Goal: Task Accomplishment & Management: Complete application form

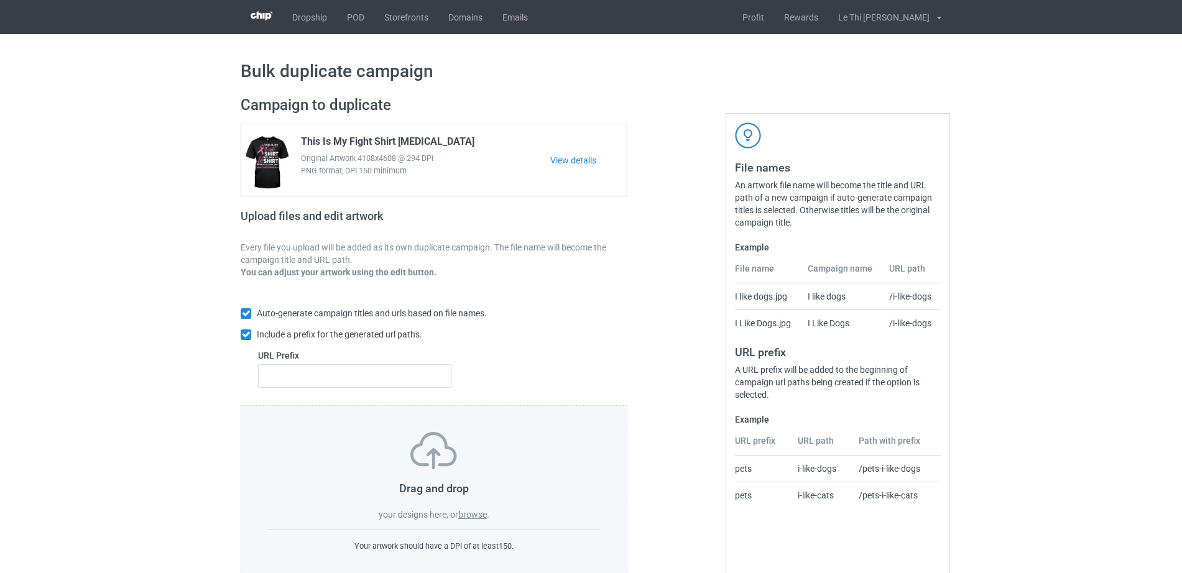
click at [480, 514] on label "browse" at bounding box center [472, 515] width 29 height 10
click at [0, 0] on input "browse" at bounding box center [0, 0] width 0 height 0
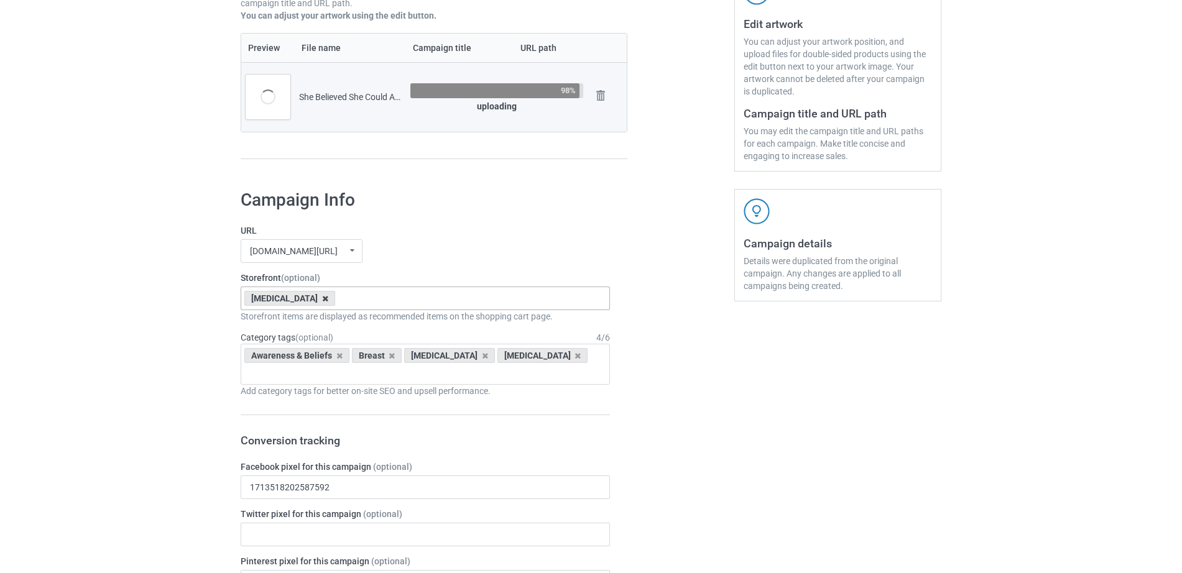
scroll to position [259, 0]
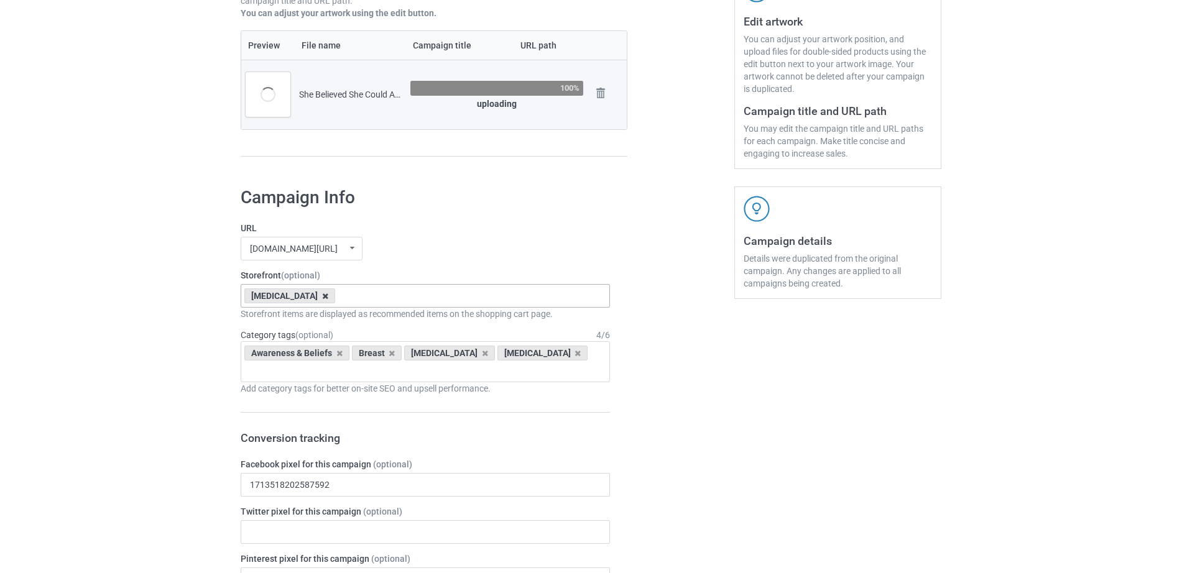
click at [322, 298] on icon at bounding box center [325, 296] width 6 height 8
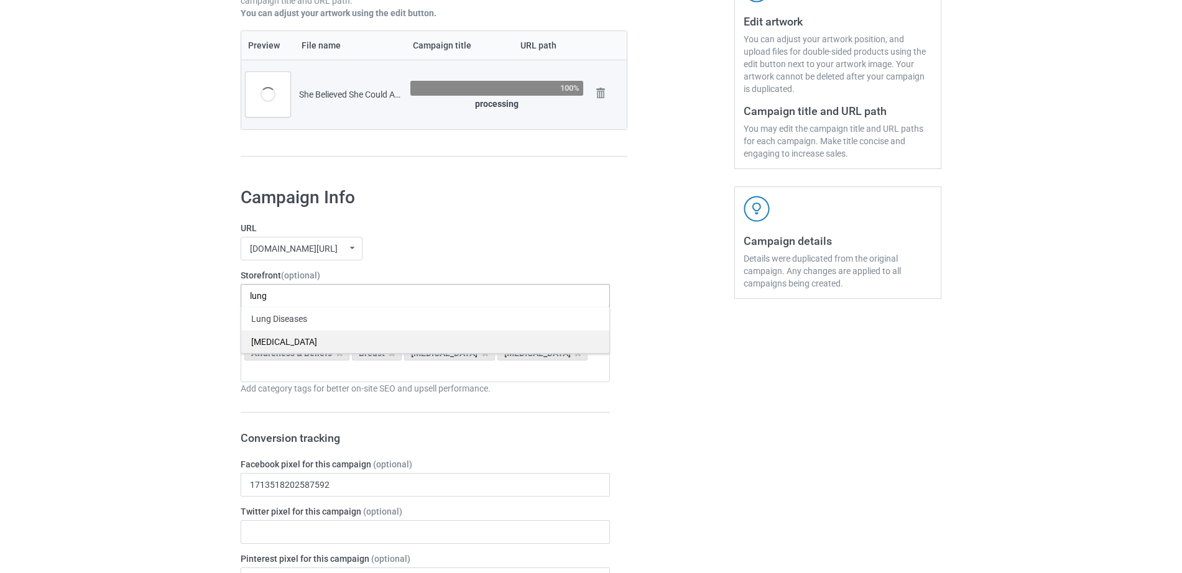
type input "lung"
click at [274, 344] on div "[MEDICAL_DATA]" at bounding box center [425, 341] width 368 height 23
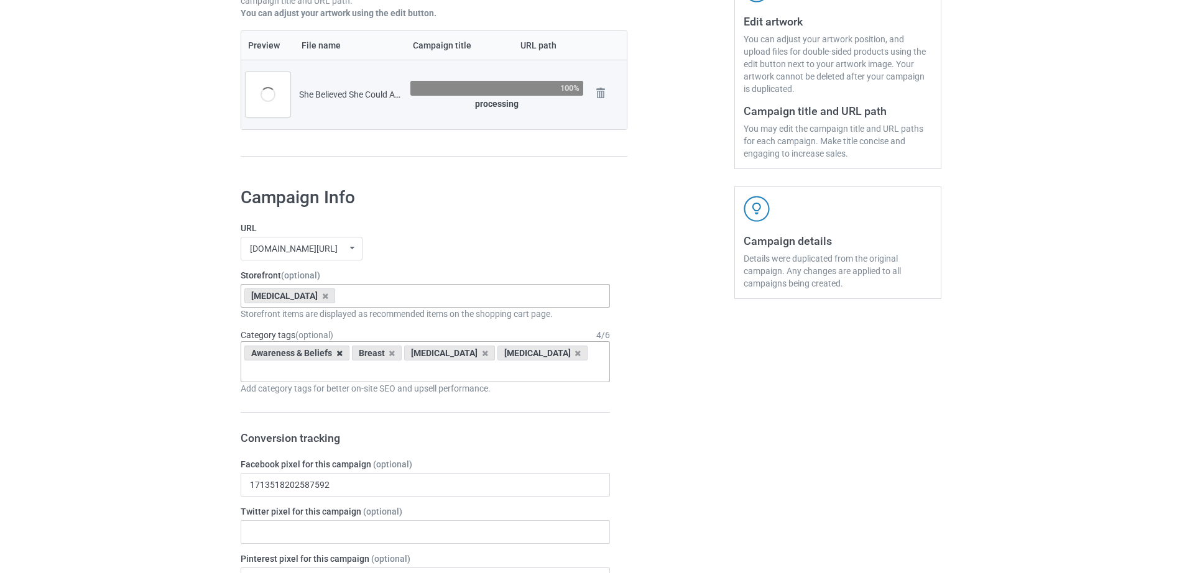
click at [340, 358] on icon at bounding box center [339, 353] width 6 height 8
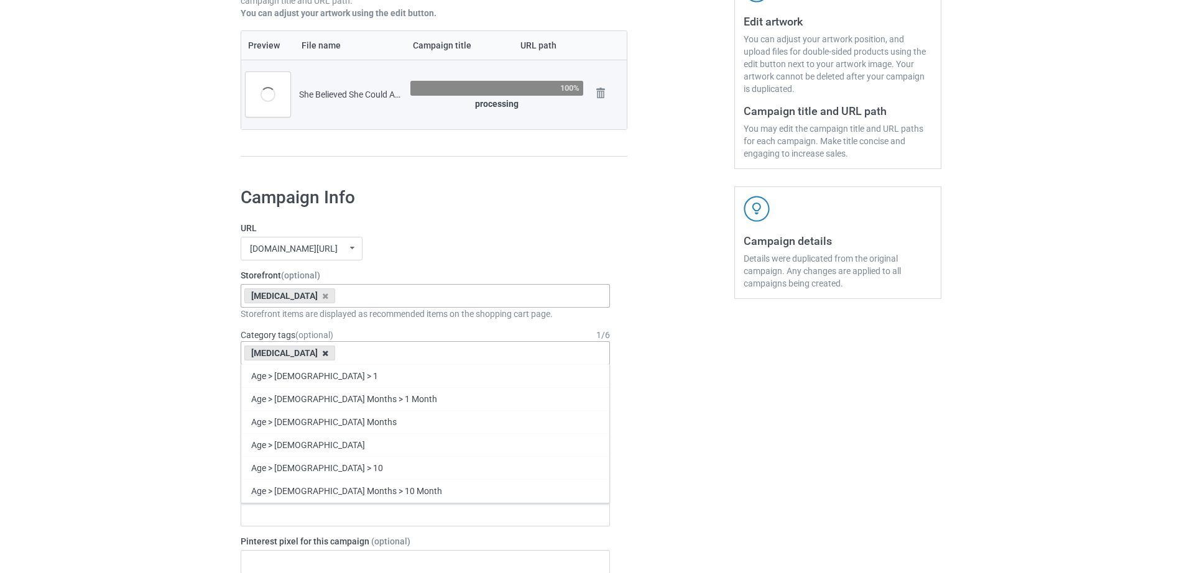
click at [322, 353] on icon at bounding box center [325, 353] width 6 height 8
click at [313, 354] on div "Age > [DEMOGRAPHIC_DATA] > 1 Age > [DEMOGRAPHIC_DATA] Months > 1 Month Age > [D…" at bounding box center [425, 353] width 369 height 24
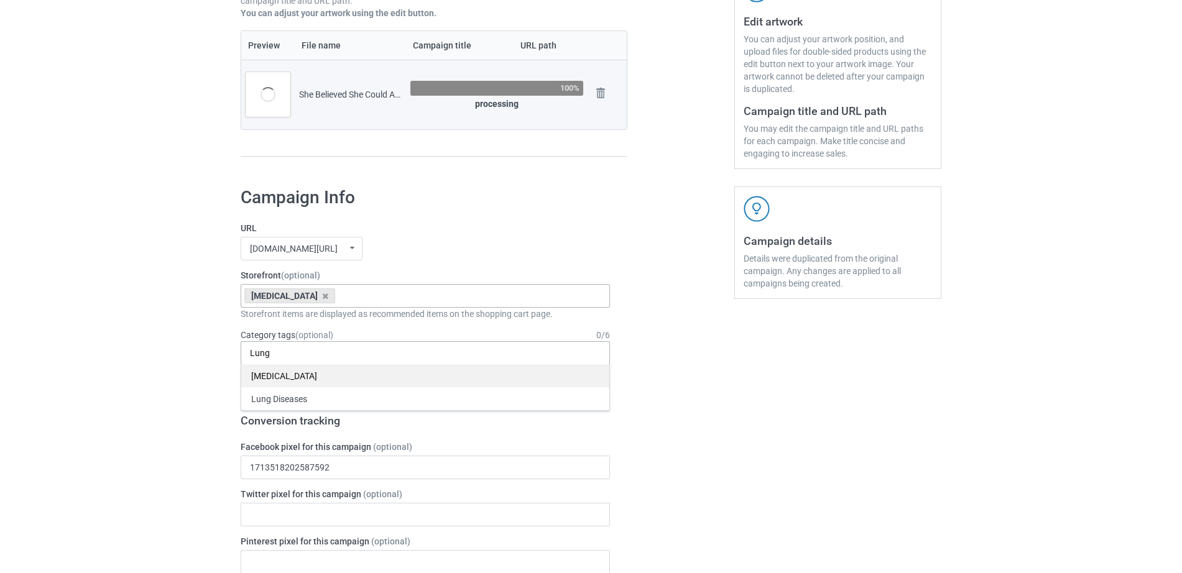
type input "Lung"
click at [320, 376] on div "[MEDICAL_DATA]" at bounding box center [425, 375] width 368 height 23
type input "Lung"
click at [320, 376] on div "Awareness & Beliefs > [MEDICAL_DATA] > Lung" at bounding box center [425, 375] width 368 height 23
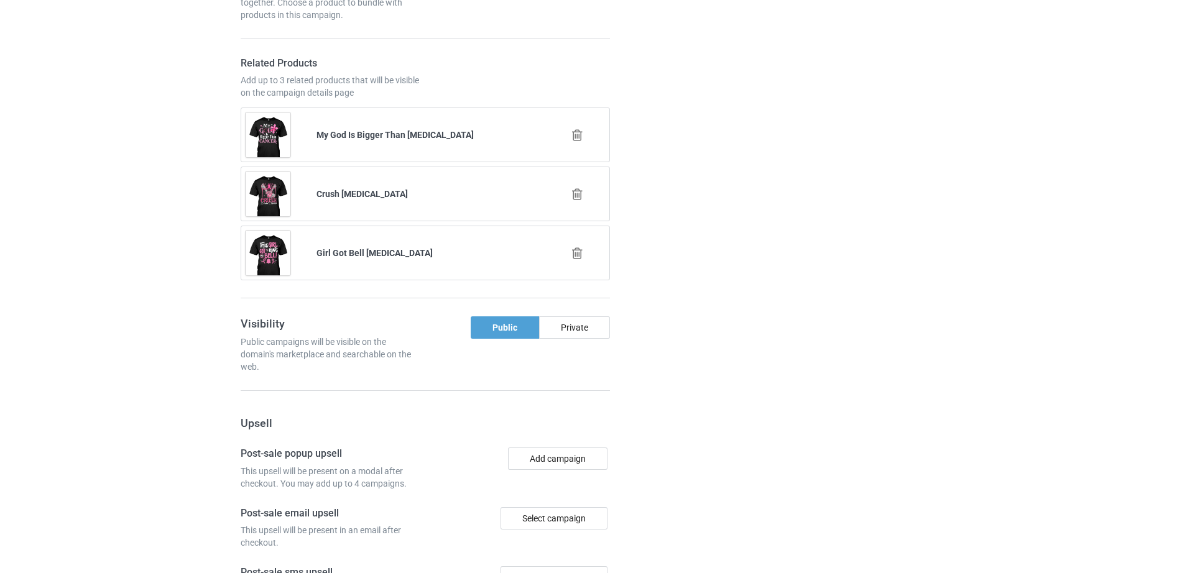
click at [580, 247] on icon at bounding box center [578, 253] width 16 height 13
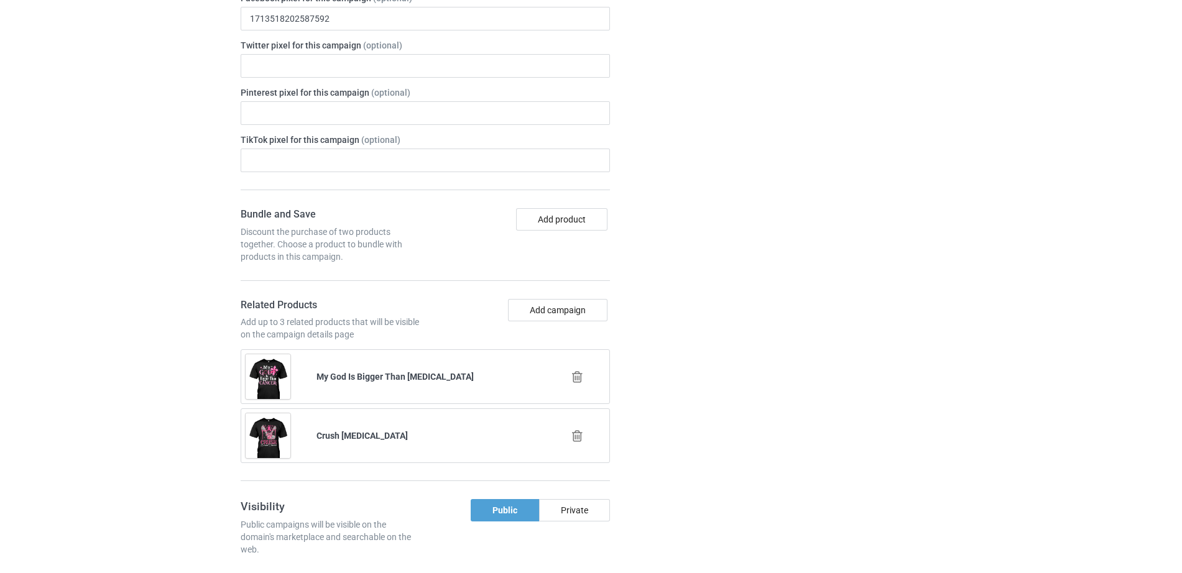
drag, startPoint x: 579, startPoint y: 352, endPoint x: 574, endPoint y: 368, distance: 16.9
click at [578, 362] on div at bounding box center [578, 377] width 71 height 31
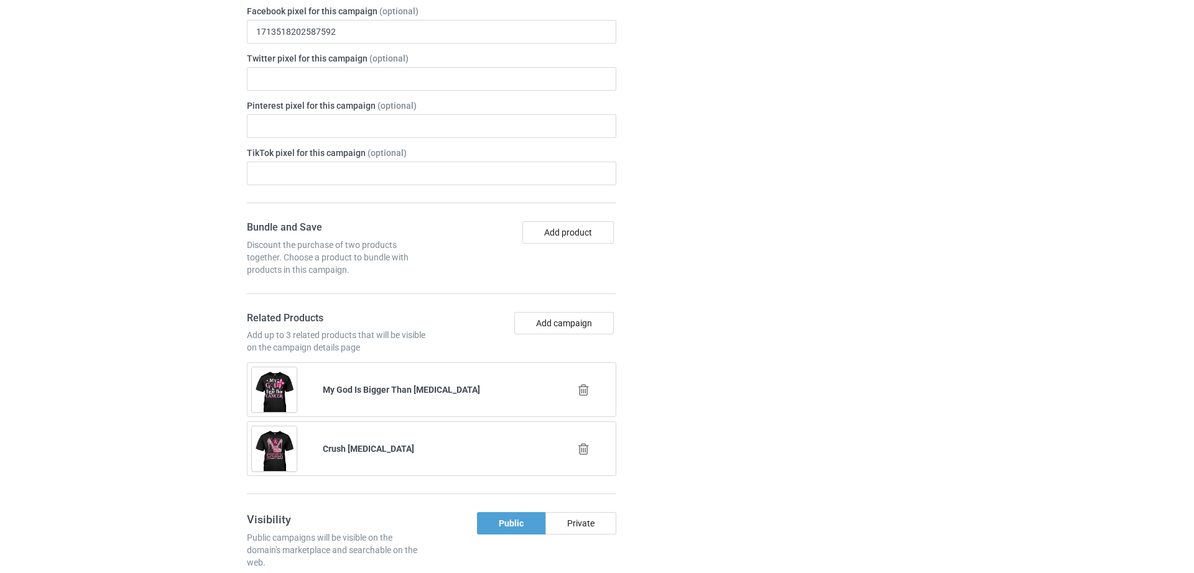
scroll to position [711, 0]
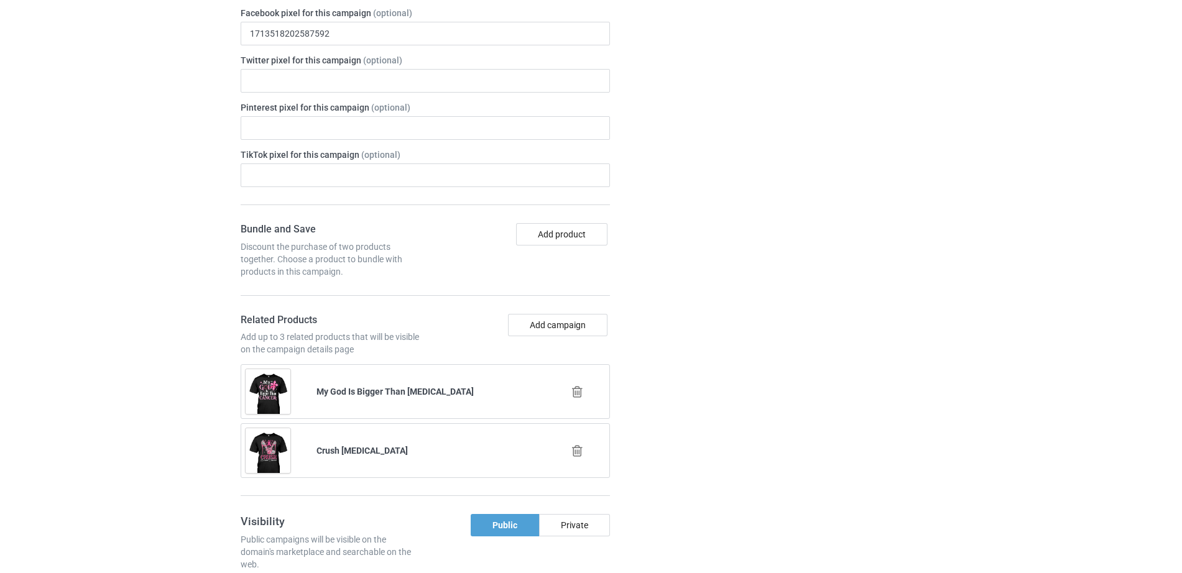
click at [576, 445] on icon at bounding box center [578, 451] width 16 height 13
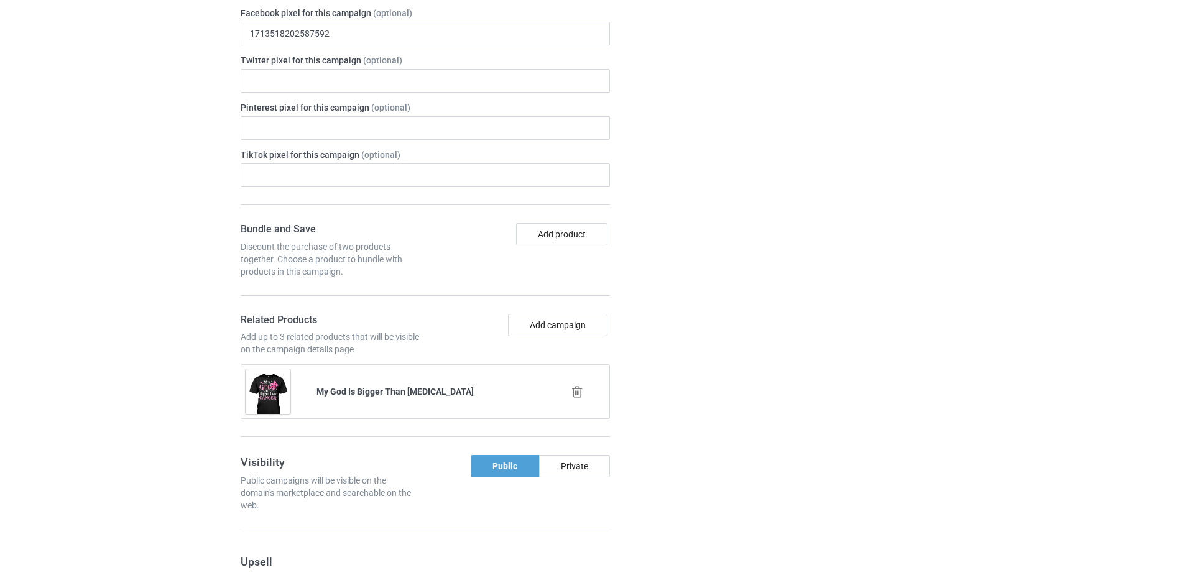
click at [577, 386] on icon at bounding box center [578, 392] width 16 height 13
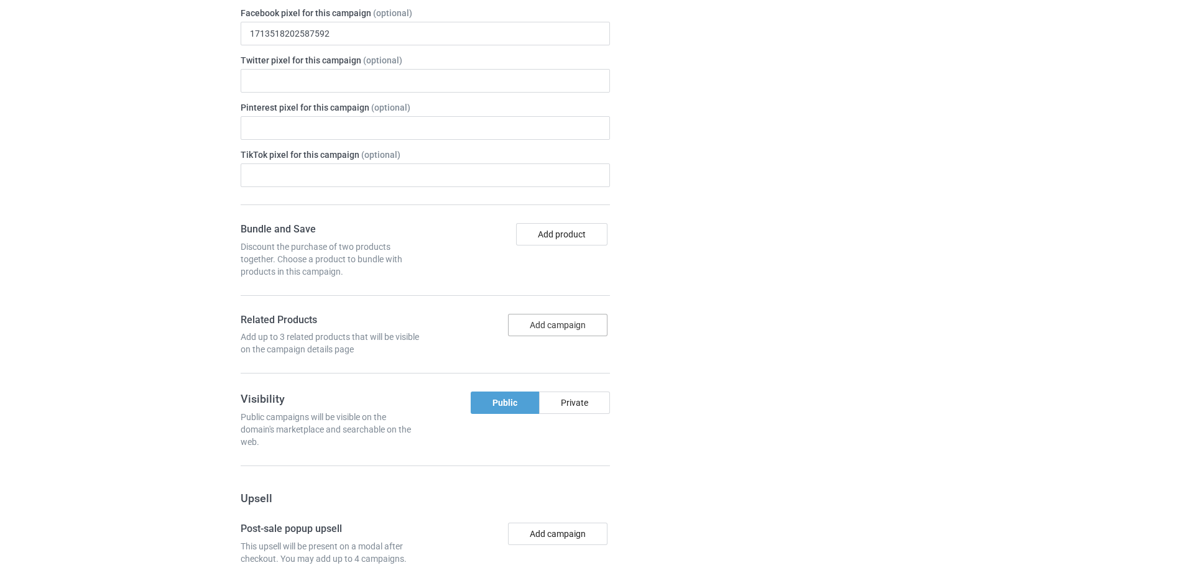
click at [553, 316] on button "Add campaign" at bounding box center [557, 325] width 99 height 22
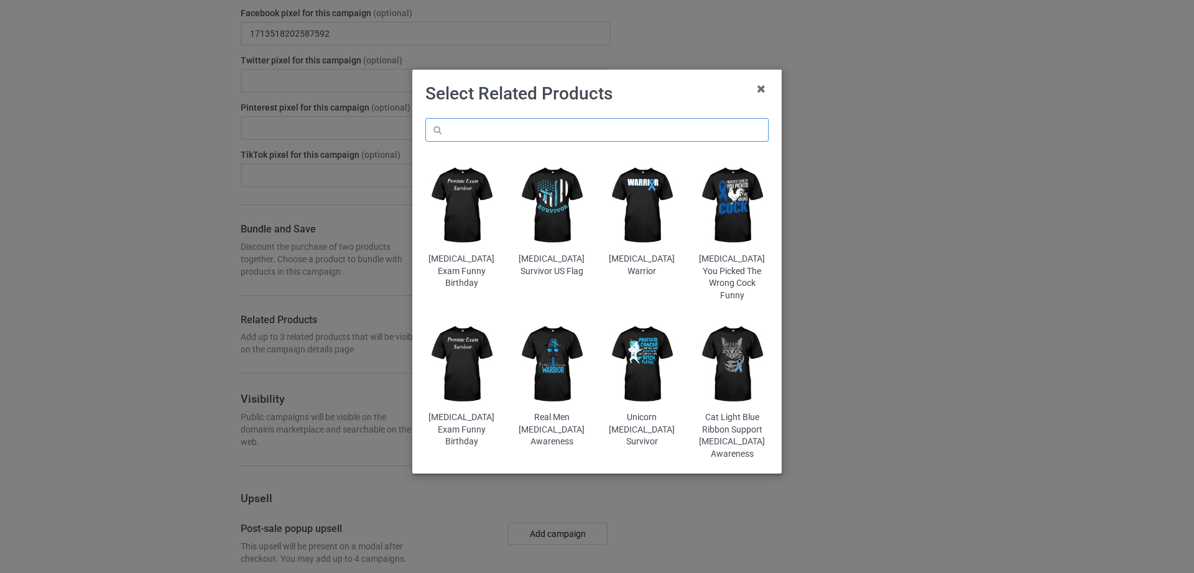
click at [515, 128] on input "text" at bounding box center [596, 130] width 343 height 24
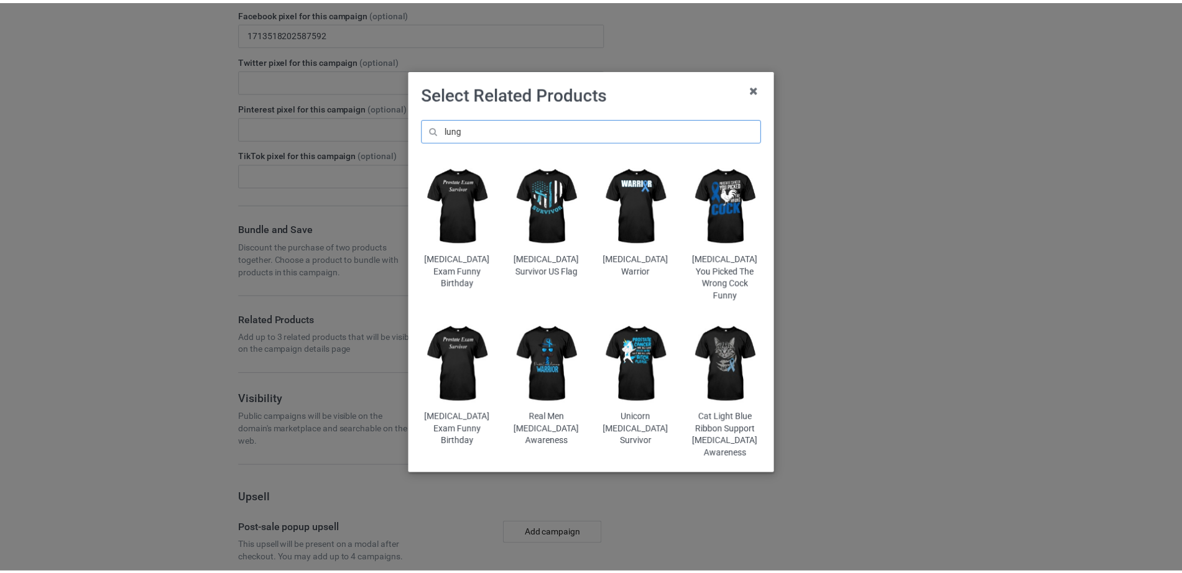
scroll to position [722, 0]
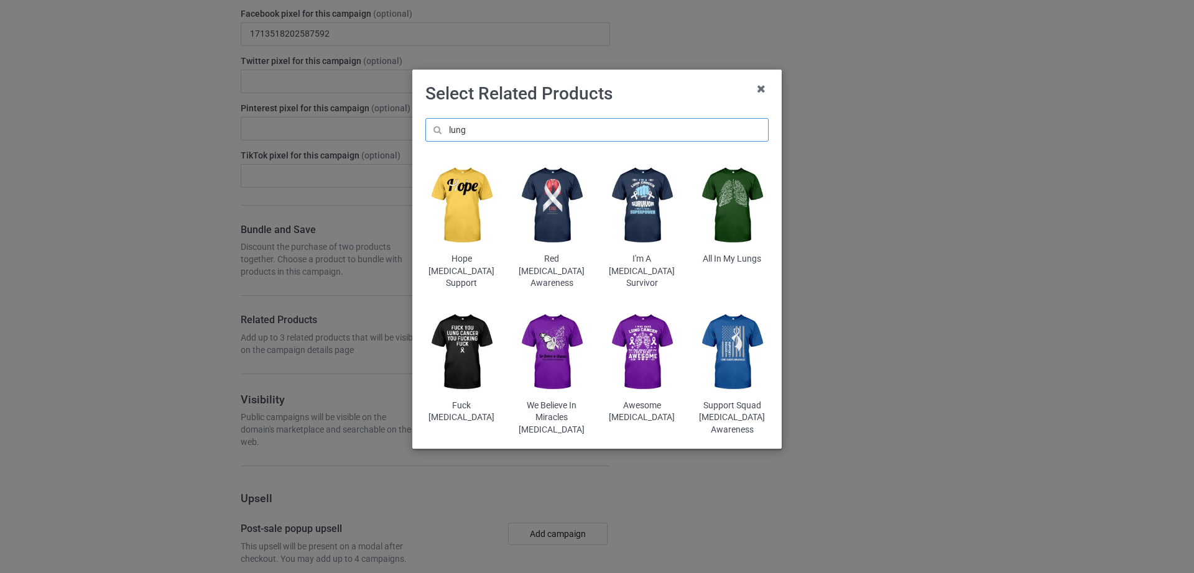
type input "lung"
click at [543, 346] on img at bounding box center [551, 352] width 73 height 91
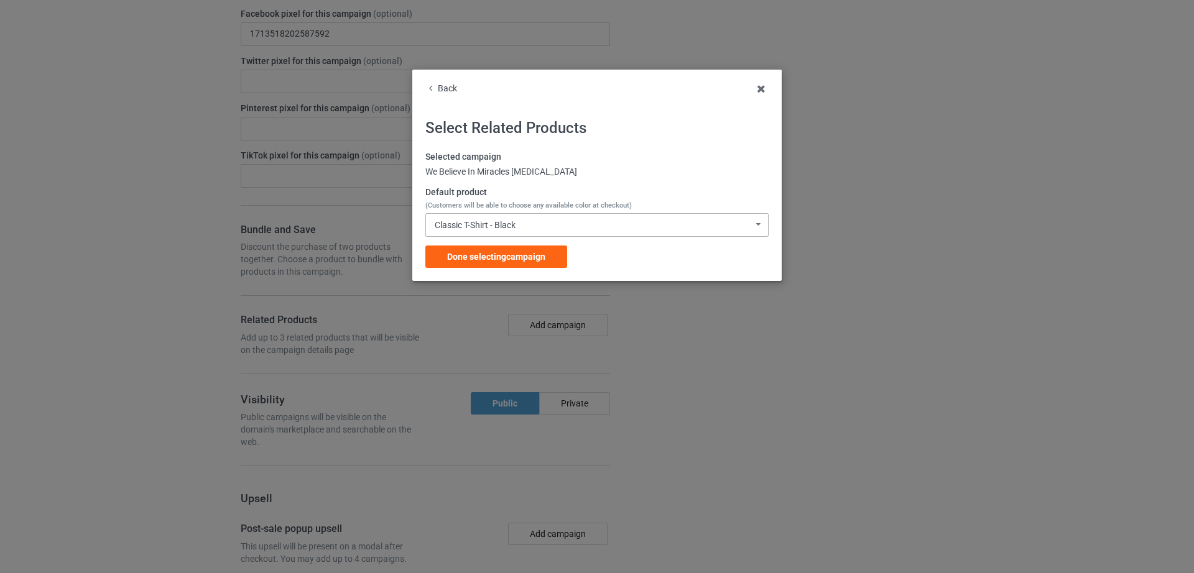
click at [515, 226] on div "Classic T-Shirt - Black" at bounding box center [475, 225] width 81 height 9
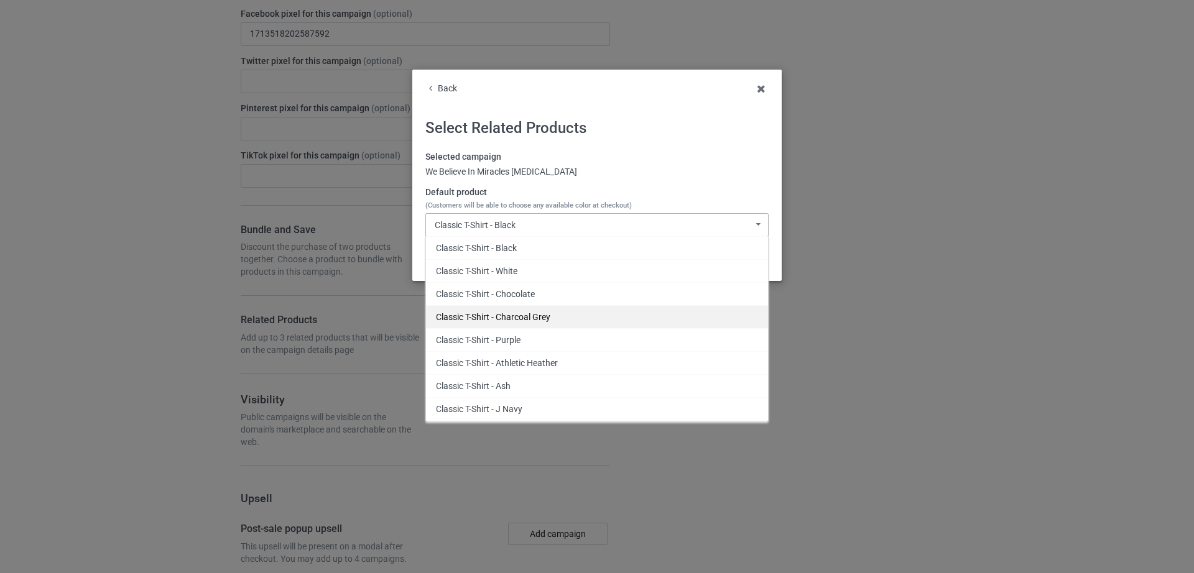
click at [530, 322] on div "Classic T-Shirt - Charcoal Grey" at bounding box center [597, 316] width 342 height 23
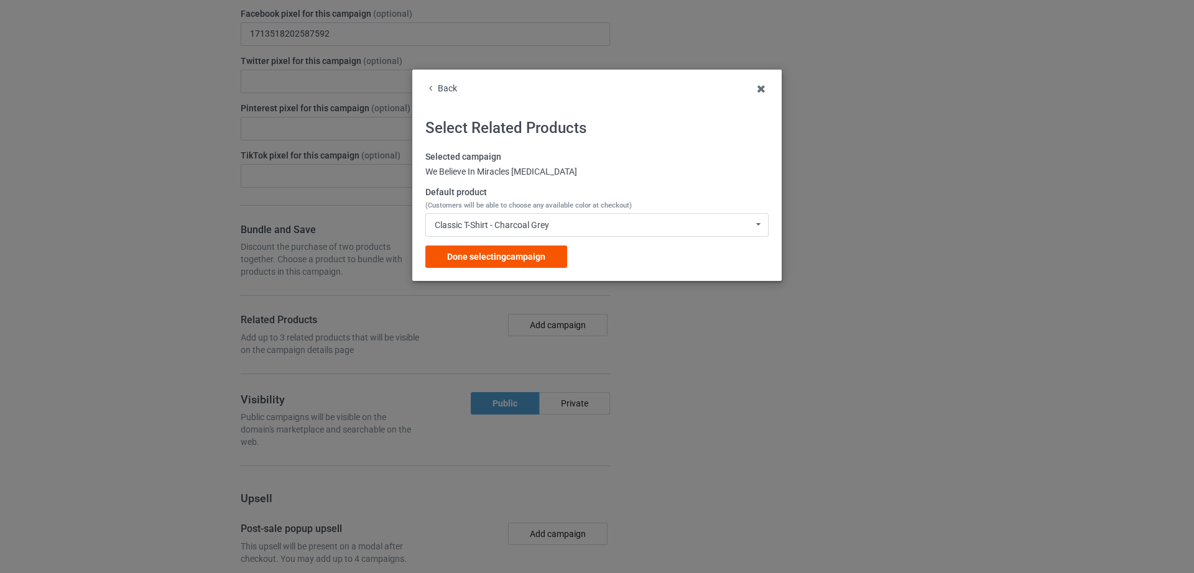
click at [523, 257] on span "Done selecting campaign" at bounding box center [496, 257] width 98 height 10
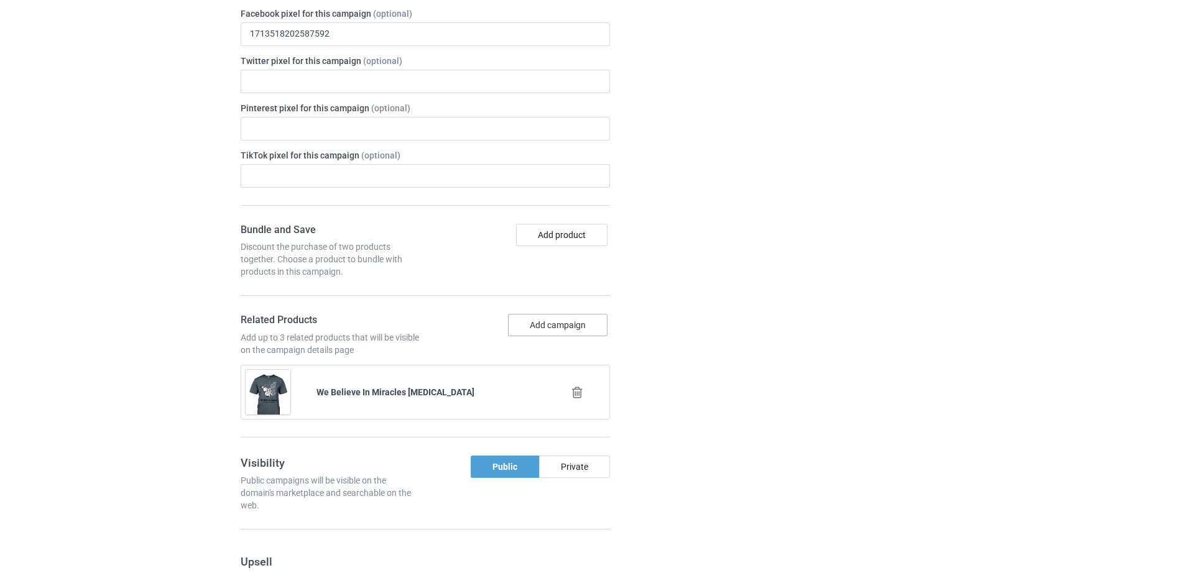
click at [558, 314] on button "Add campaign" at bounding box center [557, 325] width 99 height 22
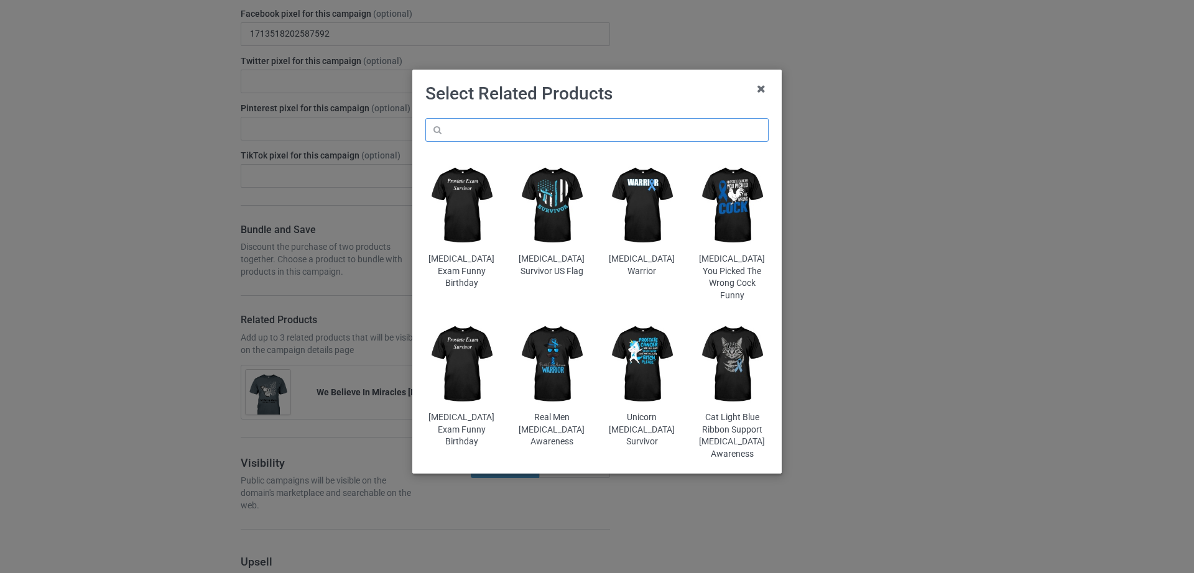
click at [568, 132] on input "text" at bounding box center [596, 130] width 343 height 24
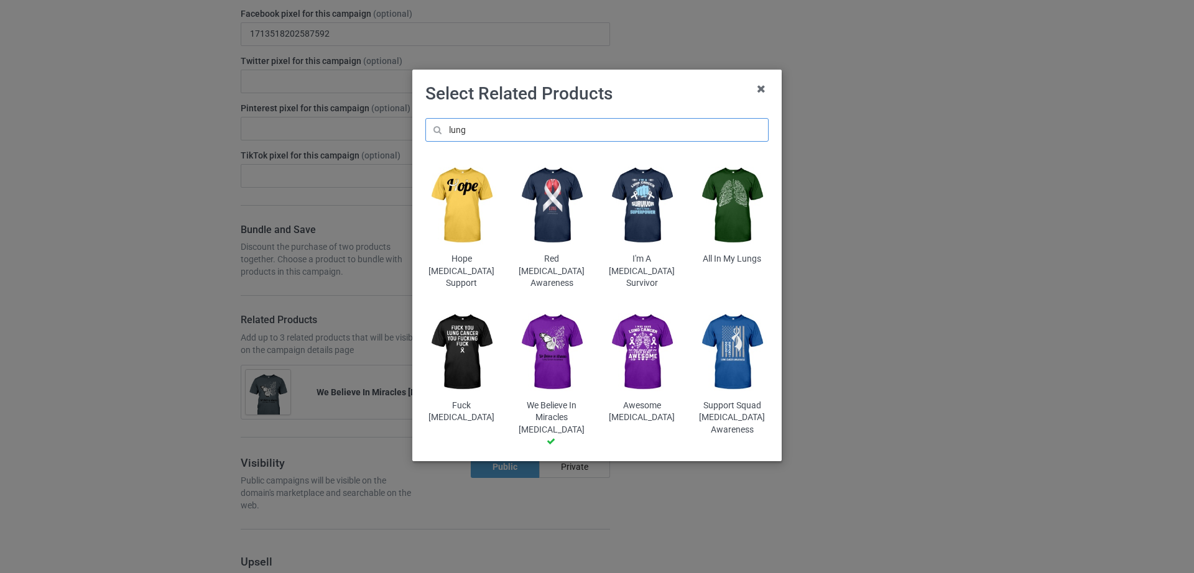
type input "lung"
click at [639, 333] on img at bounding box center [642, 352] width 73 height 91
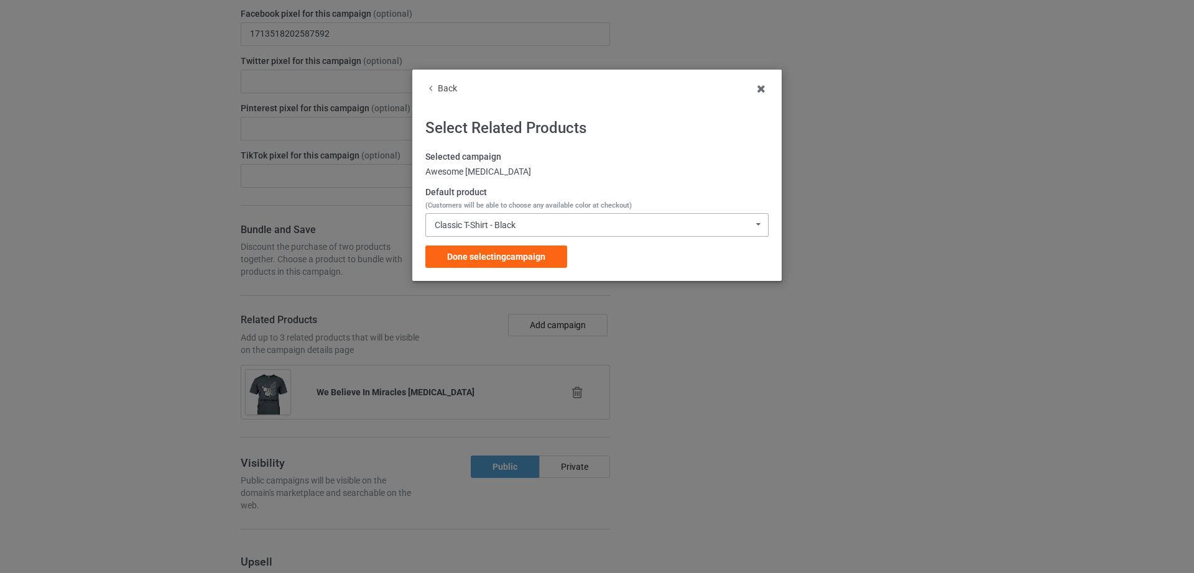
click at [537, 223] on div "Classic T-Shirt - Black Classic T-Shirt - Black Classic T-Shirt - White Classic…" at bounding box center [596, 225] width 343 height 24
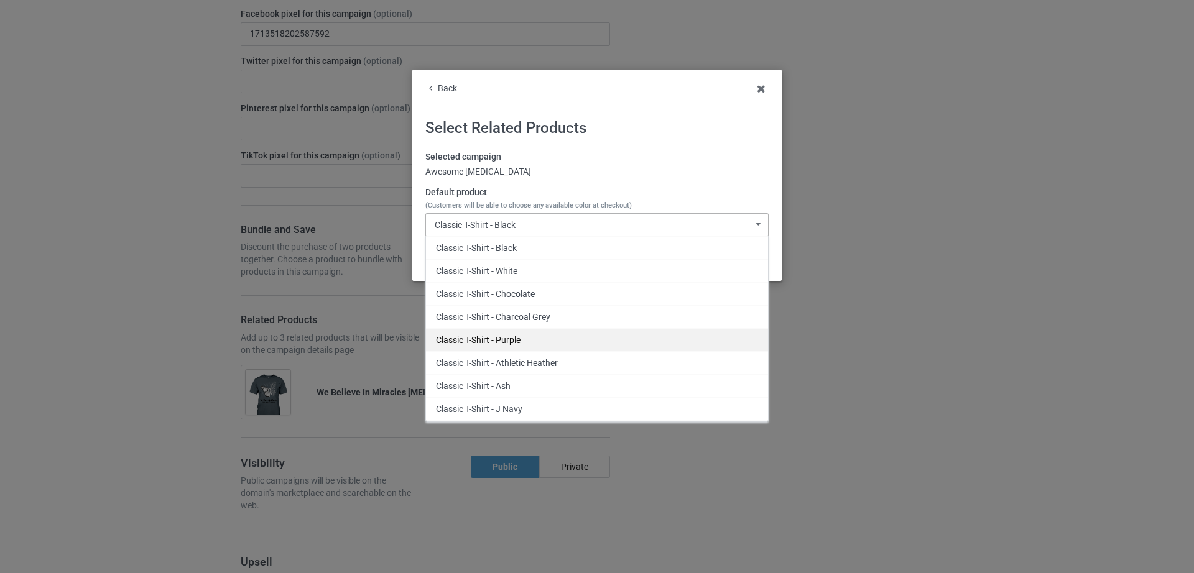
click at [565, 341] on div "Classic T-Shirt - Purple" at bounding box center [597, 339] width 342 height 23
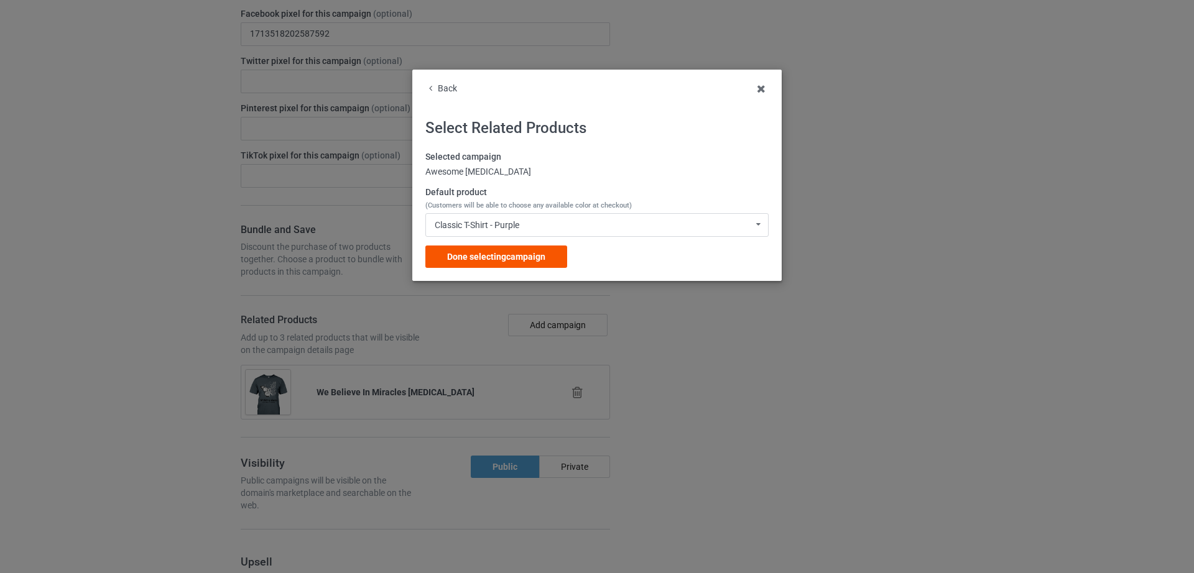
click at [531, 256] on span "Done selecting campaign" at bounding box center [496, 257] width 98 height 10
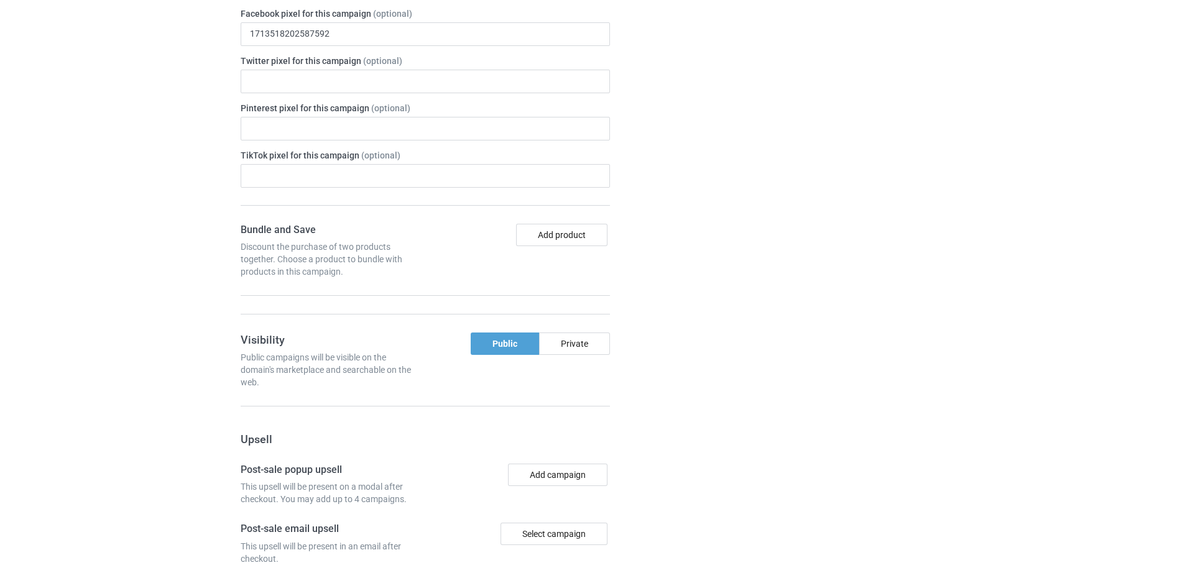
click at [775, 299] on div "Campaign details Details were duplicated from the original campaign. Any change…" at bounding box center [838, 276] width 224 height 1099
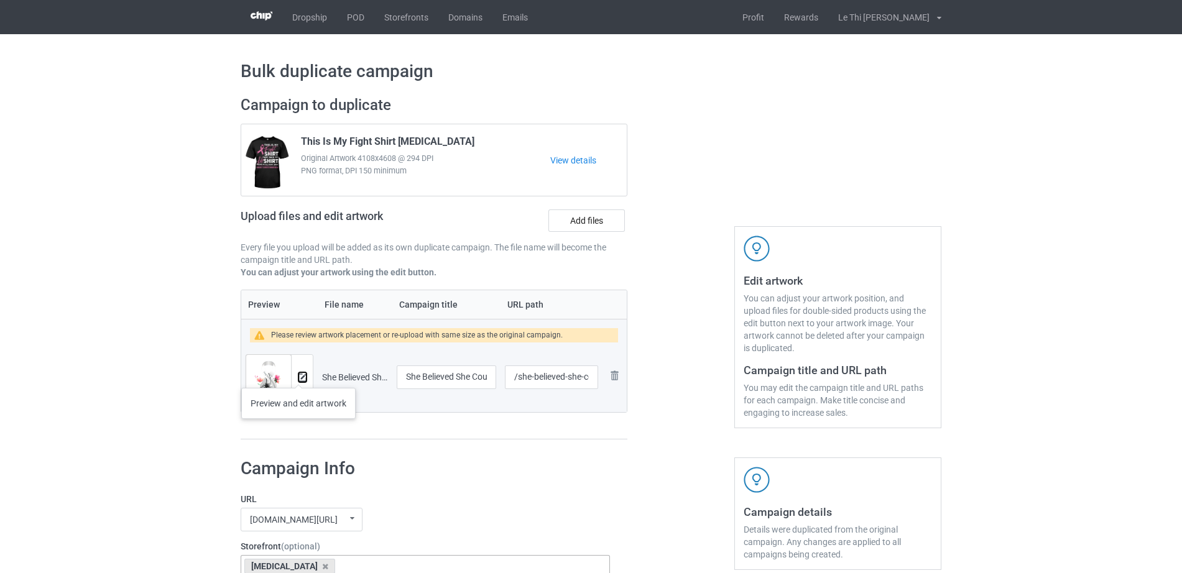
click at [299, 376] on img at bounding box center [302, 378] width 8 height 8
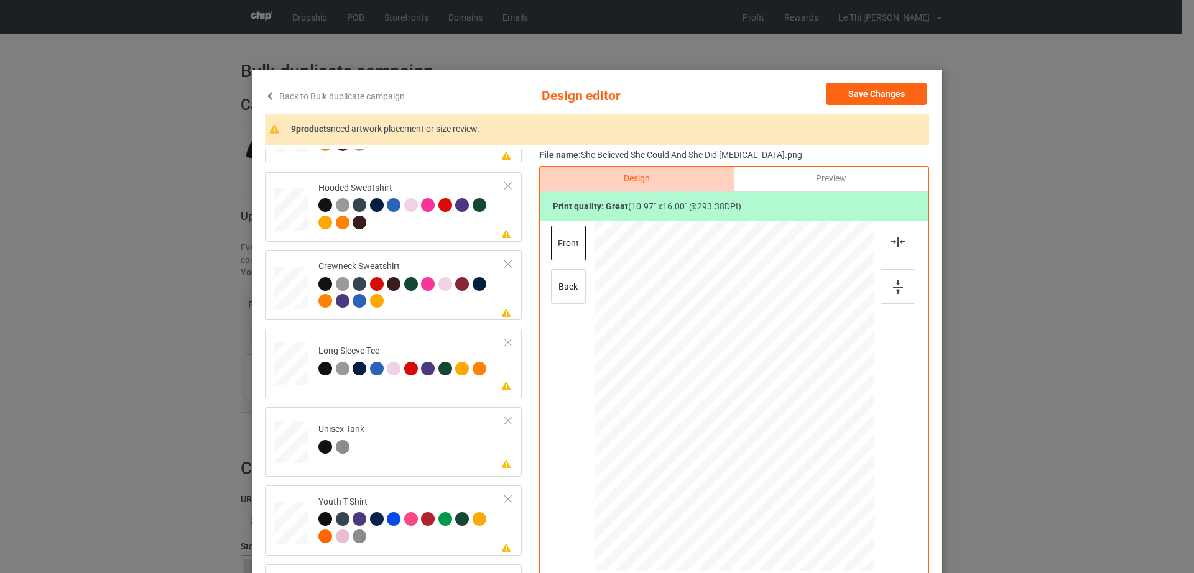
click at [869, 80] on div "Back to Bulk duplicate campaign Design editor Save Changes 9 products need artw…" at bounding box center [597, 359] width 690 height 578
click at [867, 93] on button "Save Changes" at bounding box center [876, 94] width 100 height 22
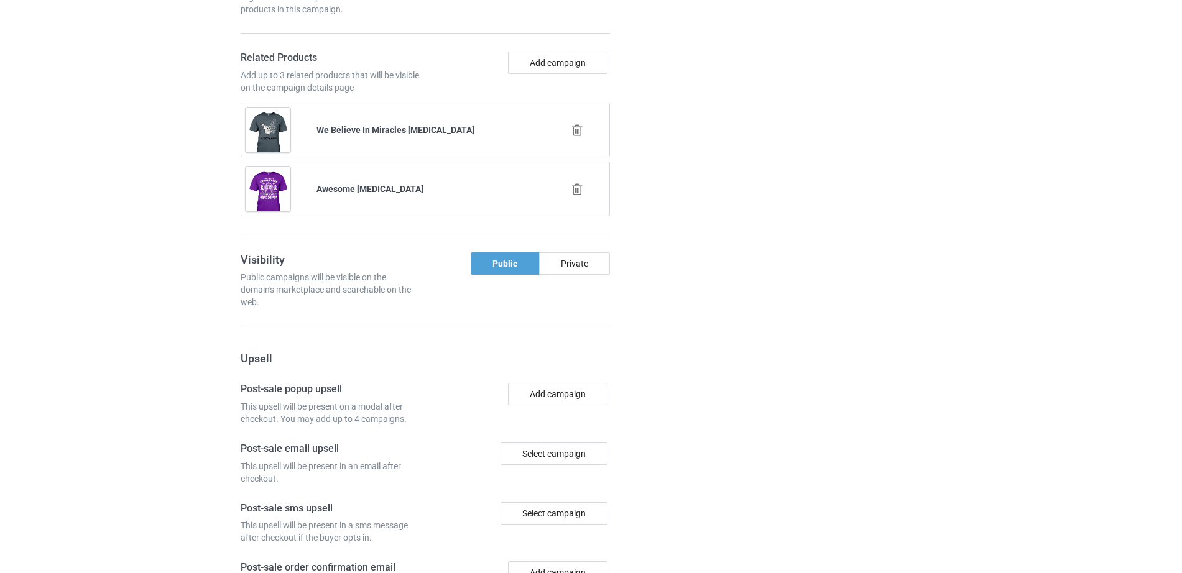
scroll to position [1157, 0]
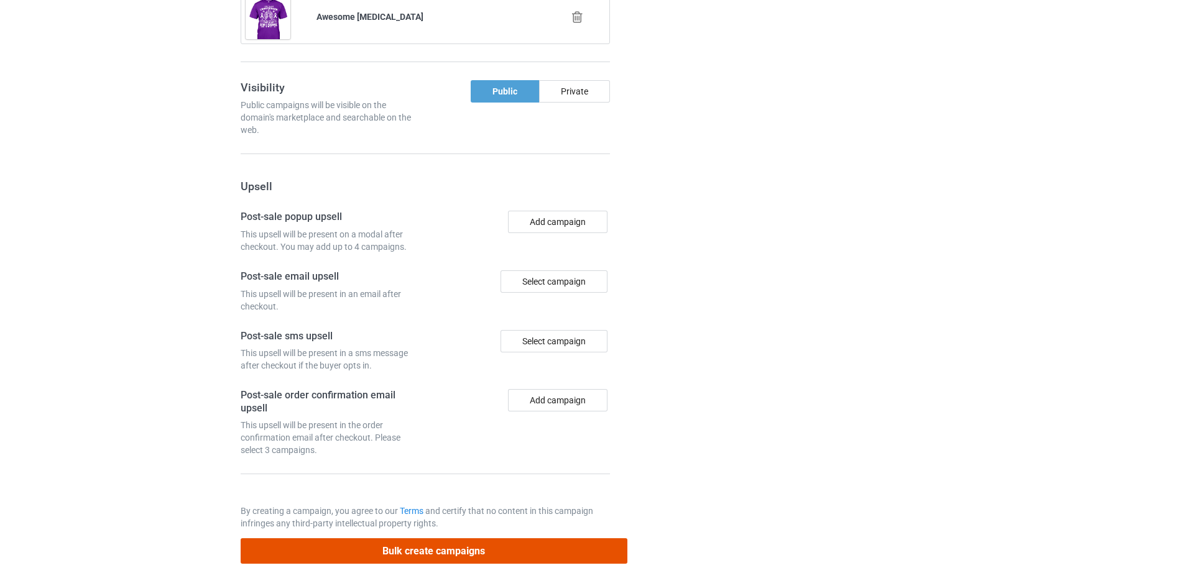
click at [427, 538] on button "Bulk create campaigns" at bounding box center [434, 550] width 387 height 25
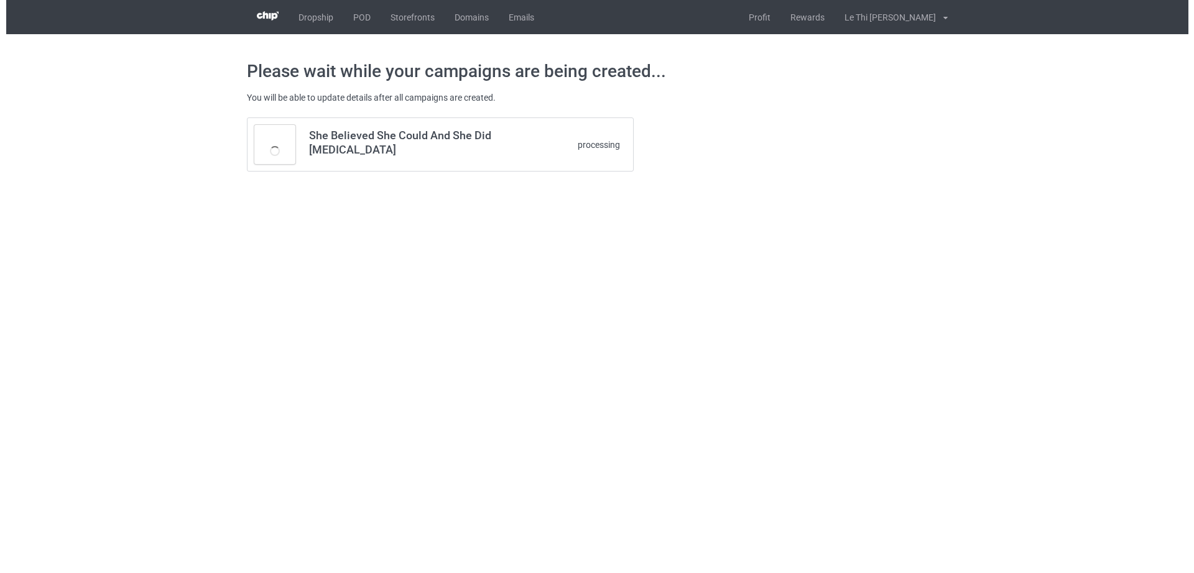
scroll to position [0, 0]
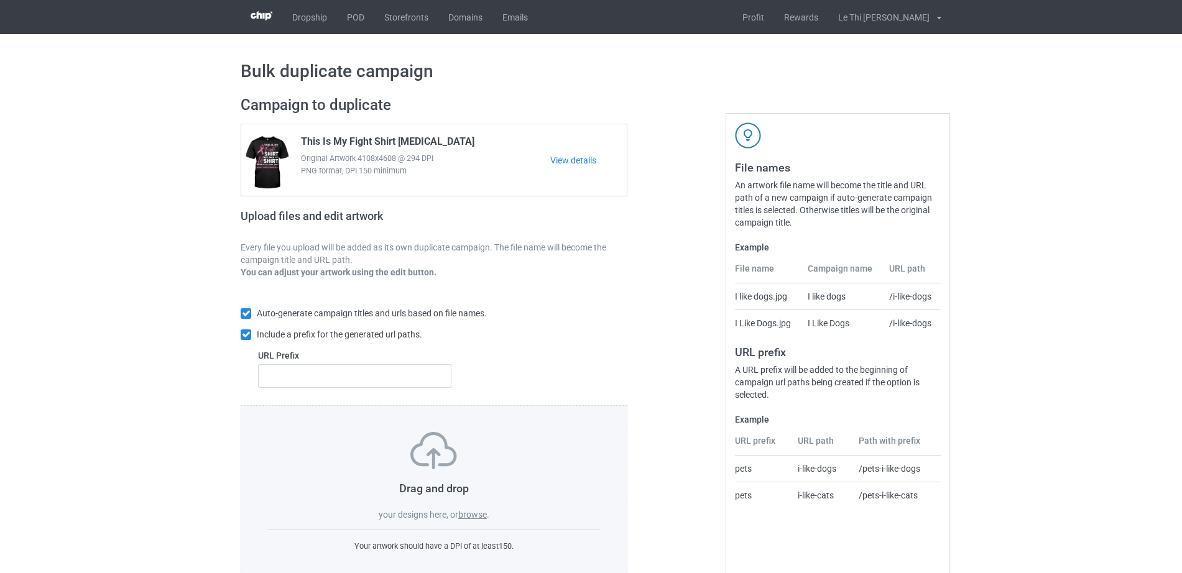
scroll to position [33, 0]
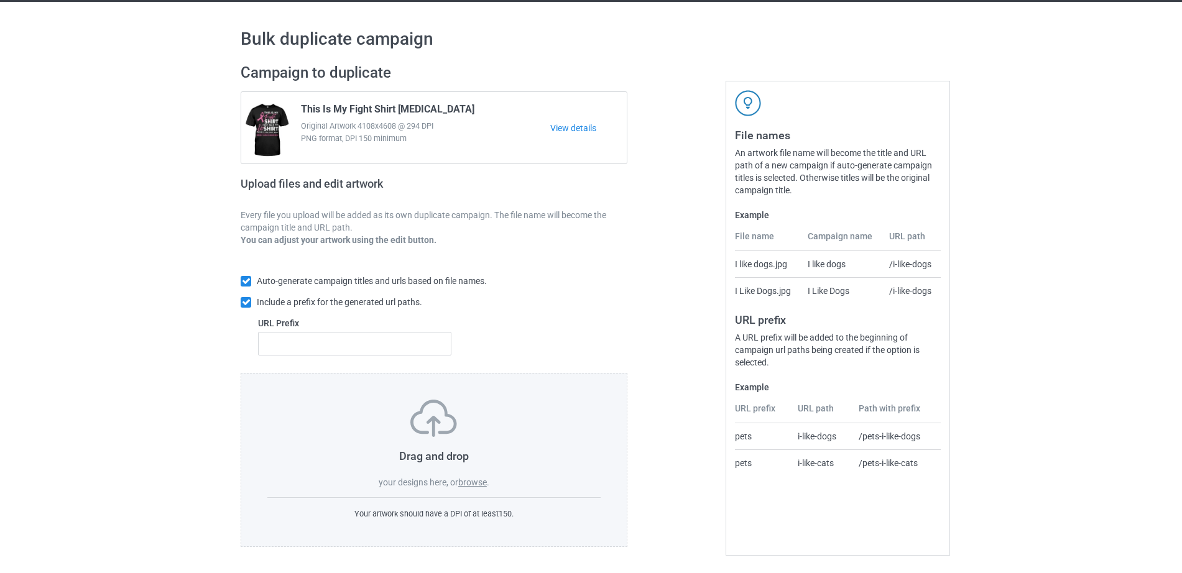
click at [479, 479] on label "browse" at bounding box center [472, 483] width 29 height 10
click at [0, 0] on input "browse" at bounding box center [0, 0] width 0 height 0
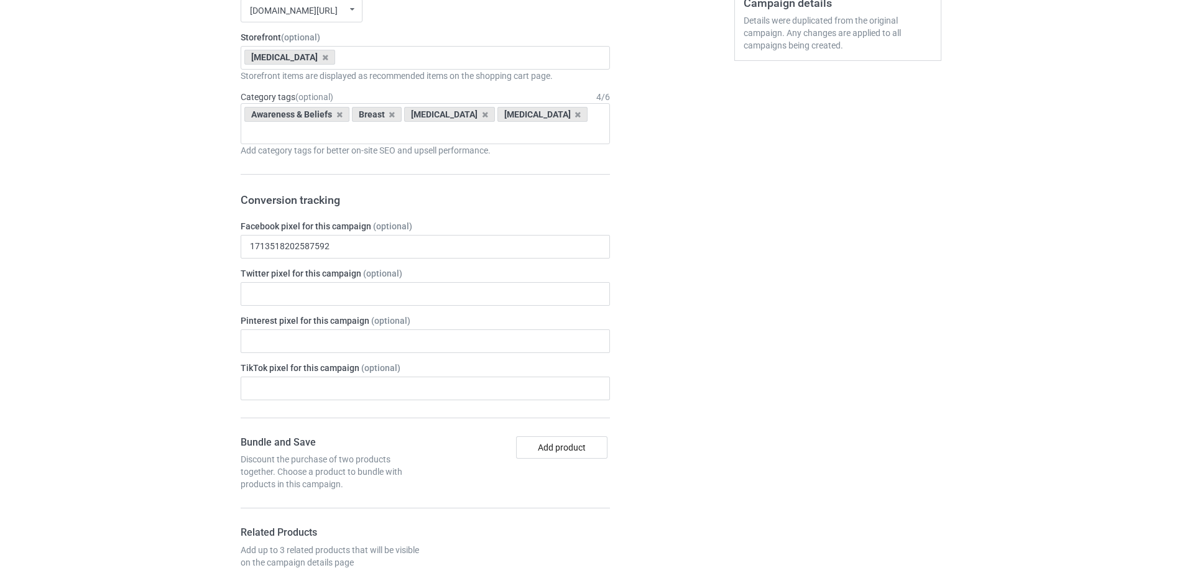
scroll to position [553, 0]
click at [322, 62] on icon at bounding box center [325, 59] width 6 height 8
type input "Pro"
click at [307, 81] on div "[MEDICAL_DATA]" at bounding box center [425, 82] width 368 height 23
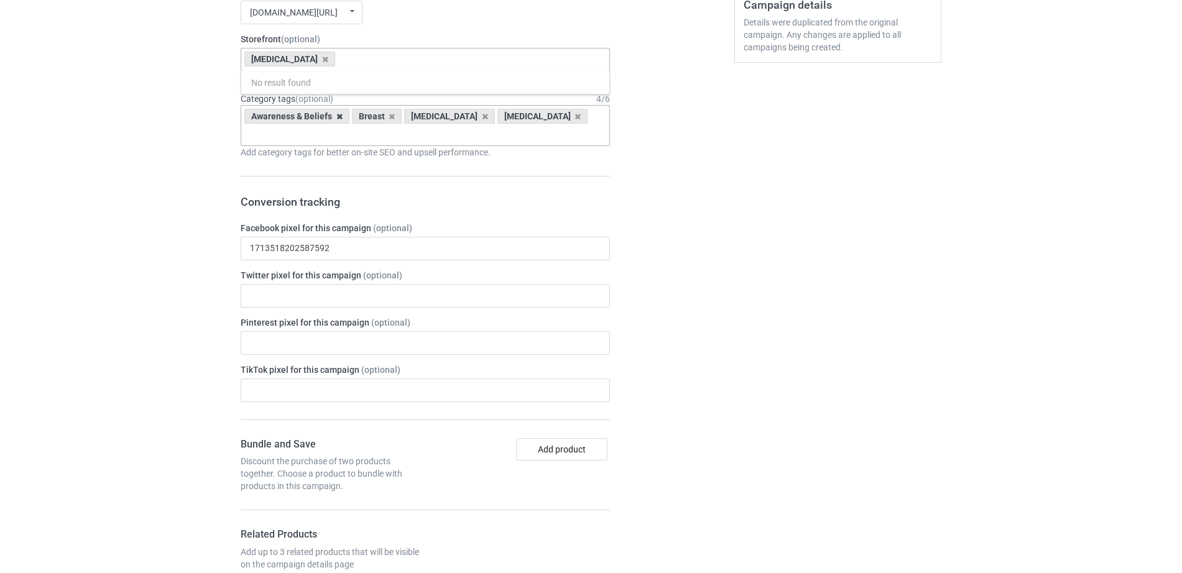
scroll to position [601, 0]
click at [336, 118] on icon at bounding box center [339, 117] width 6 height 8
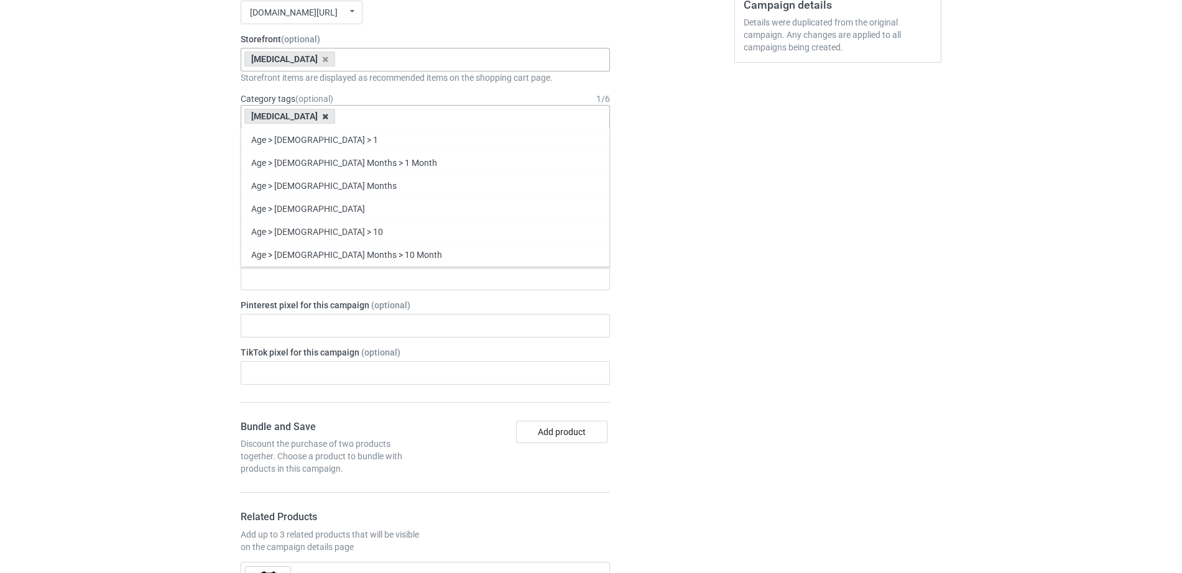
click at [322, 114] on icon at bounding box center [325, 117] width 6 height 8
click at [315, 114] on div "Age > [DEMOGRAPHIC_DATA] > 1 Age > [DEMOGRAPHIC_DATA] Months > 1 Month Age > [D…" at bounding box center [425, 117] width 369 height 24
type input "Pro"
click at [327, 298] on div "Awareness & Beliefs > [MEDICAL_DATA] > [MEDICAL_DATA]" at bounding box center [425, 300] width 368 height 23
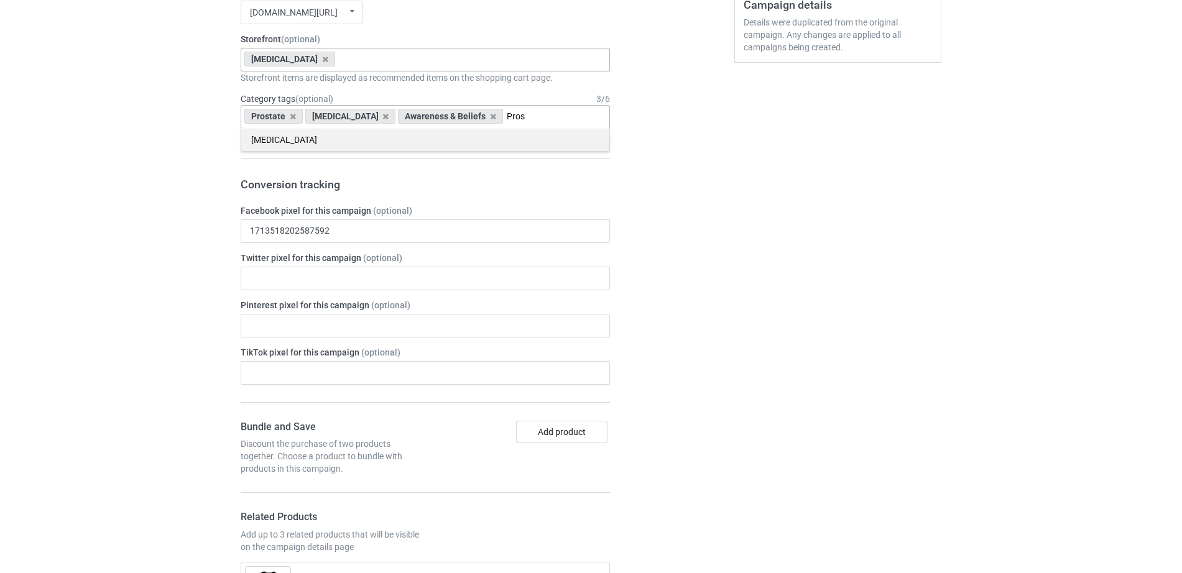
type input "Pros"
click at [286, 140] on div "[MEDICAL_DATA]" at bounding box center [425, 139] width 368 height 23
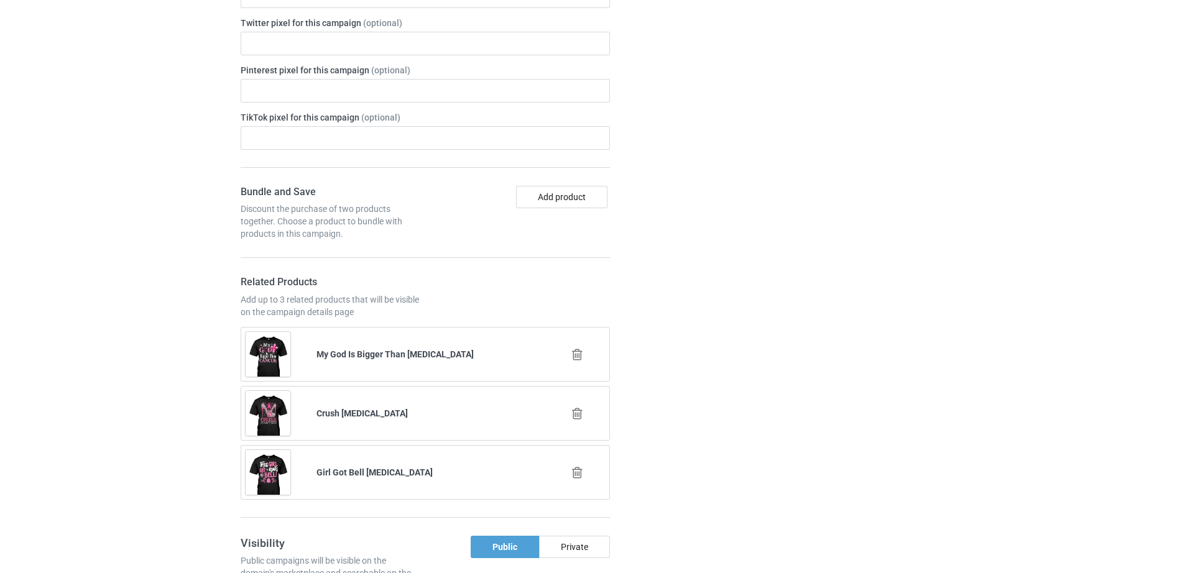
scroll to position [856, 0]
click at [578, 346] on icon at bounding box center [578, 352] width 16 height 13
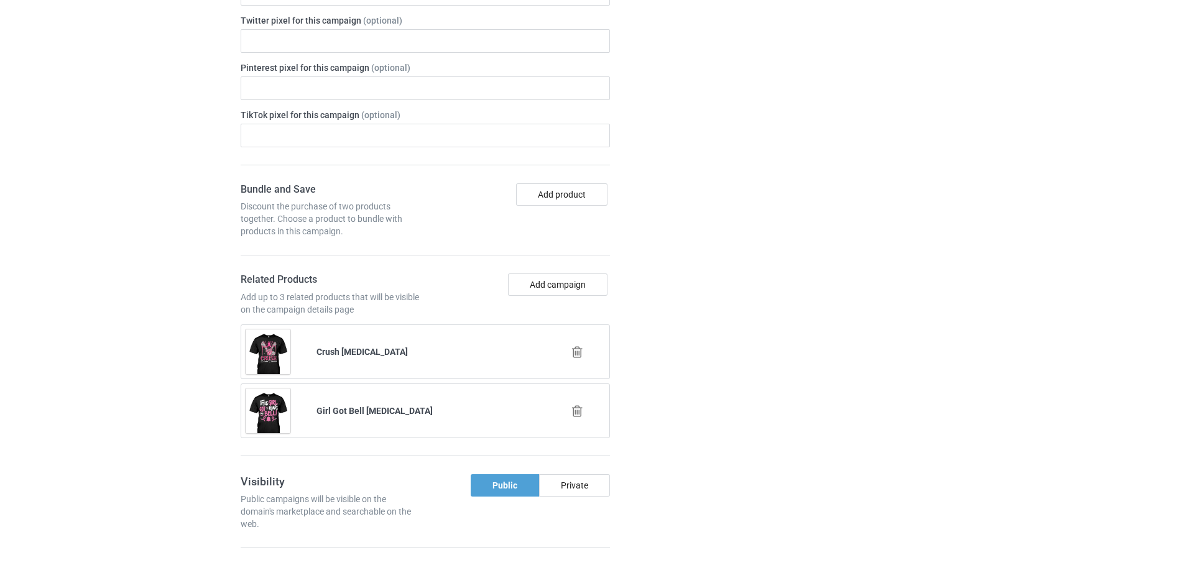
click at [575, 346] on icon at bounding box center [578, 352] width 16 height 13
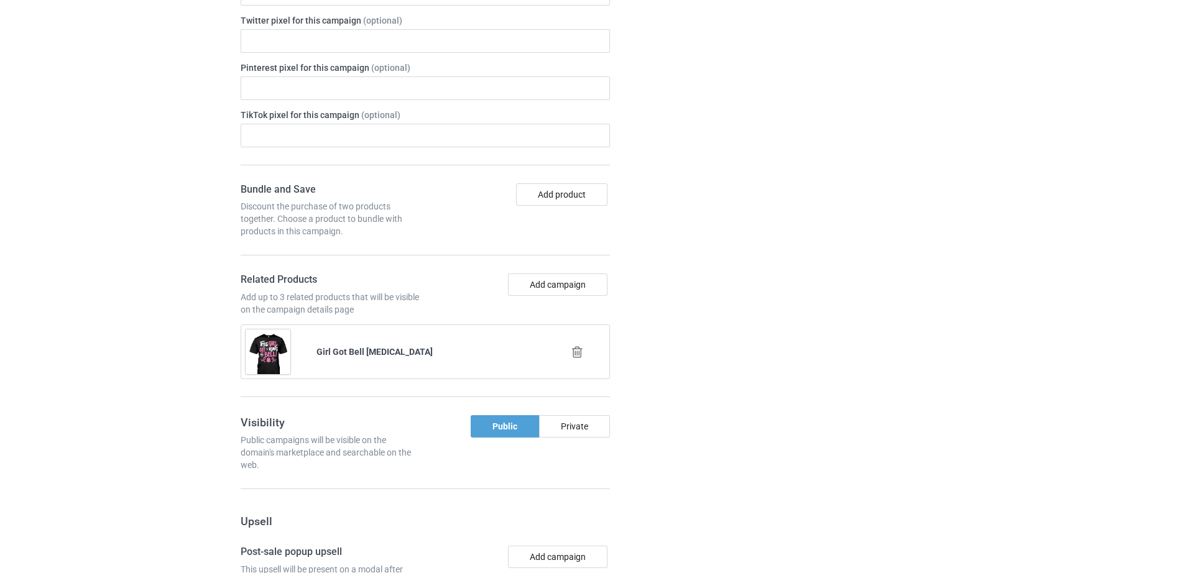
click at [577, 343] on div at bounding box center [578, 351] width 71 height 31
click at [577, 346] on icon at bounding box center [578, 352] width 16 height 13
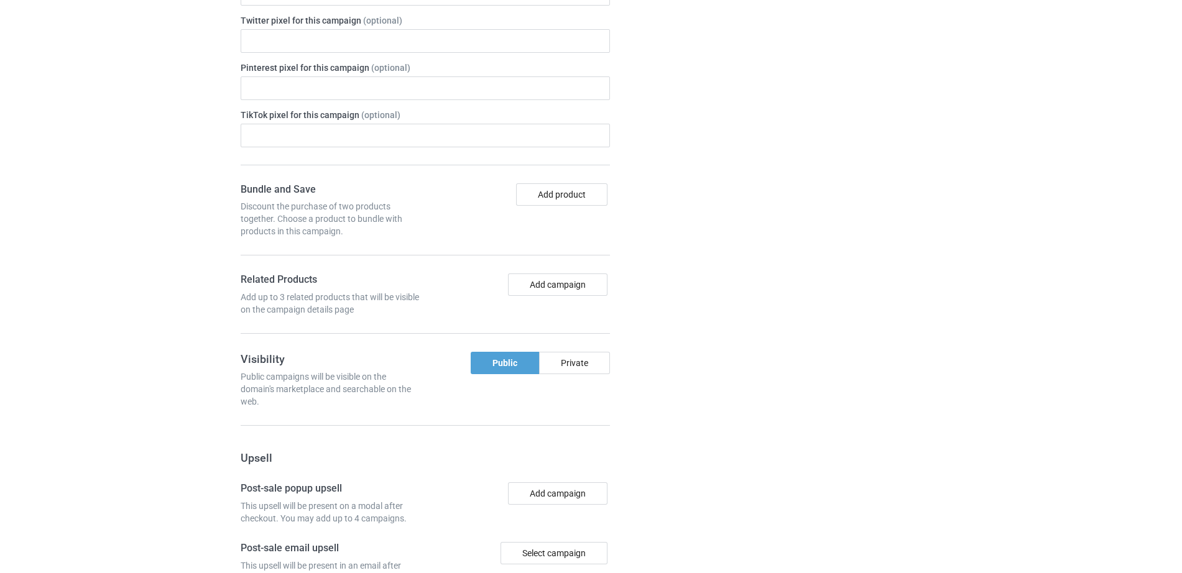
click at [561, 282] on div "Add campaign" at bounding box center [519, 295] width 189 height 42
click at [557, 277] on button "Add campaign" at bounding box center [557, 285] width 99 height 22
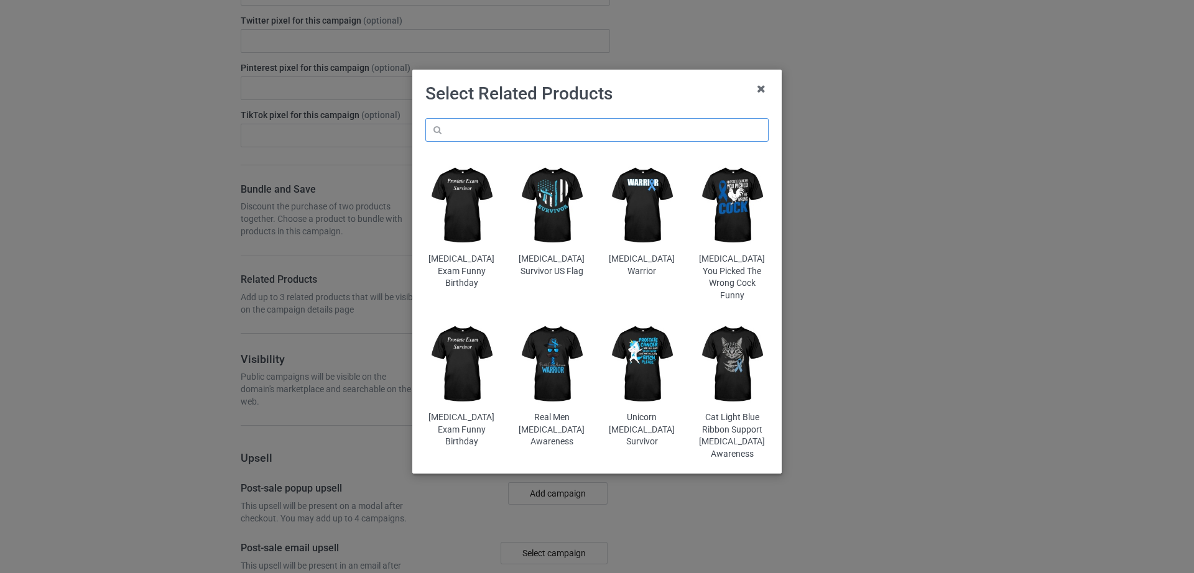
click at [521, 119] on input "text" at bounding box center [596, 130] width 343 height 24
click at [627, 200] on img at bounding box center [642, 205] width 73 height 91
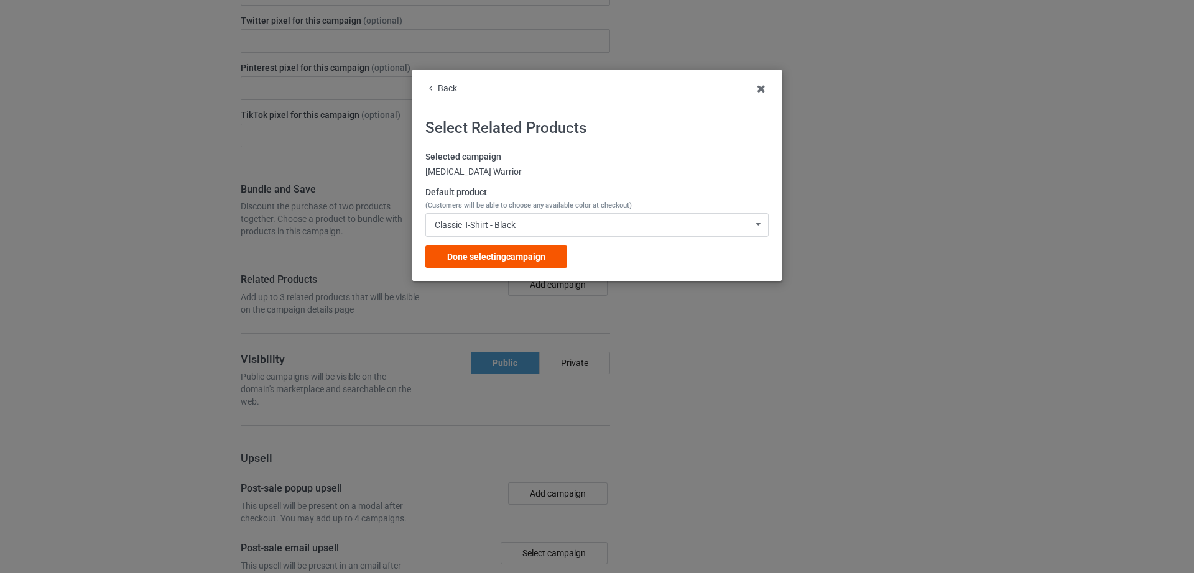
click at [526, 259] on span "Done selecting campaign" at bounding box center [496, 257] width 98 height 10
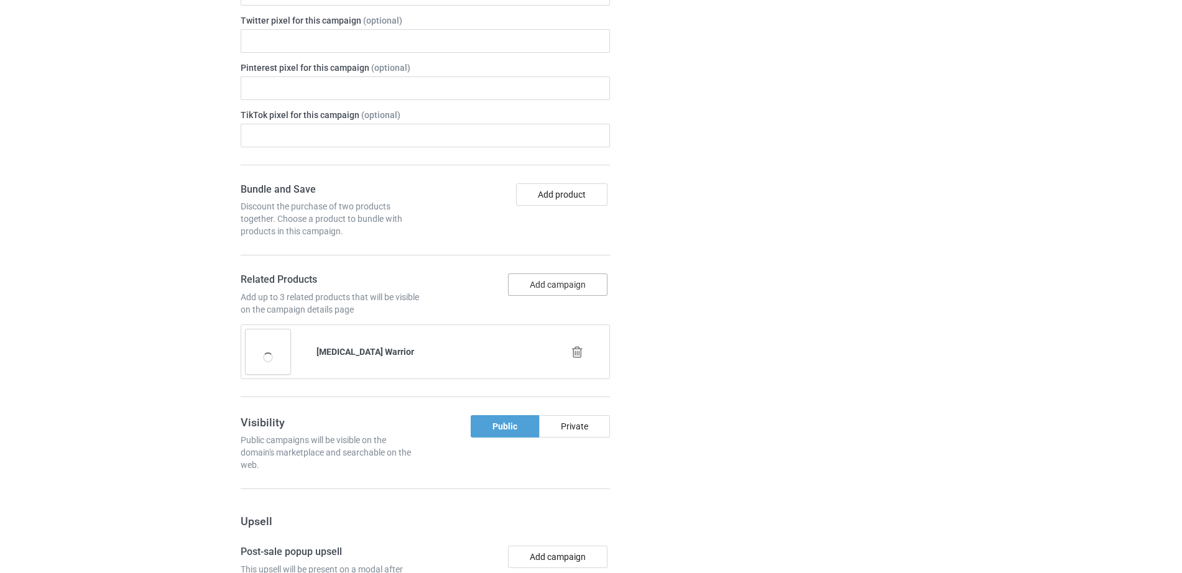
click at [558, 274] on button "Add campaign" at bounding box center [557, 285] width 99 height 22
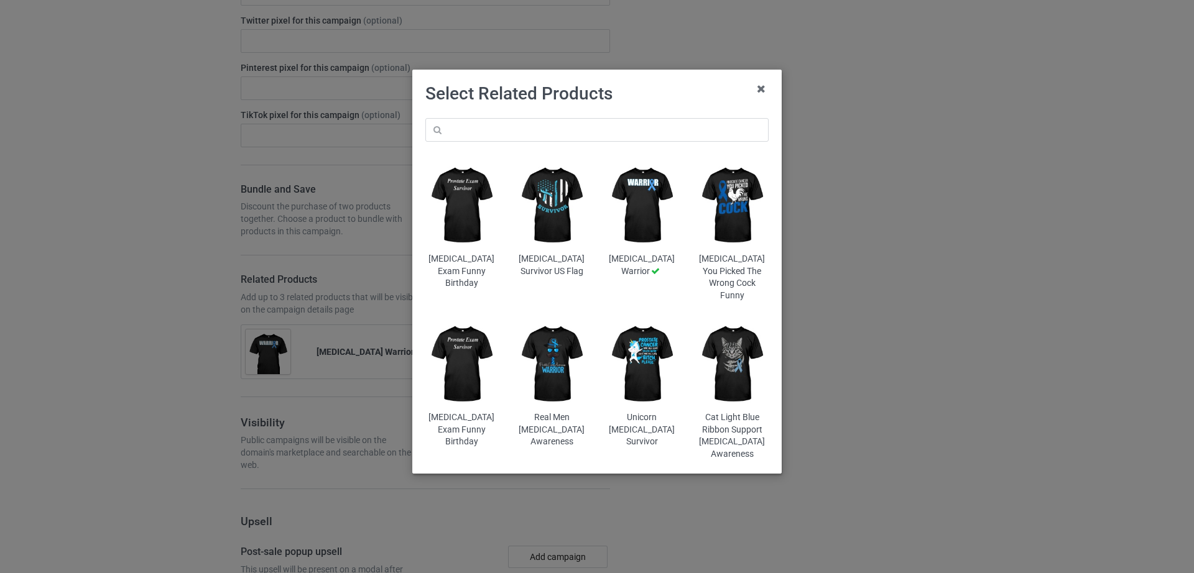
click at [714, 212] on img at bounding box center [732, 205] width 73 height 91
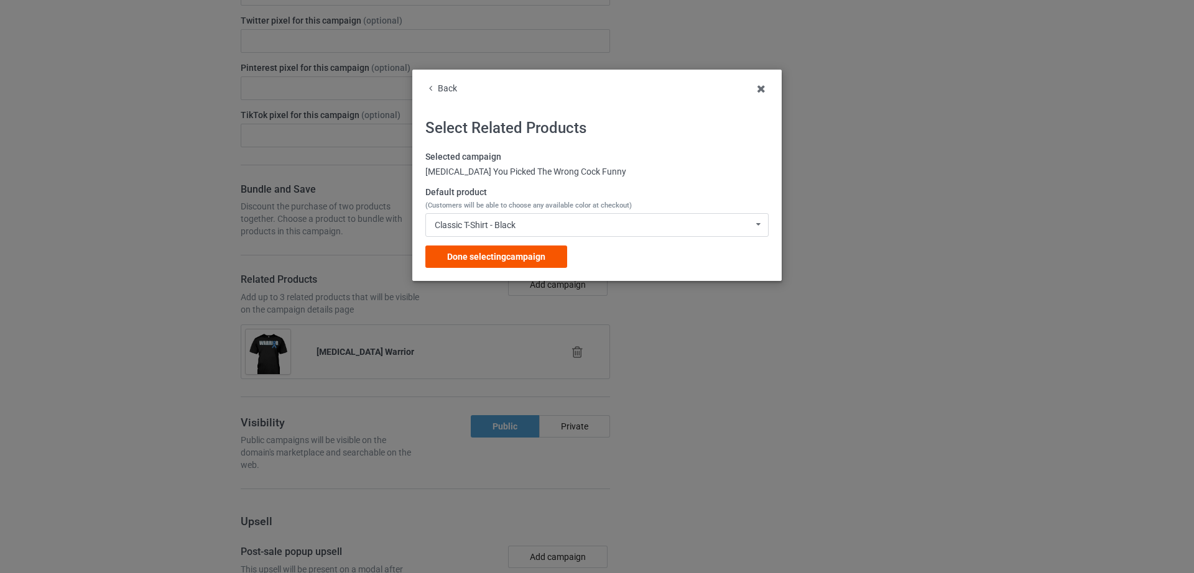
click at [523, 261] on span "Done selecting campaign" at bounding box center [496, 257] width 98 height 10
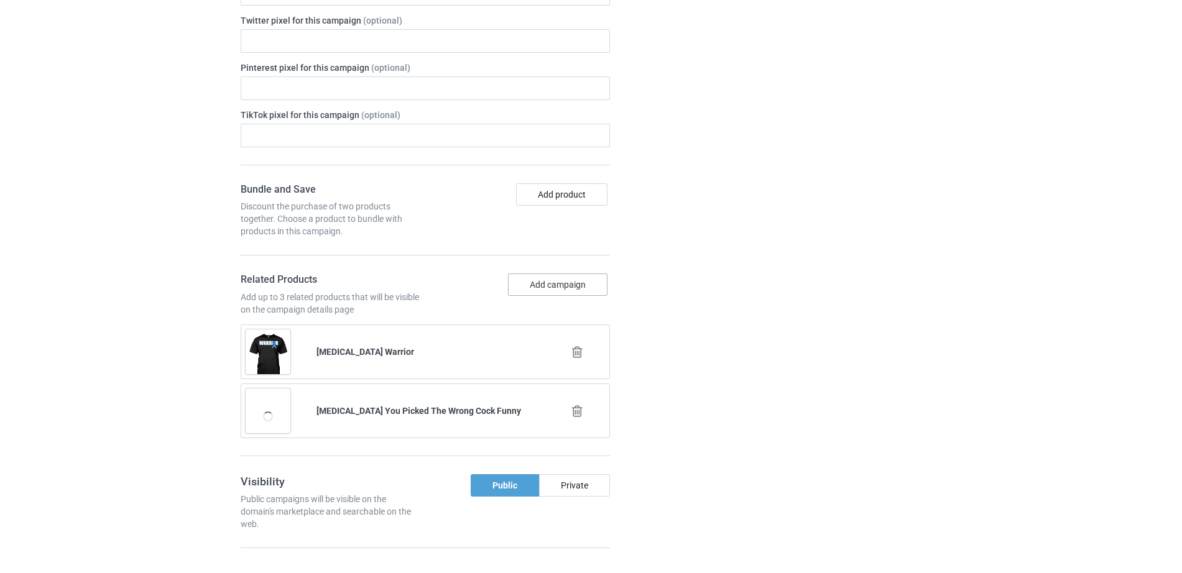
click at [550, 274] on button "Add campaign" at bounding box center [557, 285] width 99 height 22
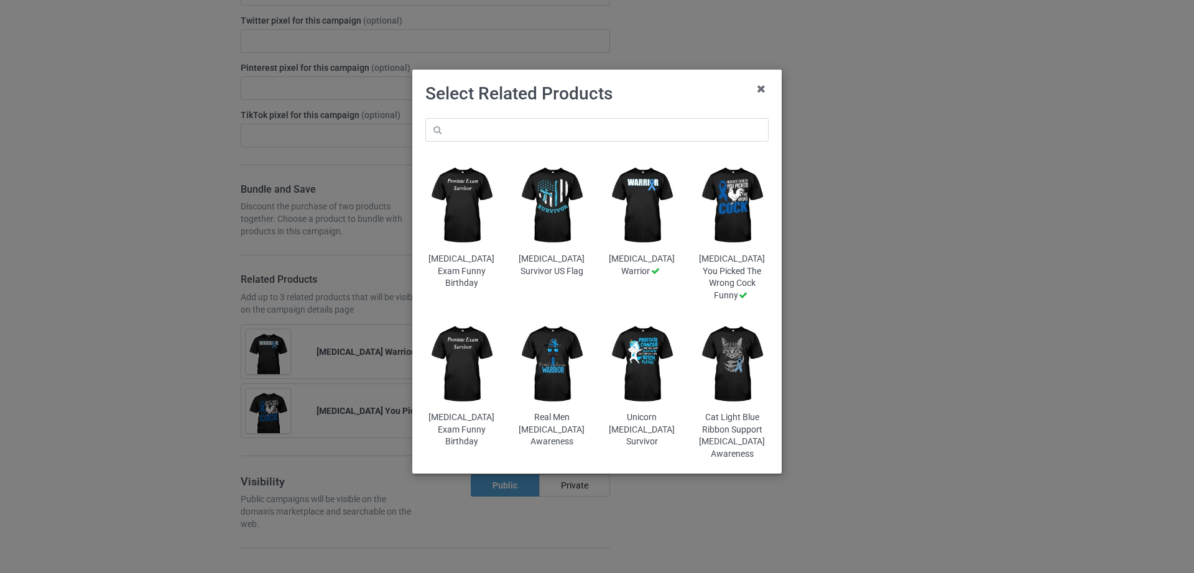
click at [550, 357] on img at bounding box center [551, 364] width 73 height 91
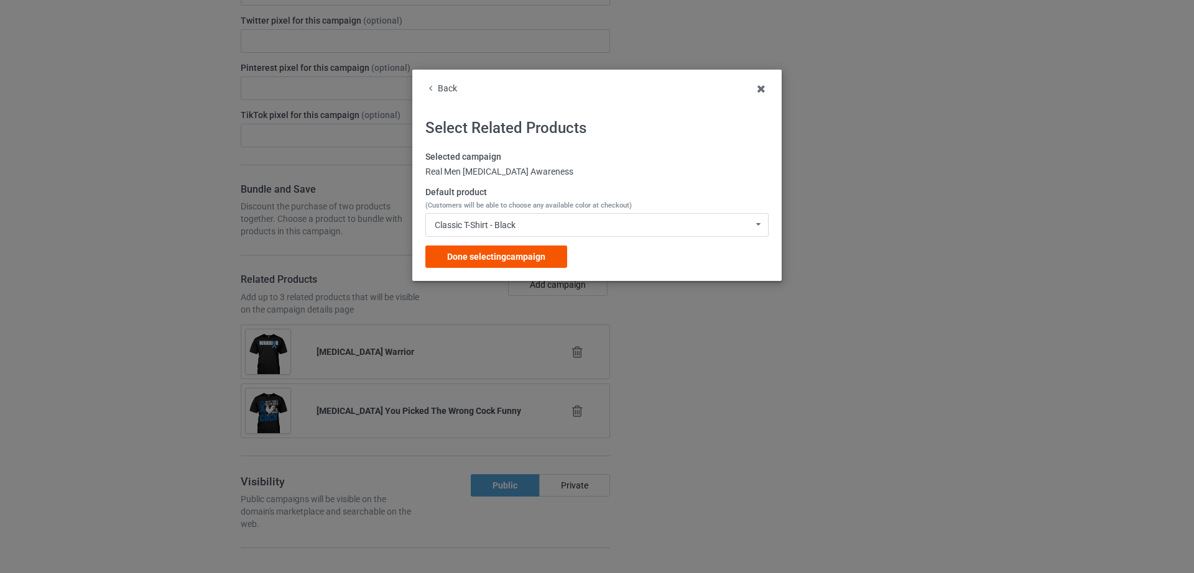
click at [529, 252] on span "Done selecting campaign" at bounding box center [496, 257] width 98 height 10
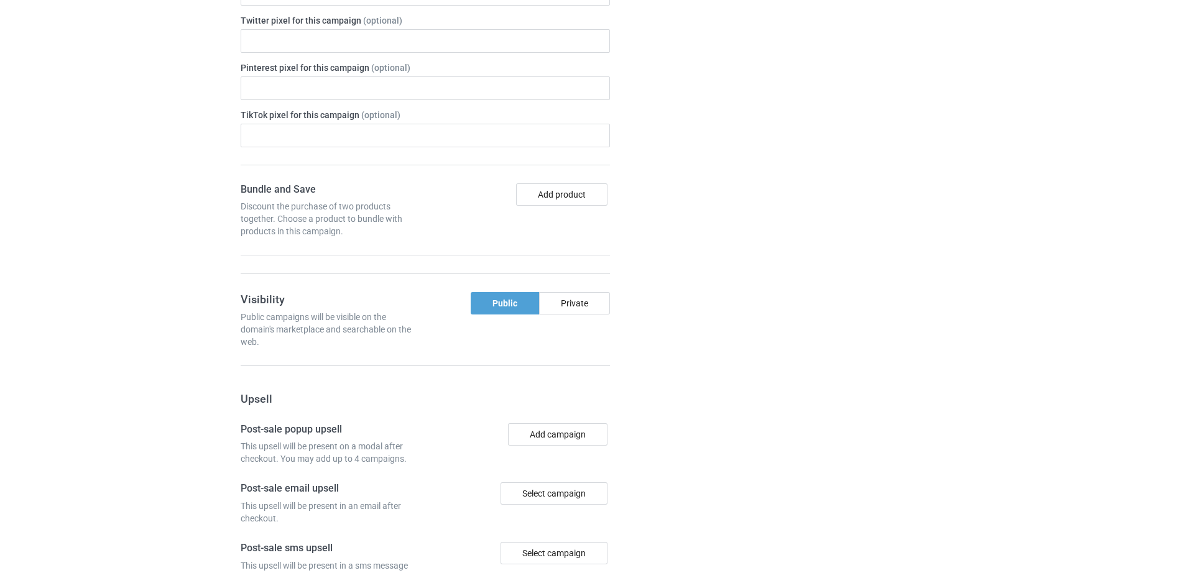
click at [703, 312] on div at bounding box center [681, 236] width 90 height 1099
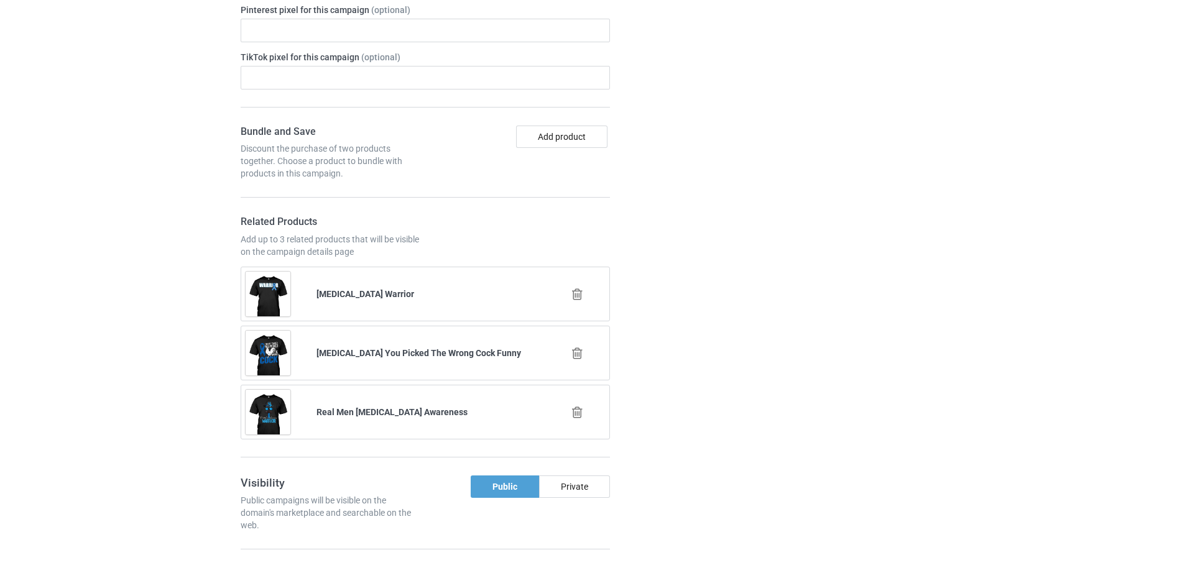
scroll to position [1309, 0]
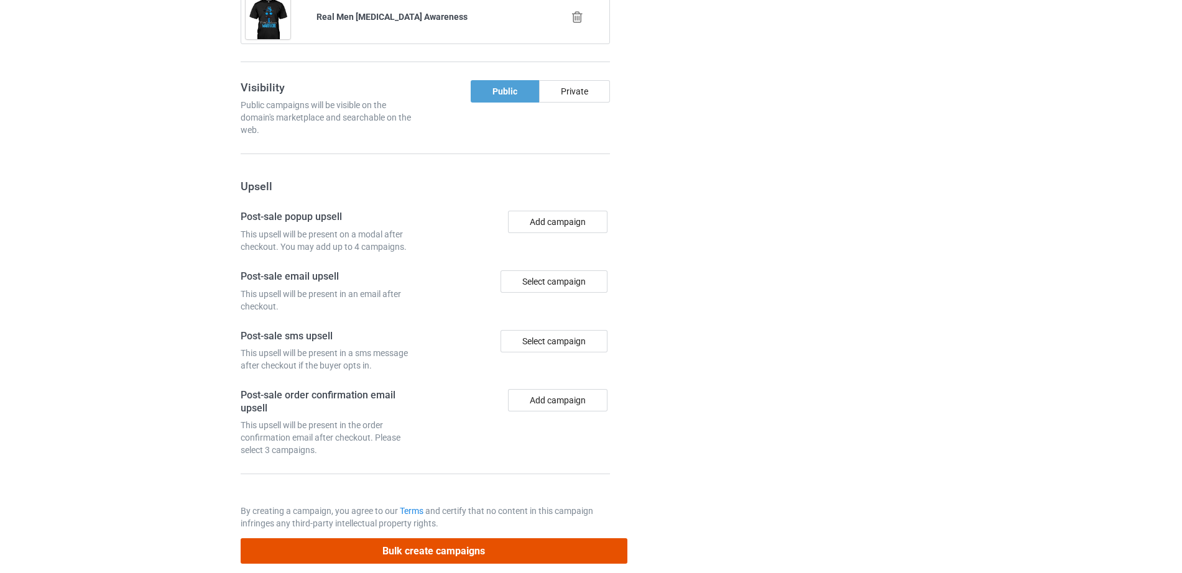
click at [422, 538] on button "Bulk create campaigns" at bounding box center [434, 550] width 387 height 25
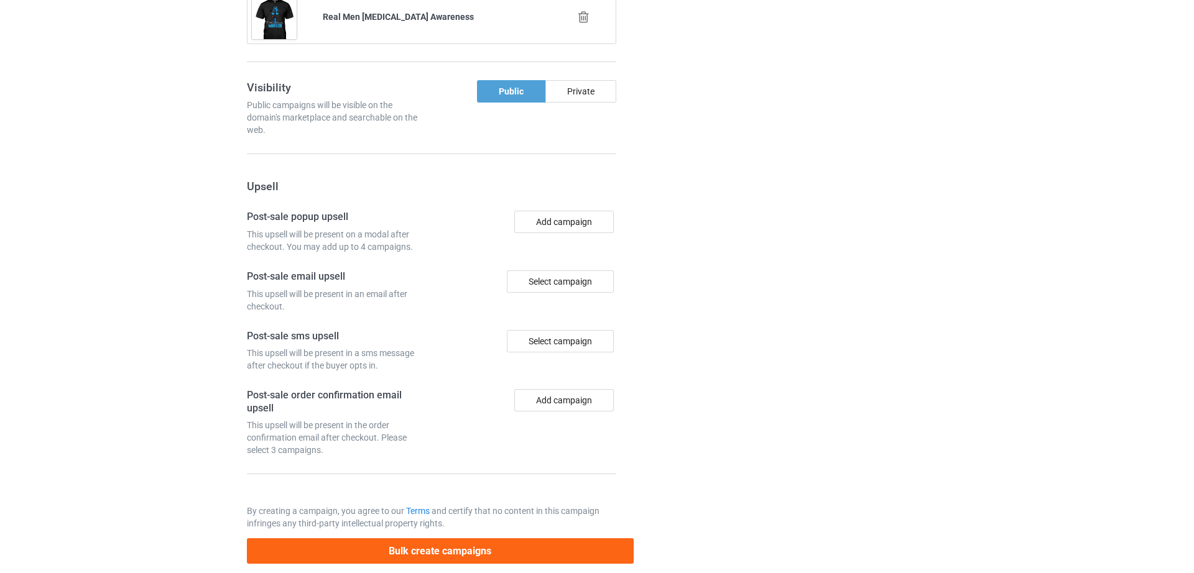
scroll to position [0, 0]
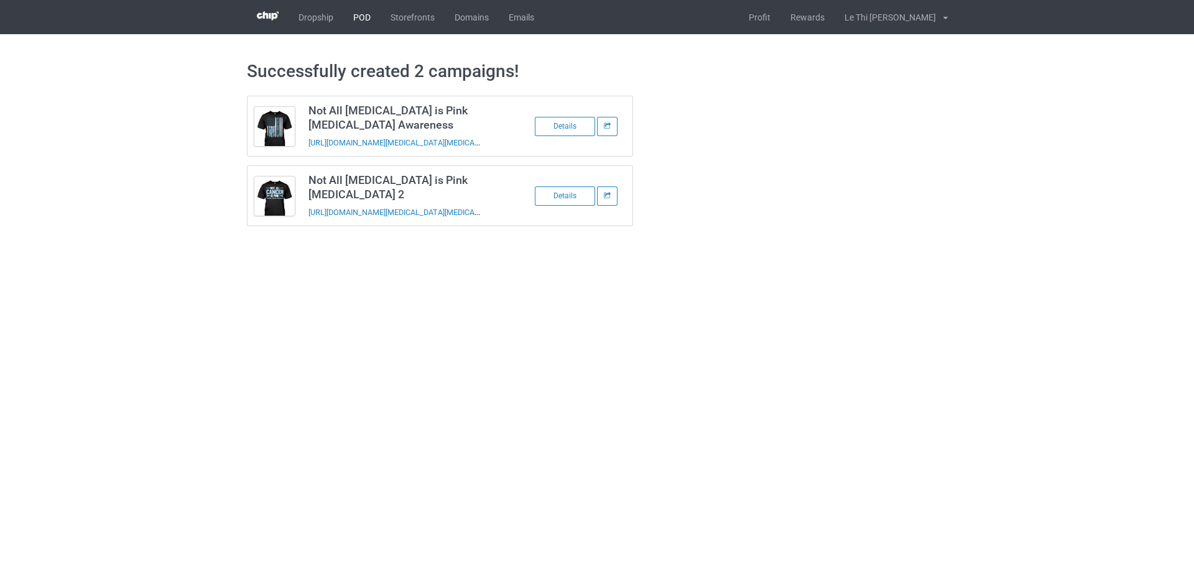
click at [362, 12] on link "POD" at bounding box center [361, 17] width 37 height 34
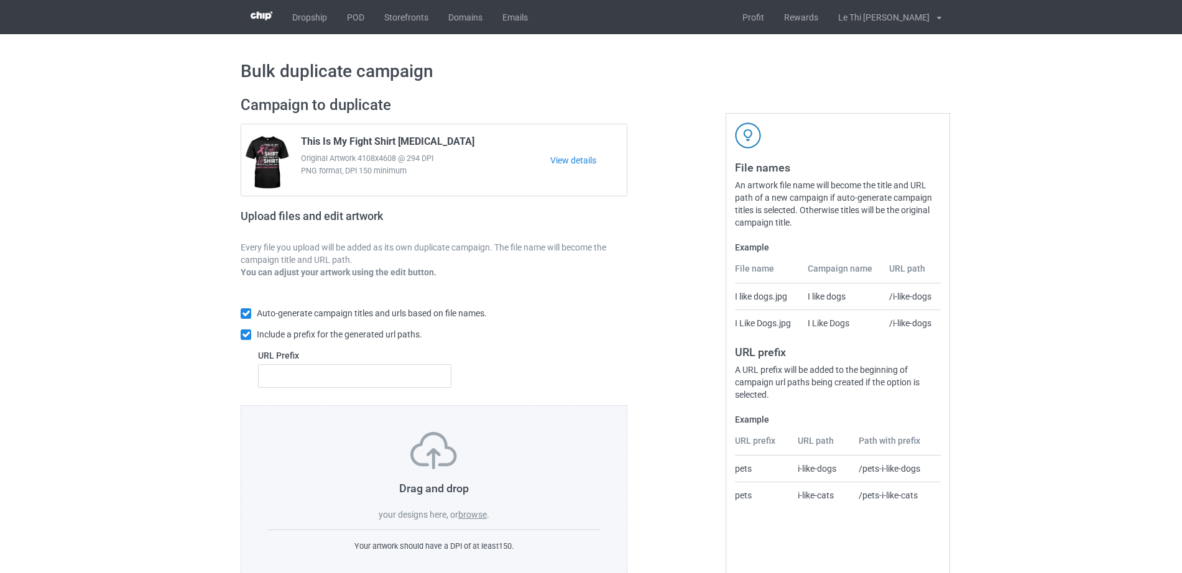
click at [464, 514] on label "browse" at bounding box center [472, 515] width 29 height 10
click at [0, 0] on input "browse" at bounding box center [0, 0] width 0 height 0
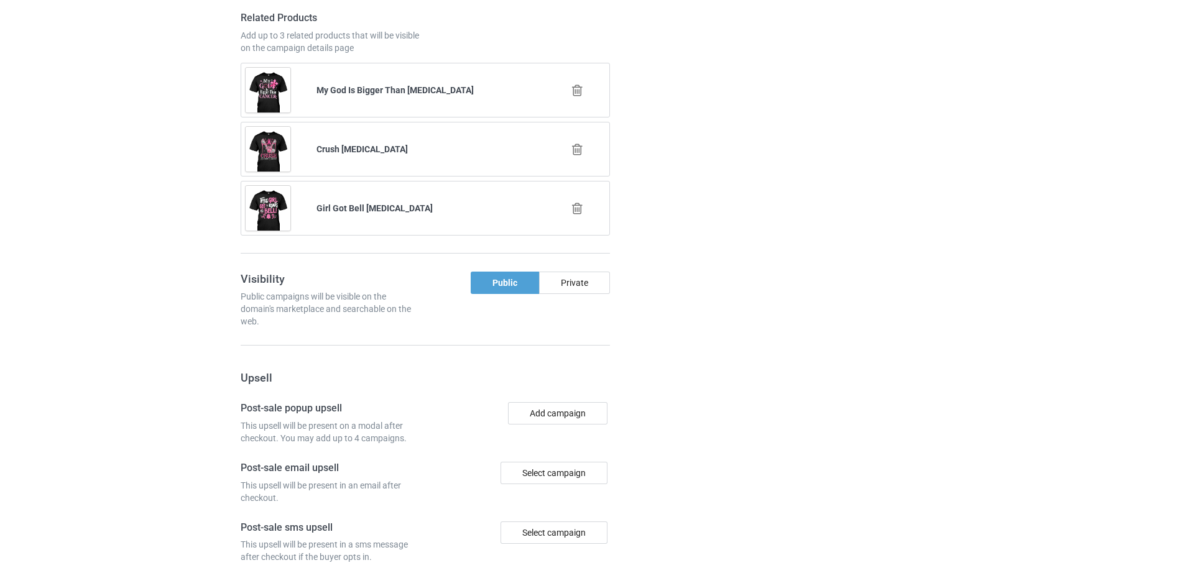
scroll to position [1402, 0]
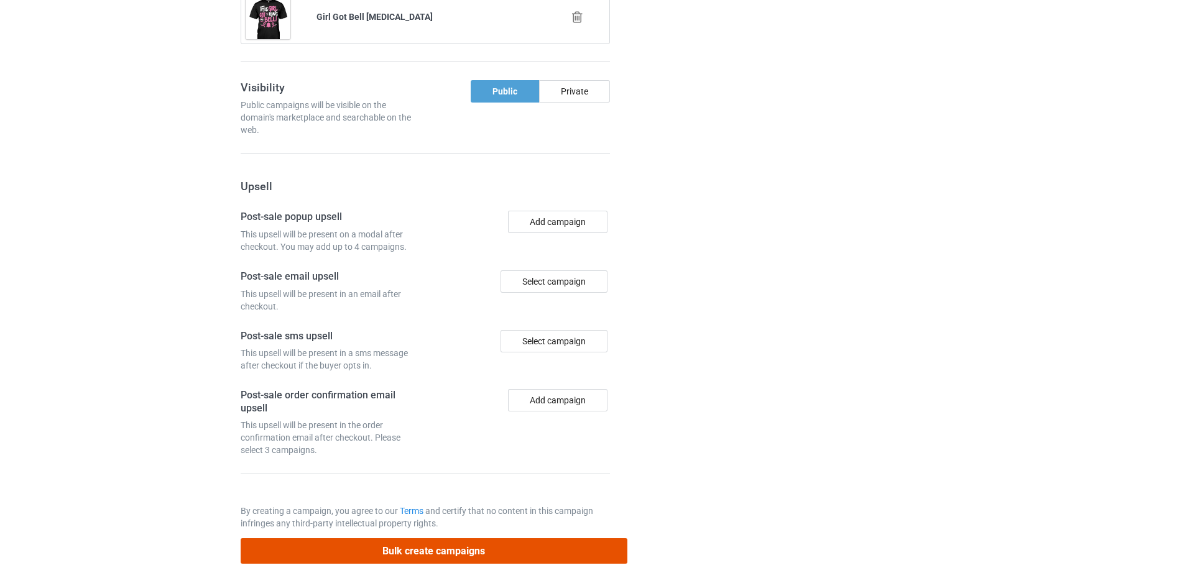
click at [438, 538] on button "Bulk create campaigns" at bounding box center [434, 550] width 387 height 25
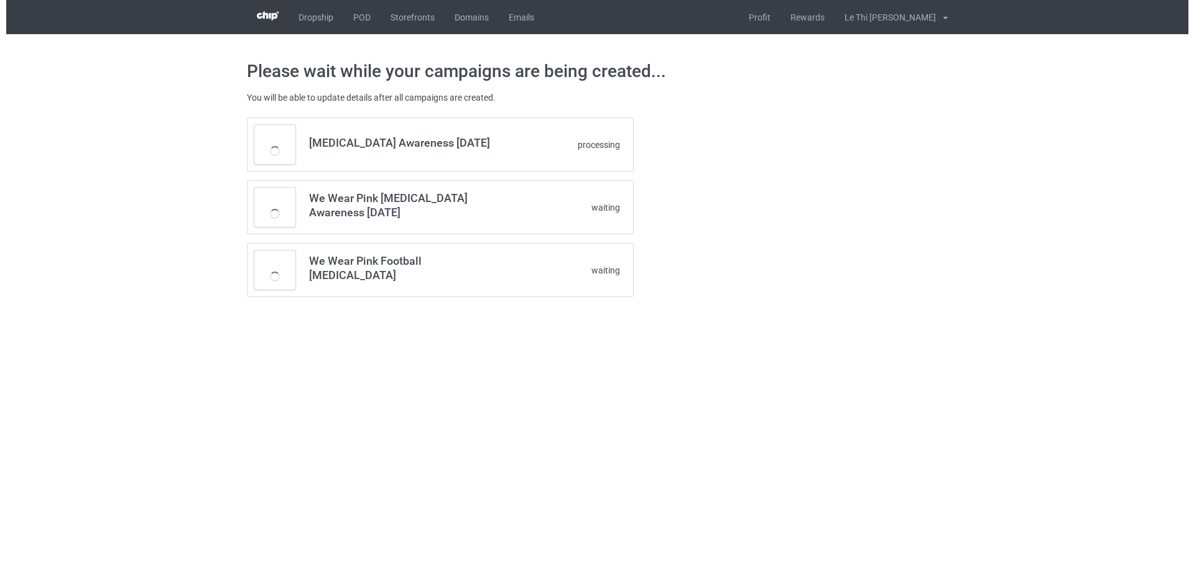
scroll to position [0, 0]
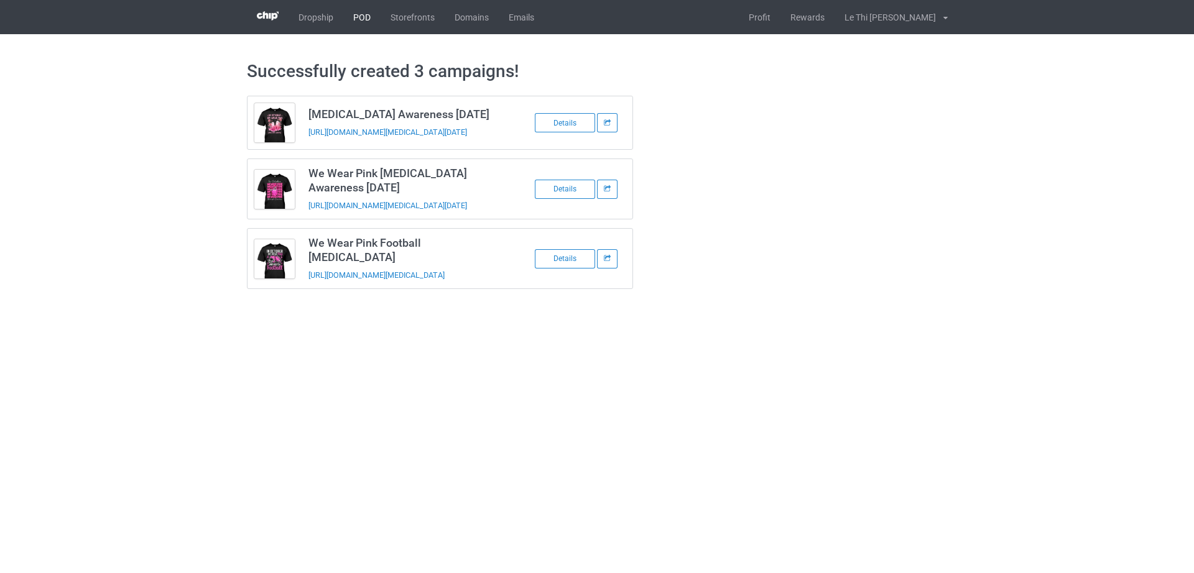
click at [372, 26] on link "POD" at bounding box center [361, 17] width 37 height 34
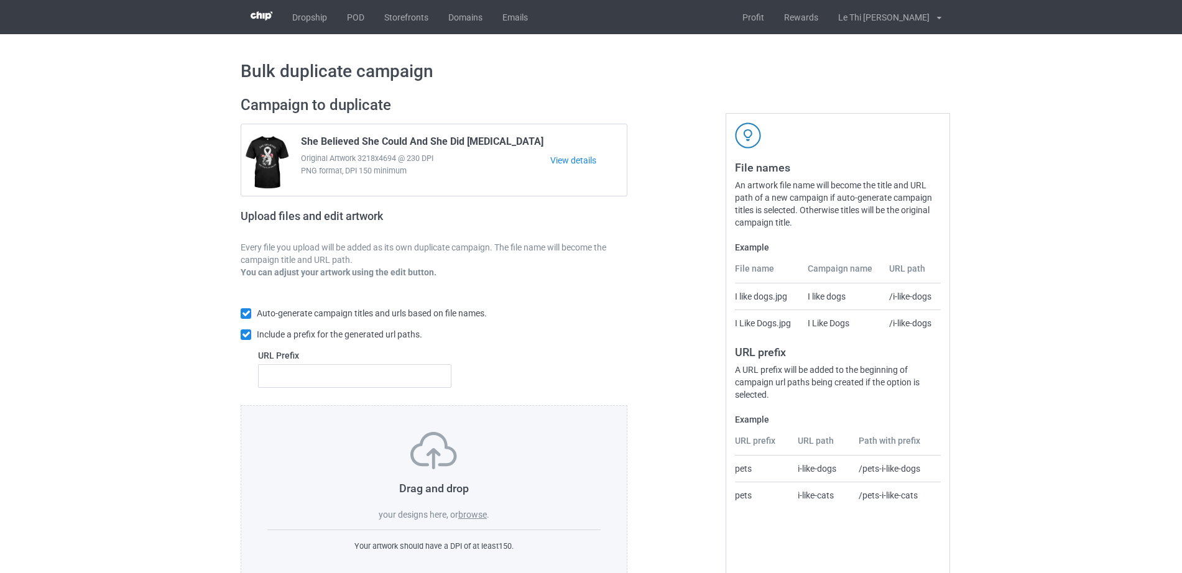
scroll to position [33, 0]
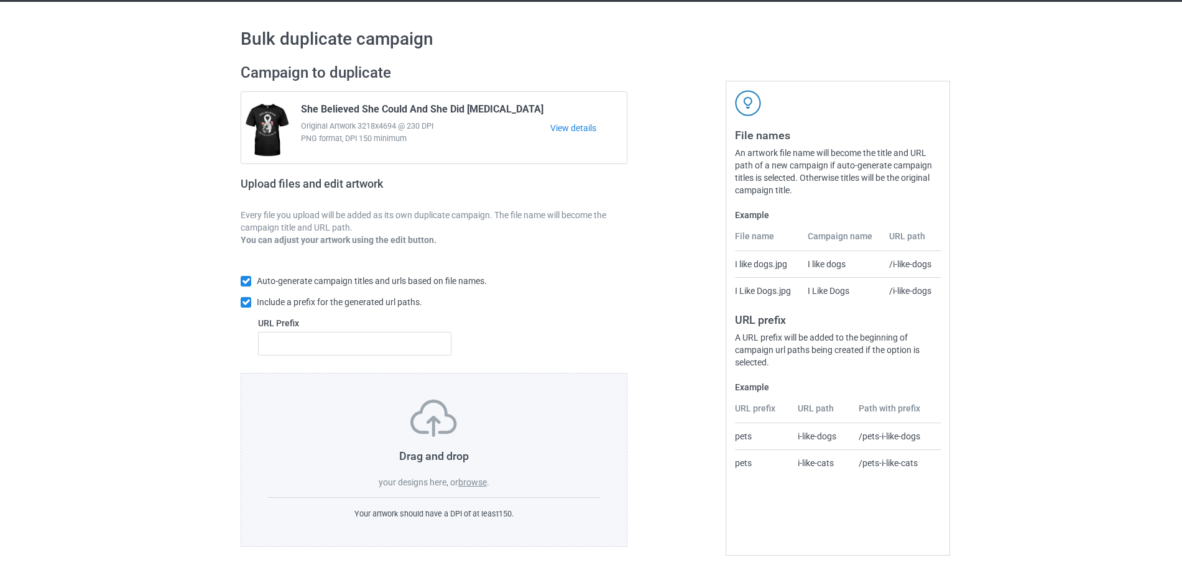
click at [471, 480] on label "browse" at bounding box center [472, 483] width 29 height 10
click at [0, 0] on input "browse" at bounding box center [0, 0] width 0 height 0
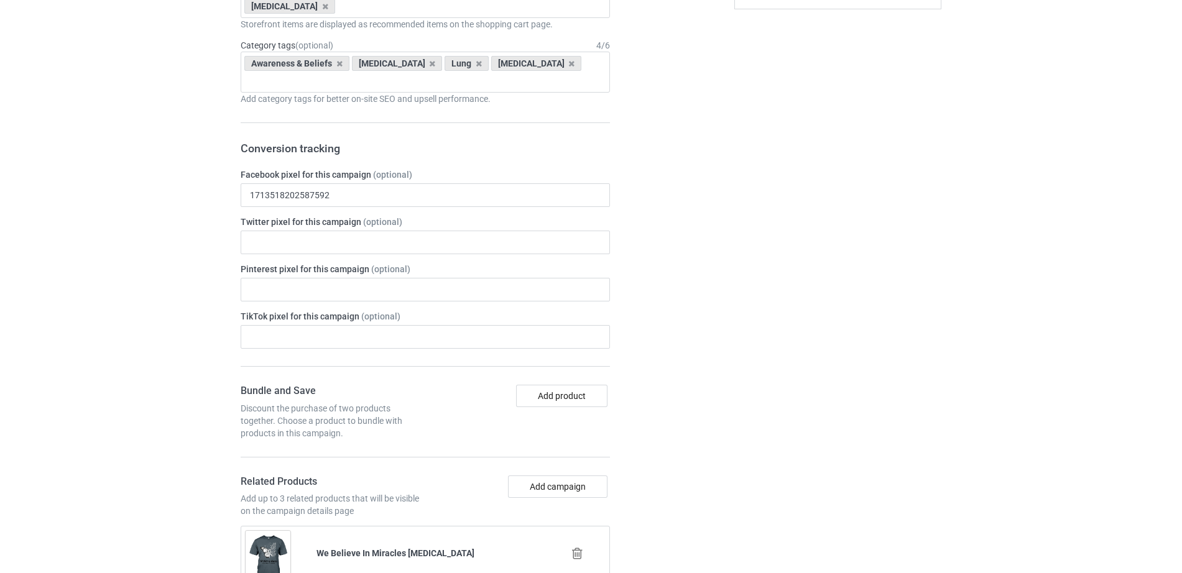
scroll to position [551, 0]
click at [322, 1] on icon at bounding box center [325, 5] width 6 height 8
type input "ova"
click at [279, 29] on div "[MEDICAL_DATA]" at bounding box center [425, 27] width 368 height 23
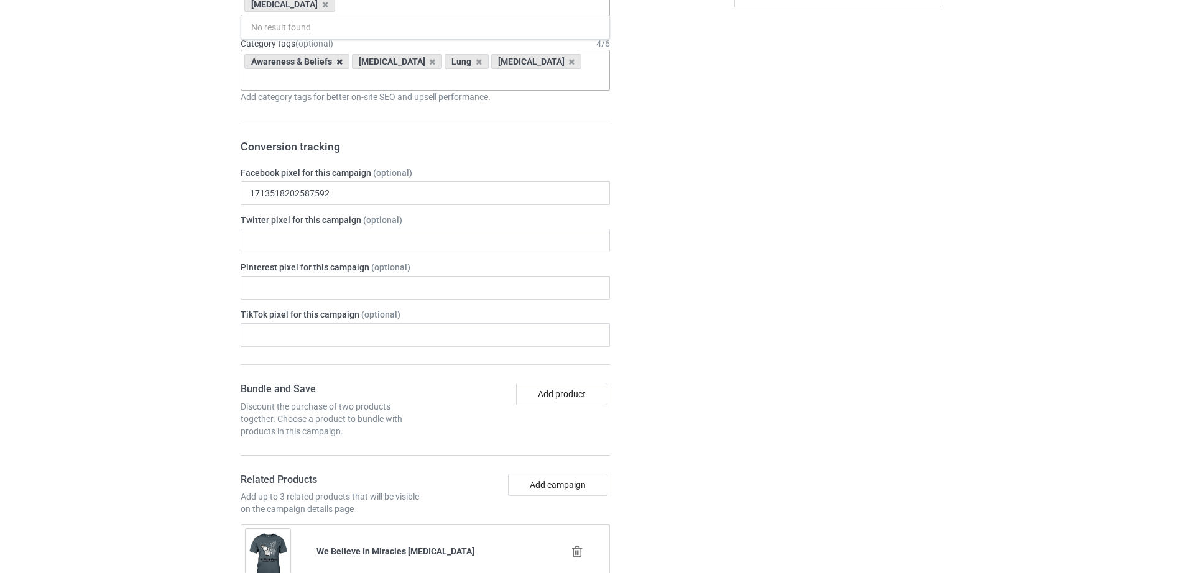
click at [339, 65] on icon at bounding box center [339, 62] width 6 height 8
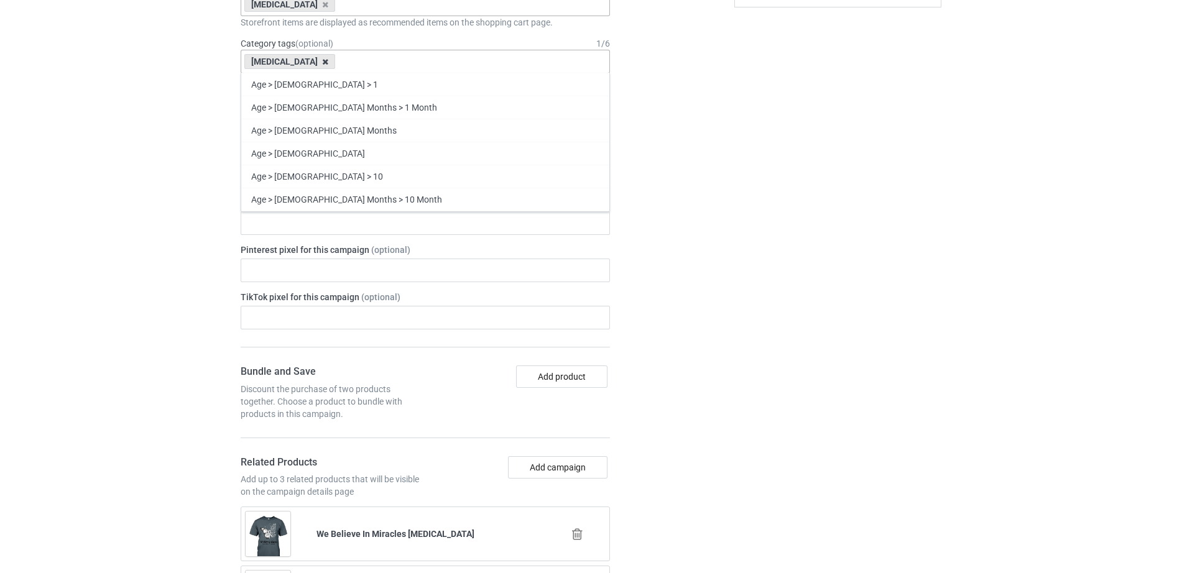
click at [322, 62] on icon at bounding box center [325, 62] width 6 height 8
click at [308, 62] on div "Age > [DEMOGRAPHIC_DATA] > 1 Age > [DEMOGRAPHIC_DATA] Months > 1 Month Age > [D…" at bounding box center [425, 62] width 369 height 24
type input "Ova"
click at [301, 220] on div "[MEDICAL_DATA]" at bounding box center [425, 222] width 368 height 23
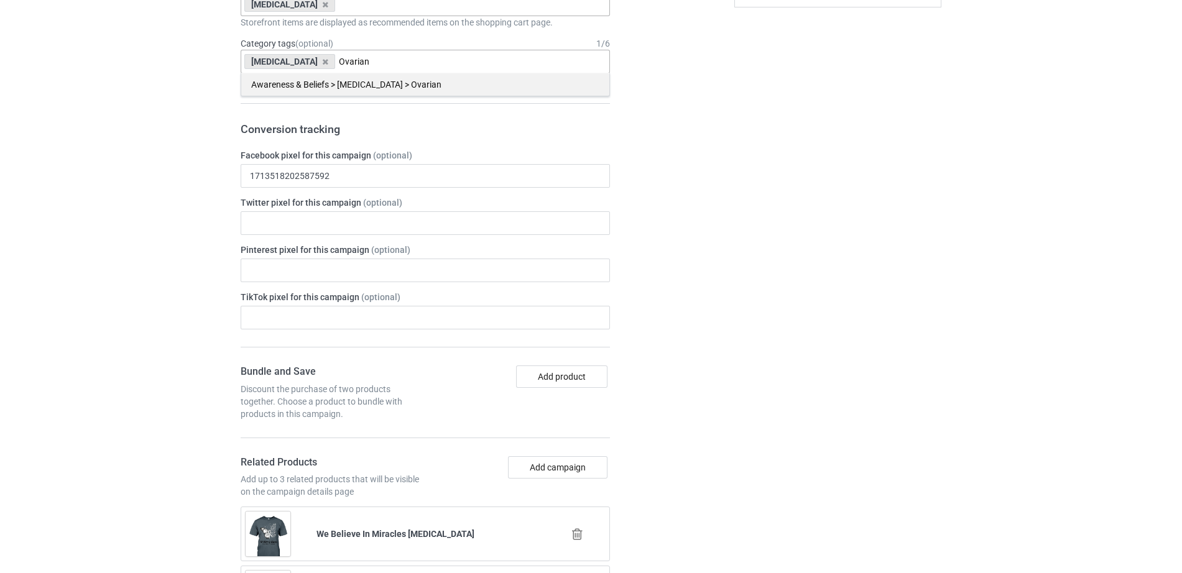
type input "Ovarian"
click at [400, 88] on div "Awareness & Beliefs > [MEDICAL_DATA] > Ovarian" at bounding box center [425, 84] width 368 height 23
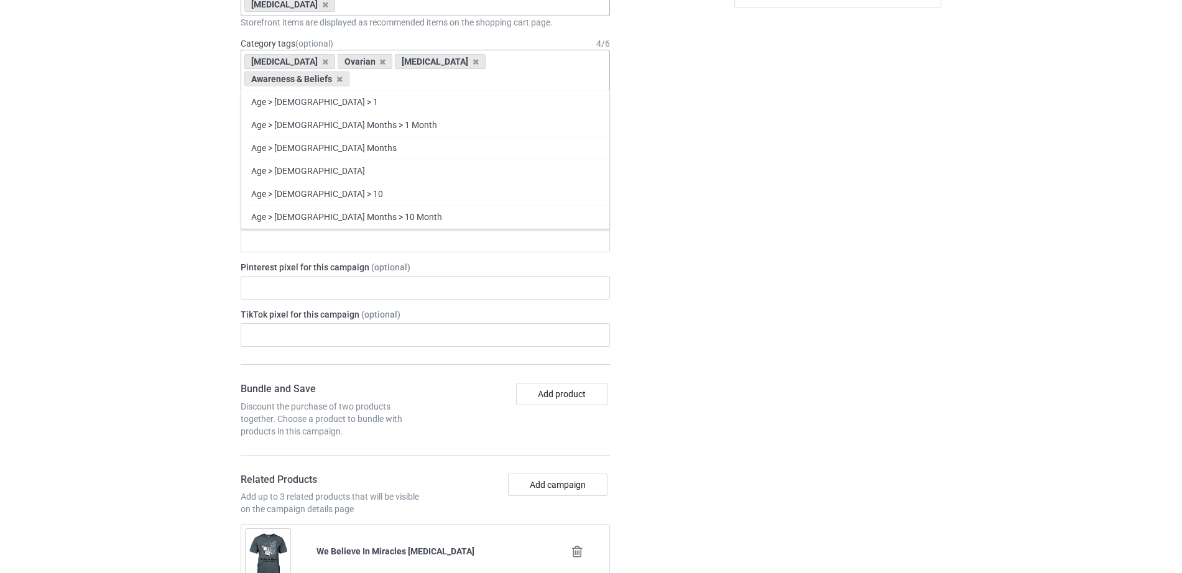
click at [825, 188] on div "Campaign details Details were duplicated from the original campaign. Any change…" at bounding box center [838, 526] width 224 height 1281
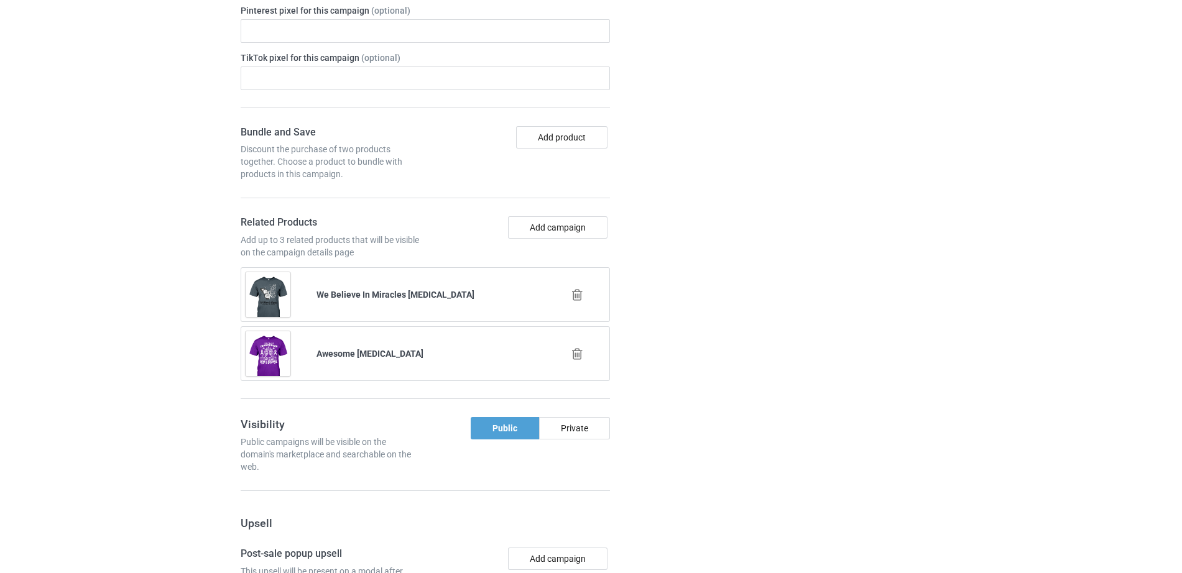
scroll to position [821, 0]
click at [575, 287] on icon at bounding box center [578, 293] width 16 height 13
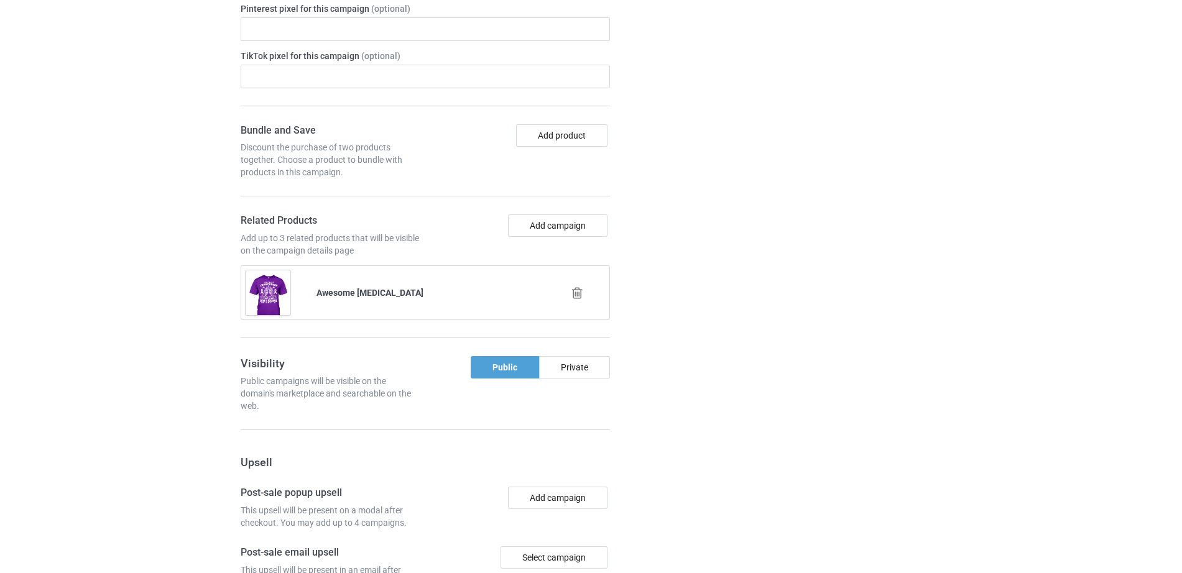
click at [576, 287] on icon at bounding box center [578, 293] width 16 height 13
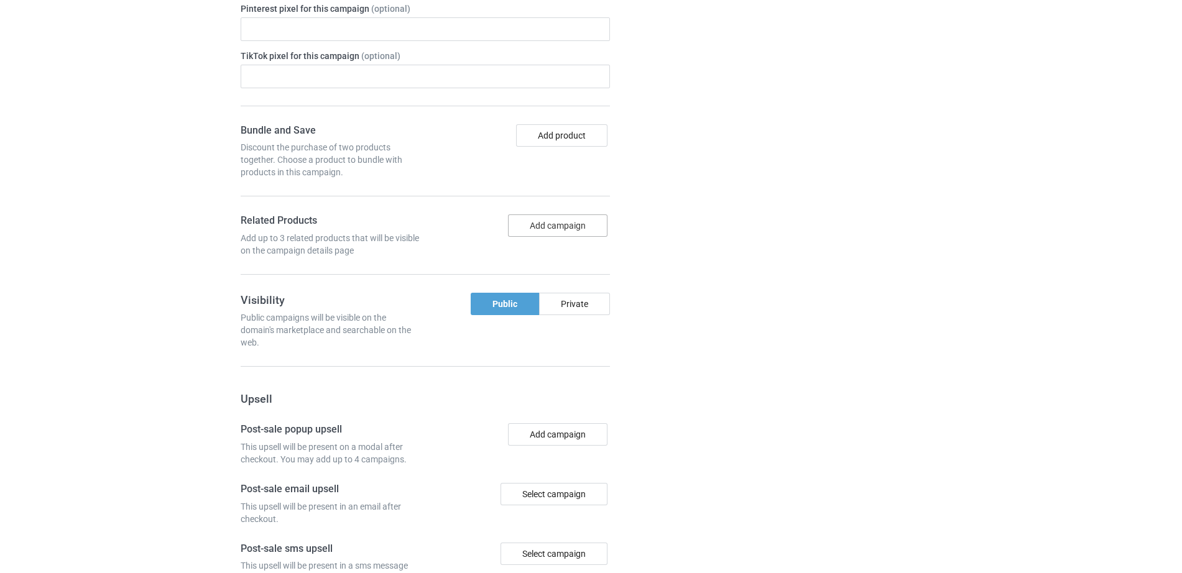
click at [557, 215] on button "Add campaign" at bounding box center [557, 226] width 99 height 22
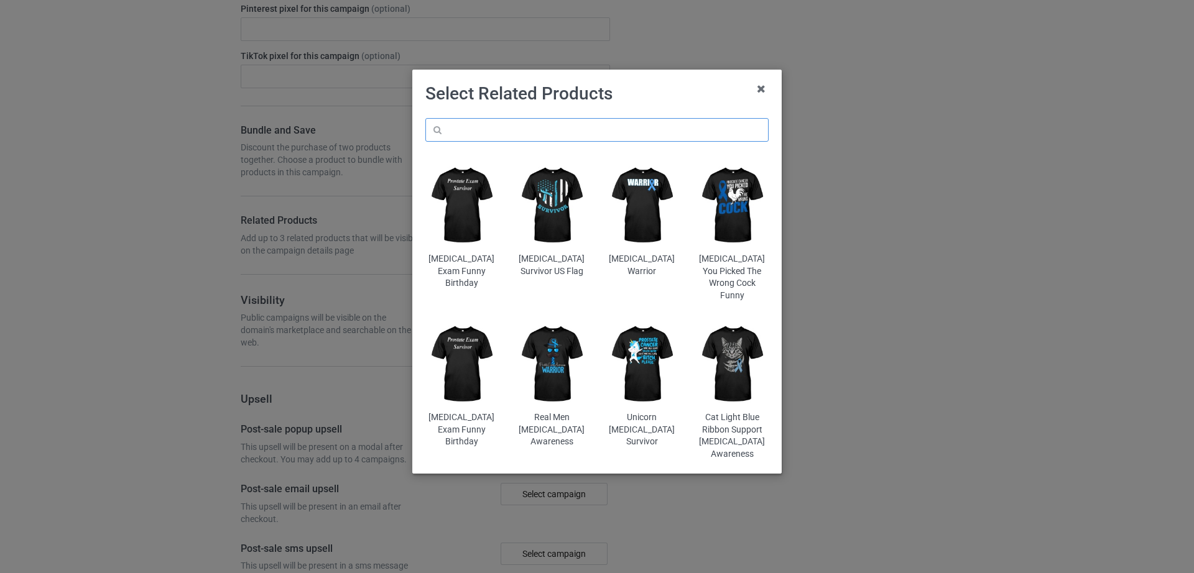
click at [517, 127] on input "text" at bounding box center [596, 130] width 343 height 24
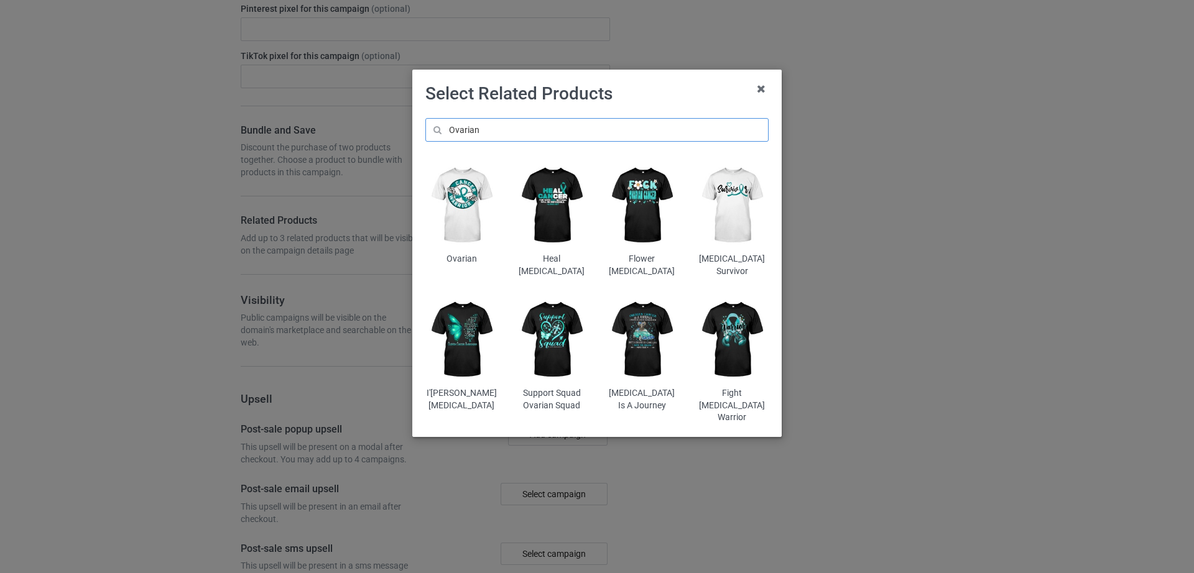
type input "Ovarian"
click at [639, 356] on img at bounding box center [642, 340] width 73 height 91
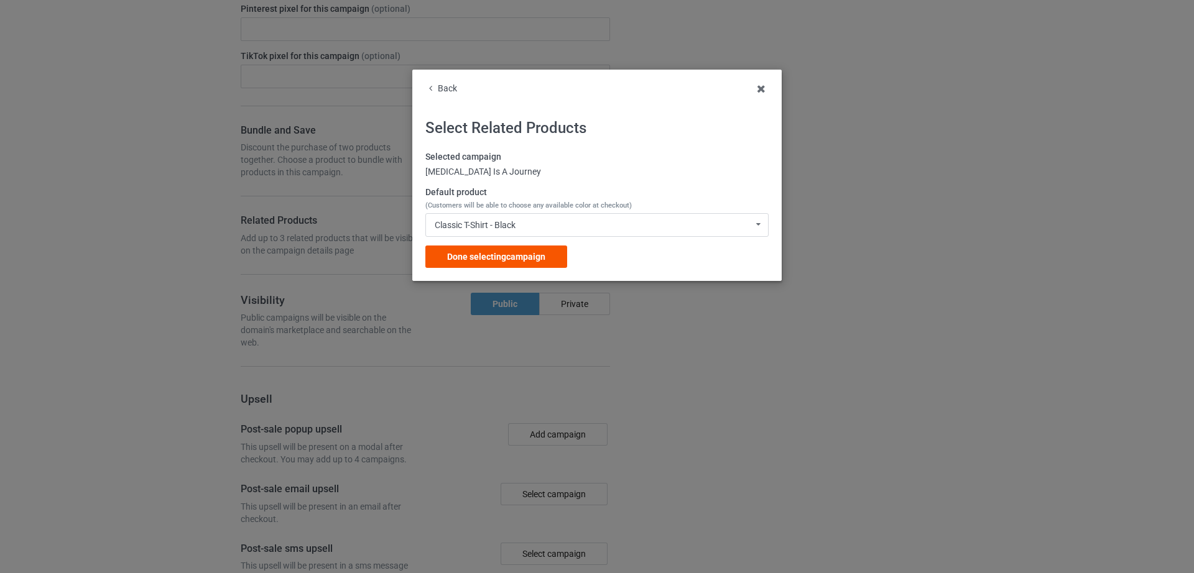
click at [532, 249] on div "Done selecting campaign" at bounding box center [496, 257] width 142 height 22
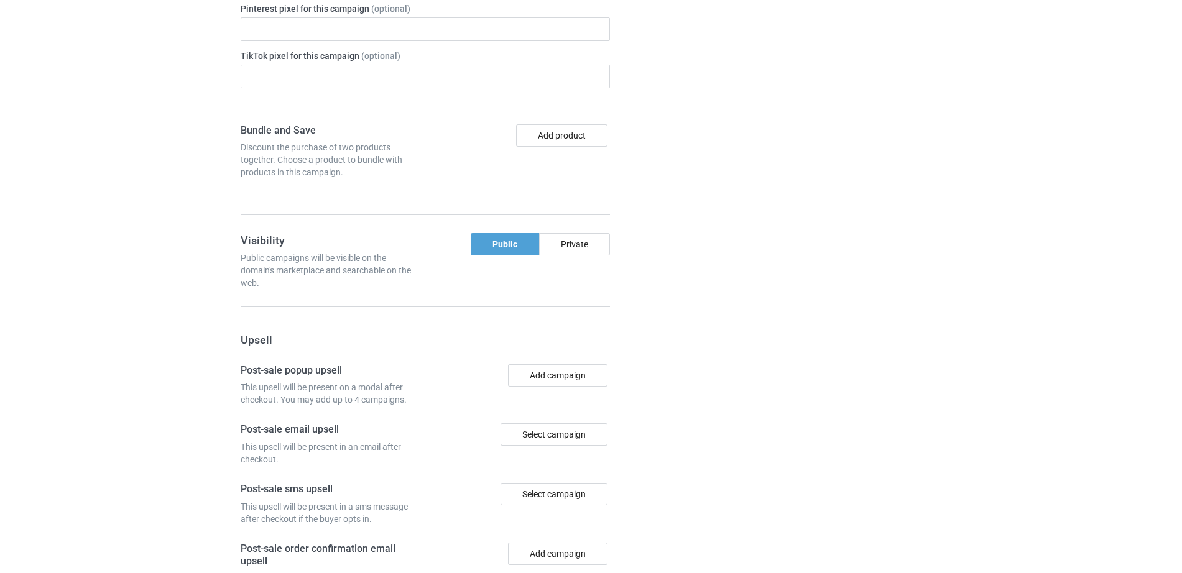
click at [775, 285] on div "Campaign details Details were duplicated from the original campaign. Any change…" at bounding box center [838, 177] width 224 height 1099
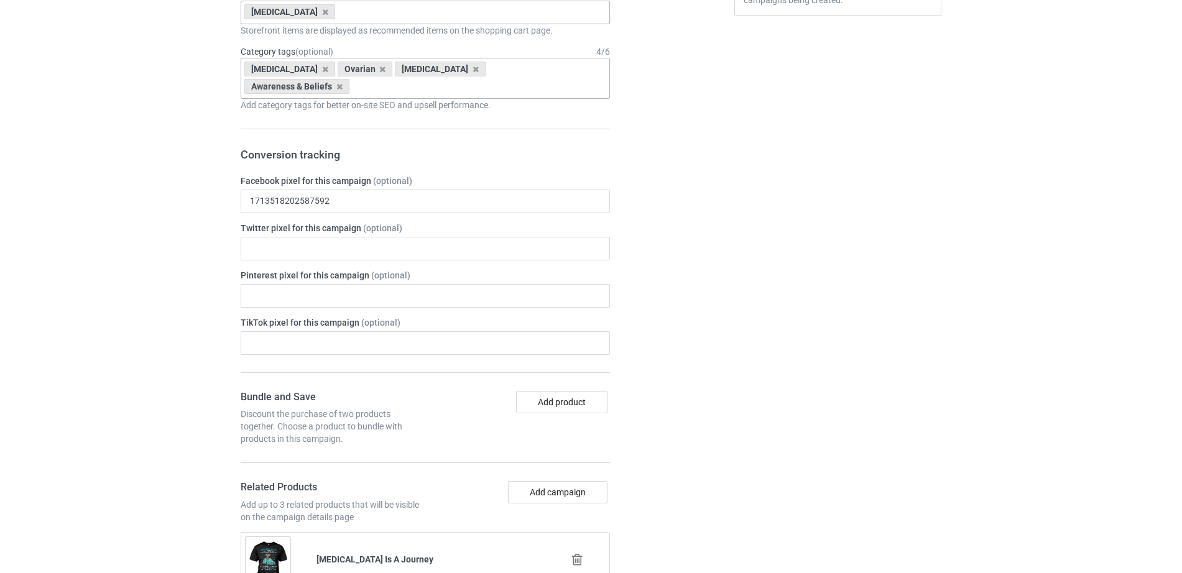
scroll to position [1098, 0]
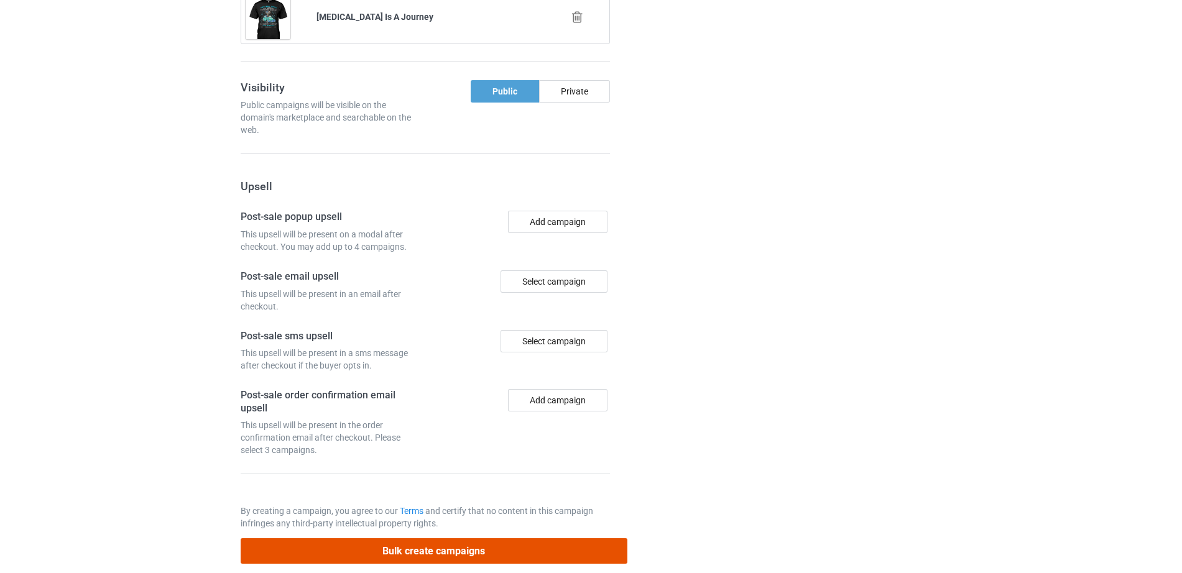
click at [404, 538] on button "Bulk create campaigns" at bounding box center [434, 550] width 387 height 25
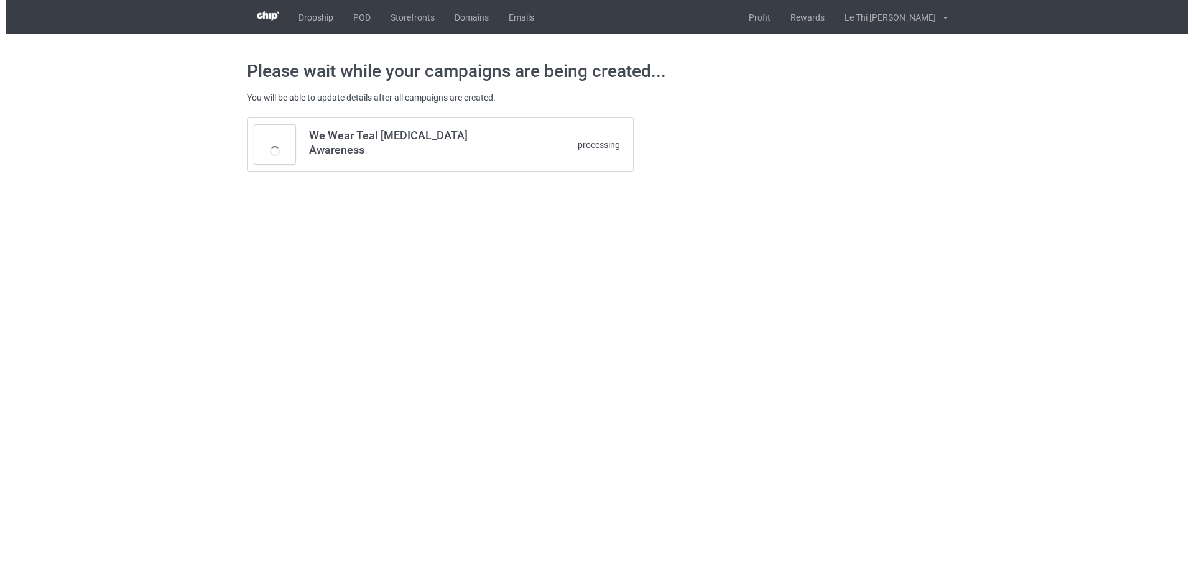
scroll to position [0, 0]
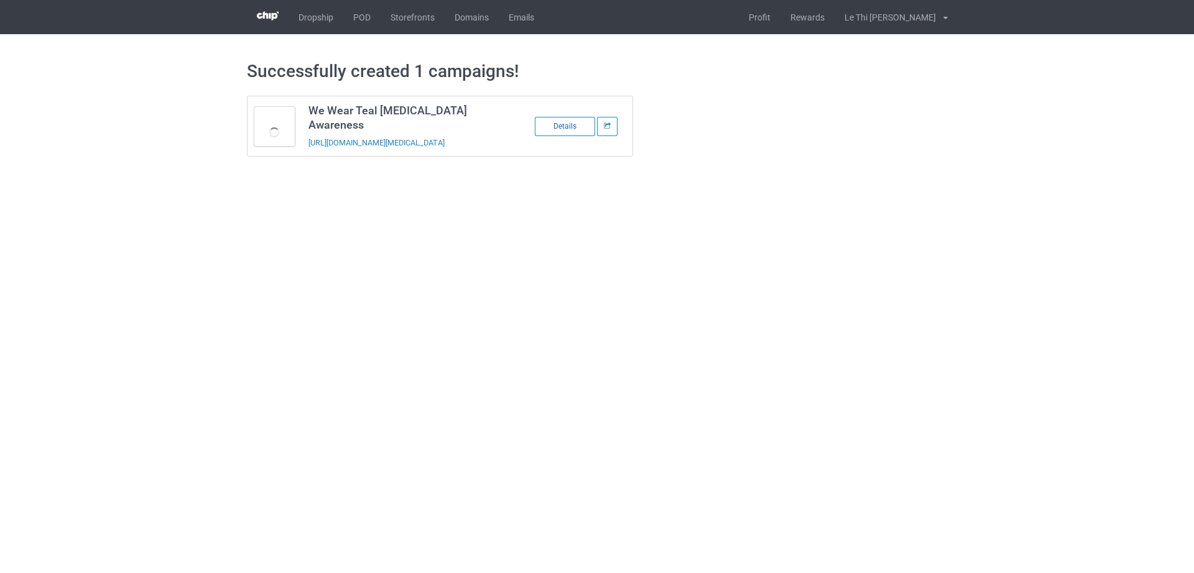
click at [567, 125] on div "Details" at bounding box center [565, 126] width 60 height 19
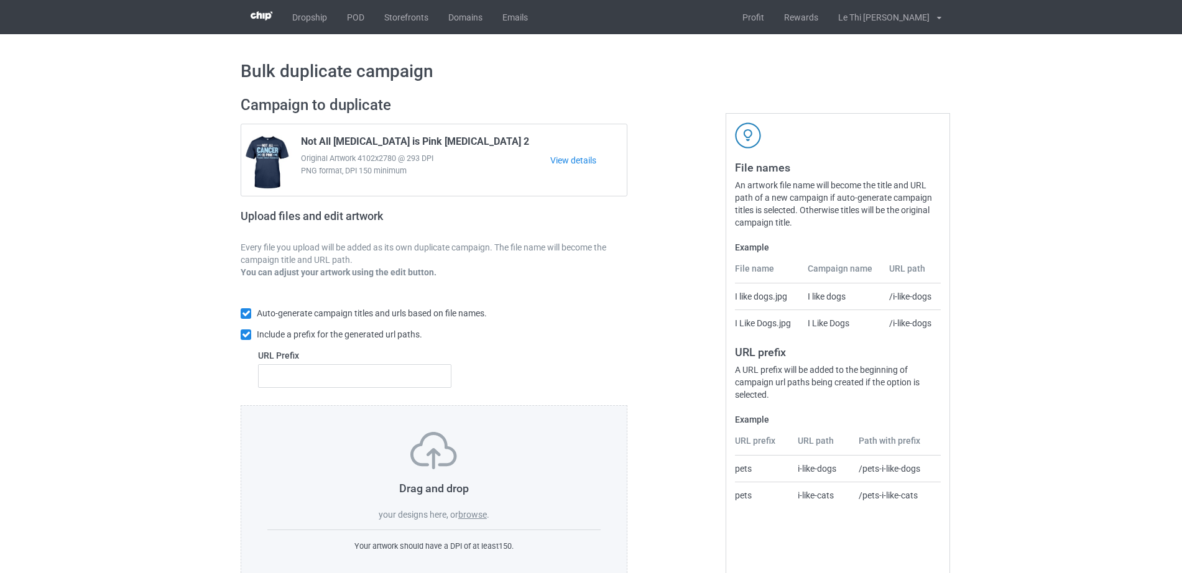
click at [465, 511] on label "browse" at bounding box center [472, 515] width 29 height 10
click at [0, 0] on input "browse" at bounding box center [0, 0] width 0 height 0
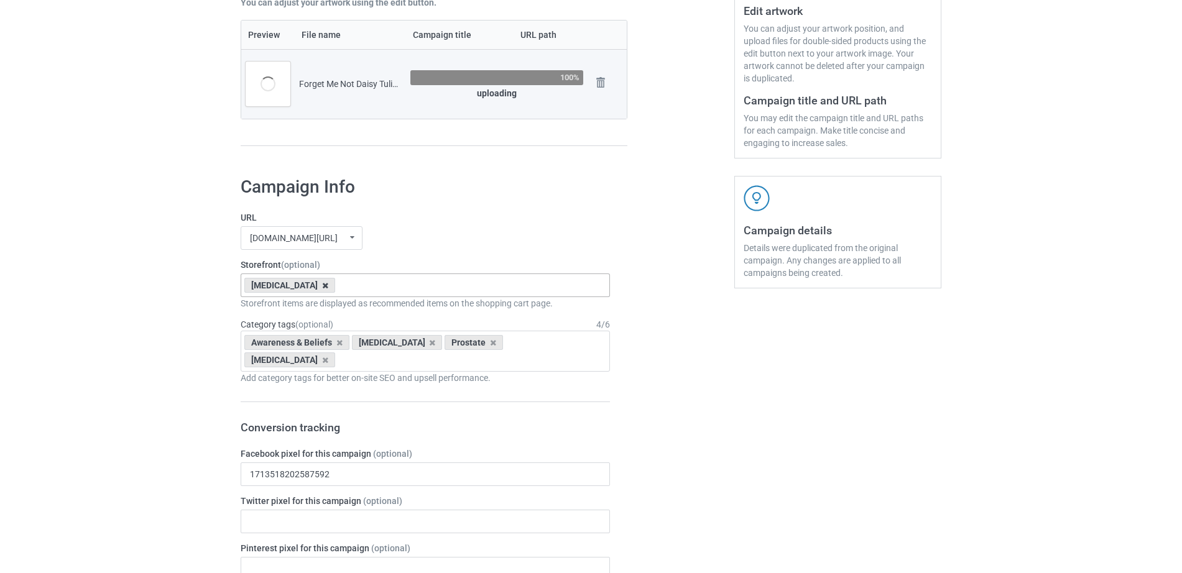
drag, startPoint x: 326, startPoint y: 275, endPoint x: 326, endPoint y: 290, distance: 14.3
click at [325, 278] on div "[MEDICAL_DATA] [MEDICAL_DATA] [MEDICAL_DATA] Heart Diseases [PERSON_NAME] Lung …" at bounding box center [425, 286] width 369 height 24
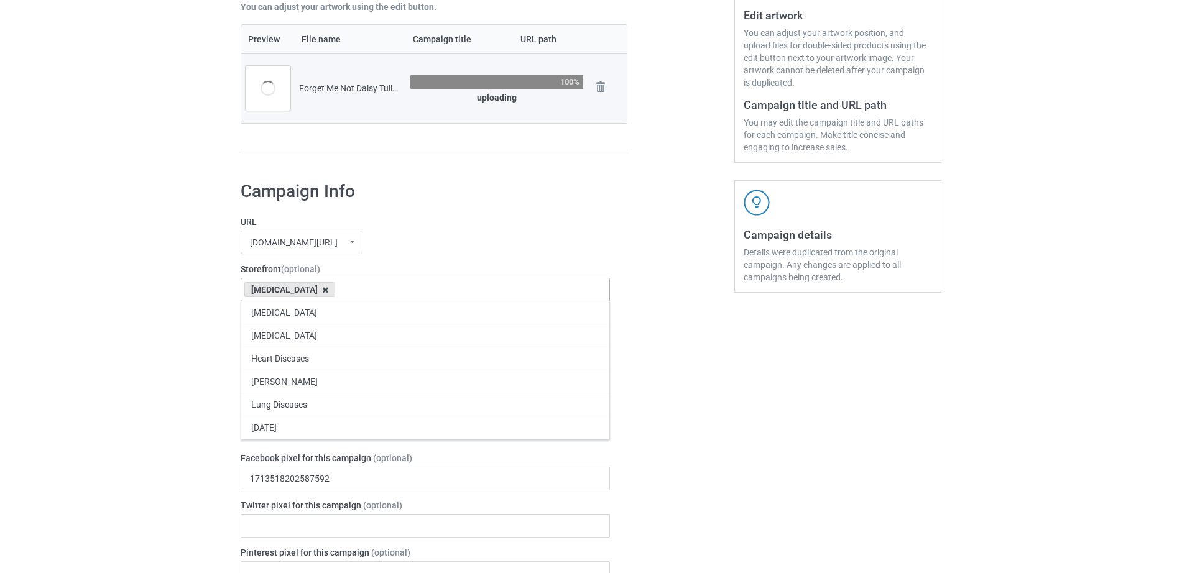
click at [326, 290] on icon at bounding box center [325, 290] width 6 height 8
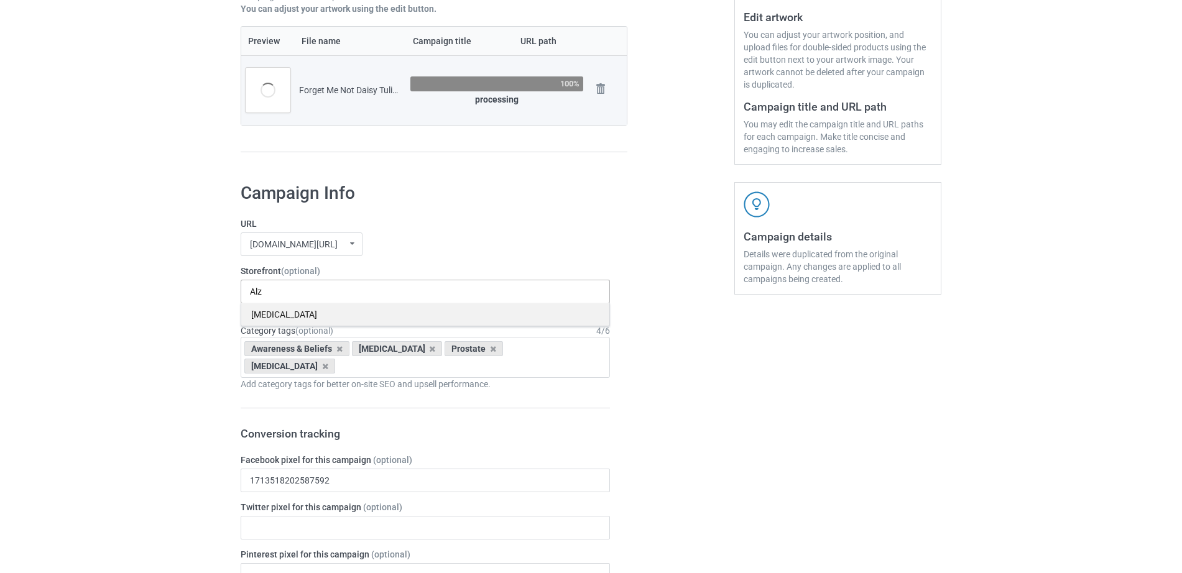
type input "Alz"
click at [313, 308] on div "[MEDICAL_DATA]" at bounding box center [425, 314] width 368 height 23
click at [338, 346] on icon at bounding box center [339, 349] width 6 height 8
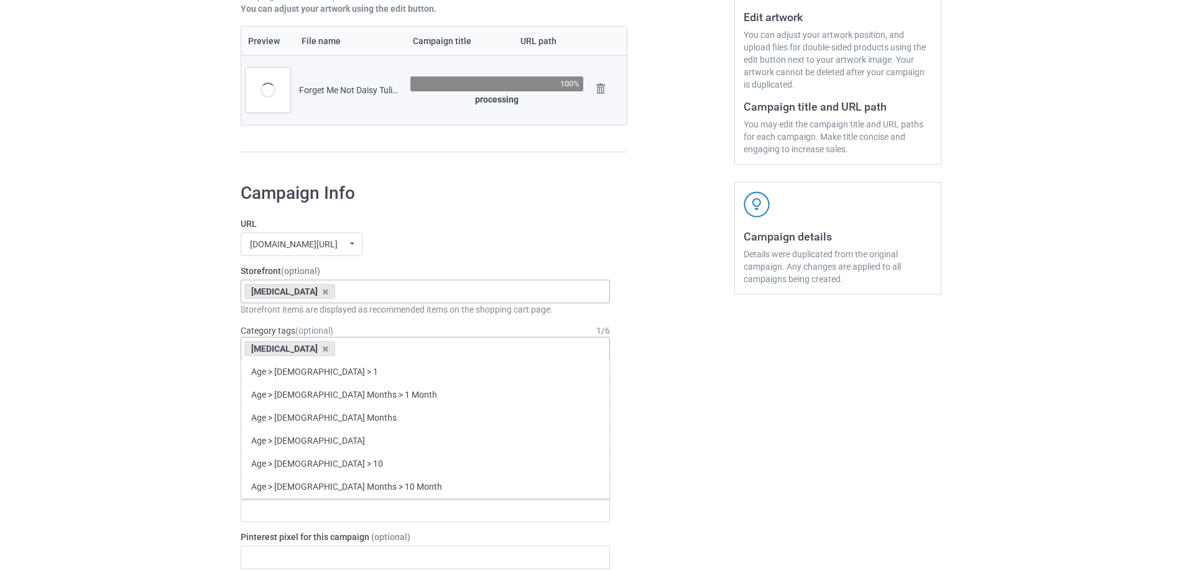
click at [320, 354] on div "[MEDICAL_DATA]" at bounding box center [289, 348] width 91 height 15
click at [322, 350] on icon at bounding box center [325, 349] width 6 height 8
click at [320, 350] on div "Age > [DEMOGRAPHIC_DATA] > 1 Age > [DEMOGRAPHIC_DATA] Months > 1 Month Age > [D…" at bounding box center [425, 349] width 369 height 24
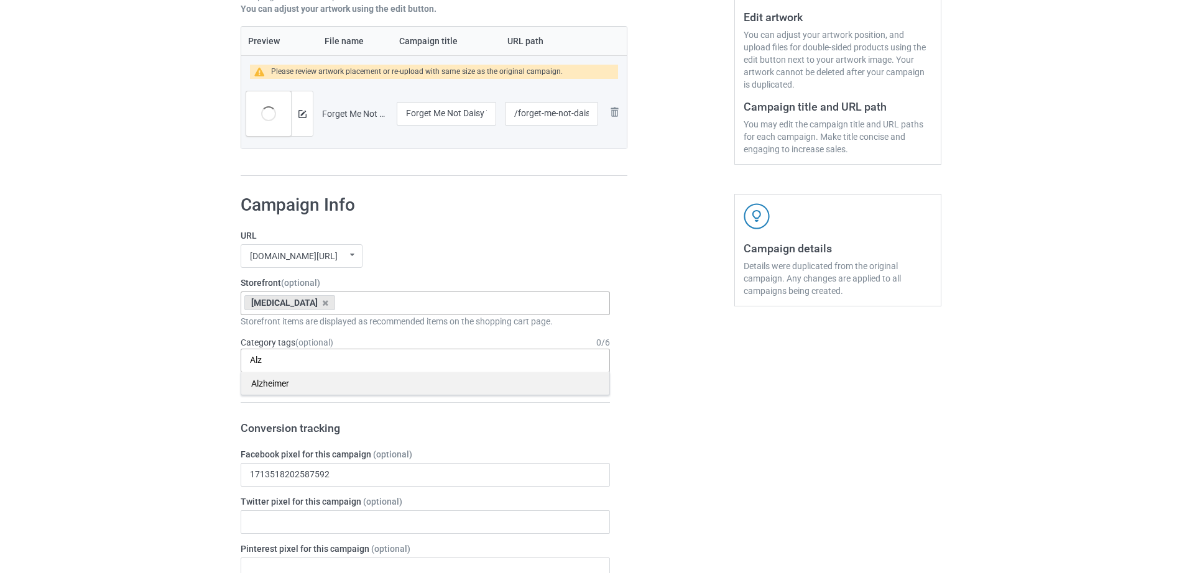
type input "Alz"
click at [318, 376] on div "Alzheimer" at bounding box center [425, 383] width 368 height 23
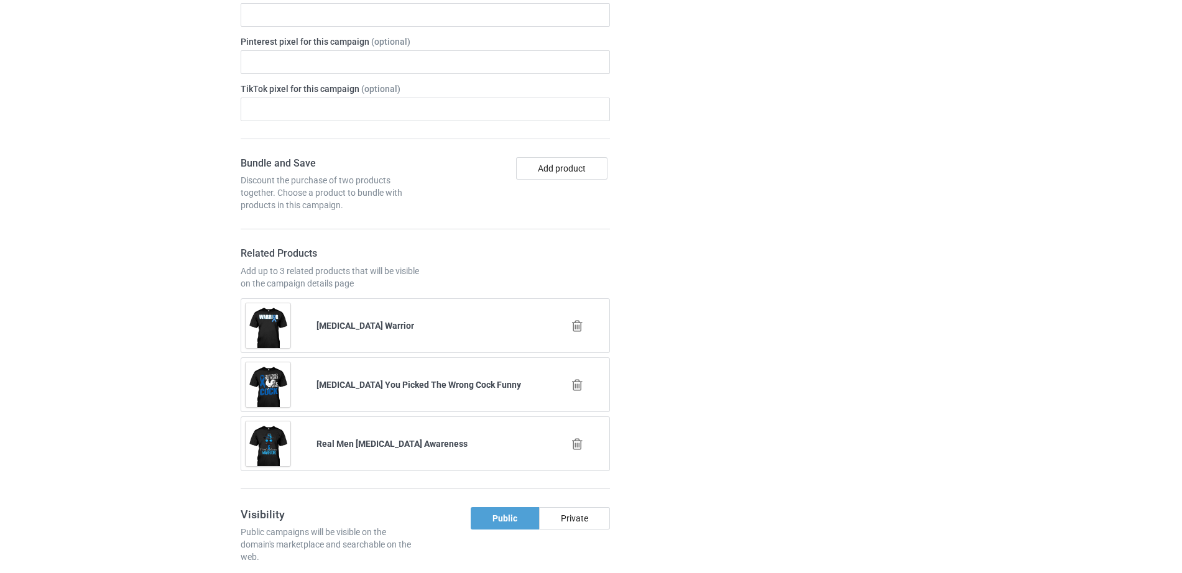
click at [571, 330] on icon at bounding box center [578, 326] width 16 height 13
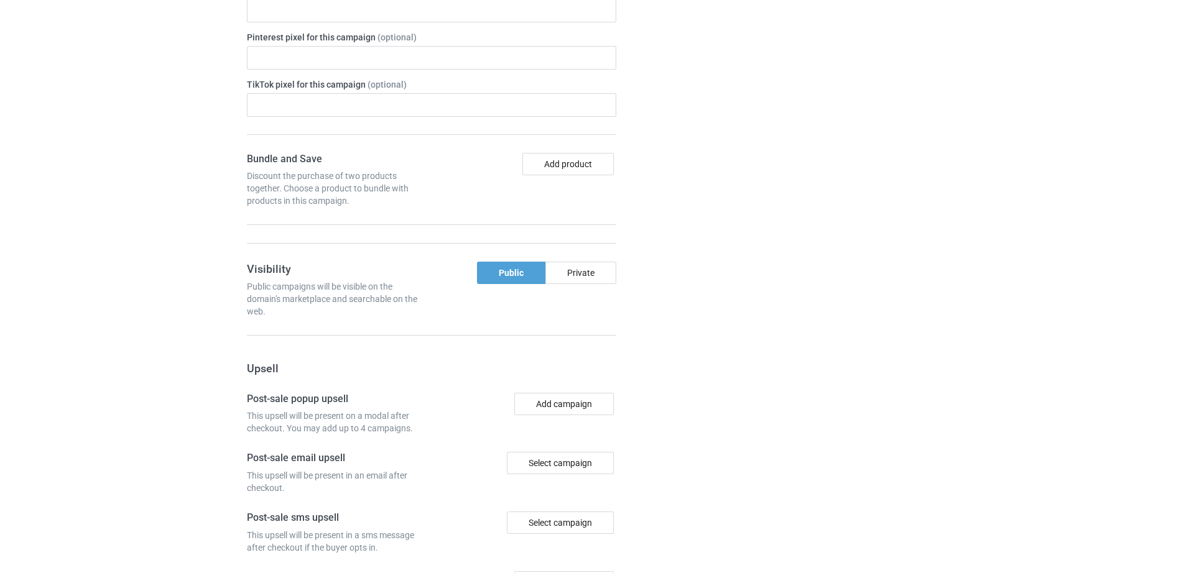
scroll to position [777, 0]
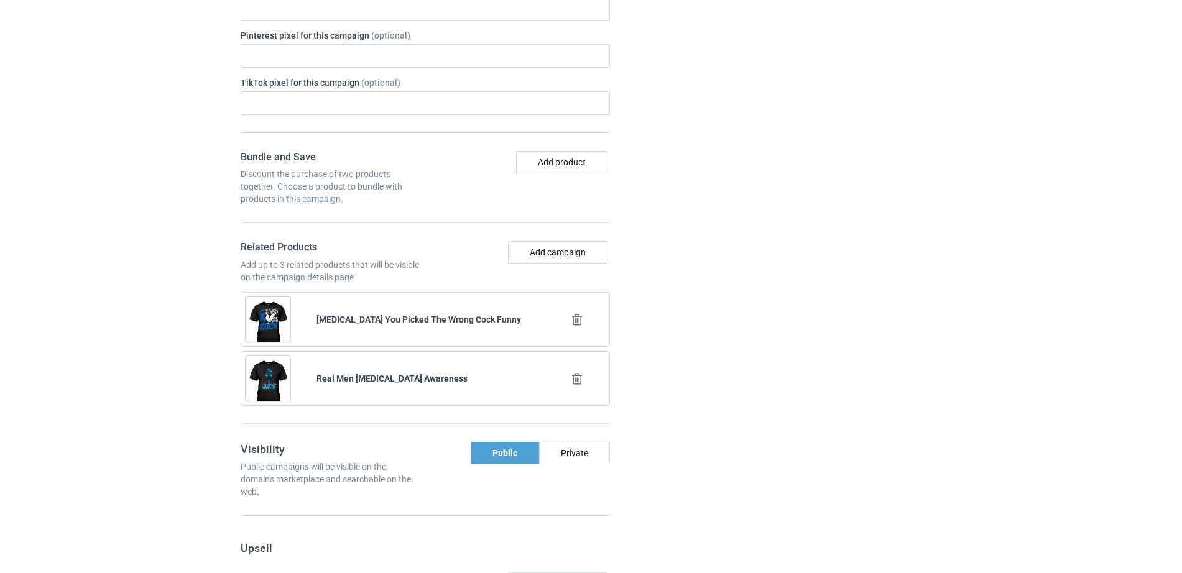
click at [570, 323] on icon at bounding box center [578, 319] width 16 height 13
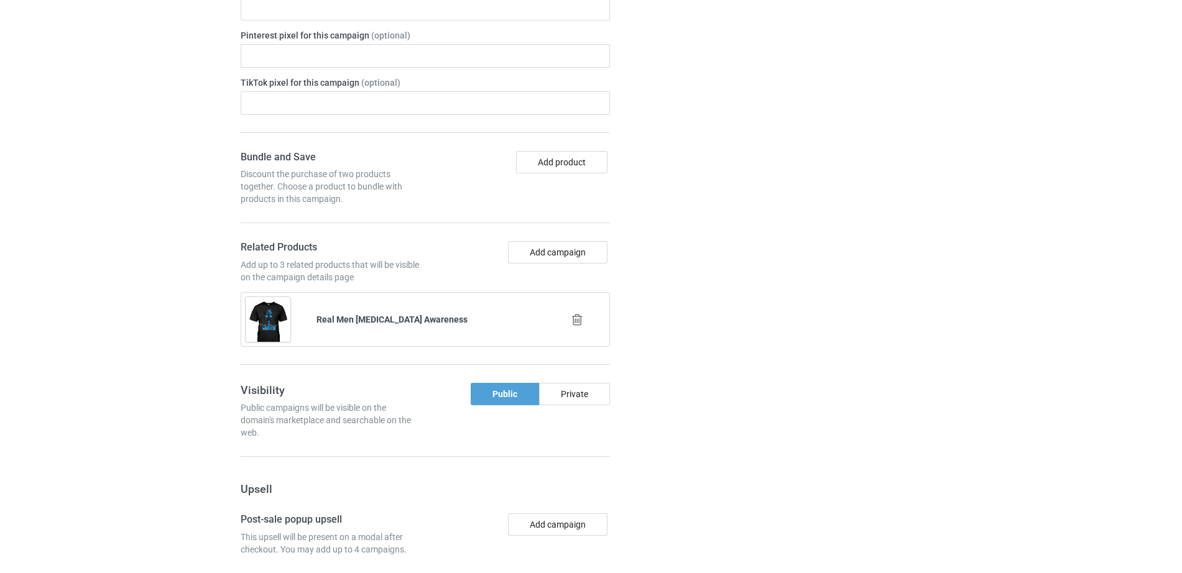
click at [580, 318] on icon at bounding box center [578, 319] width 16 height 13
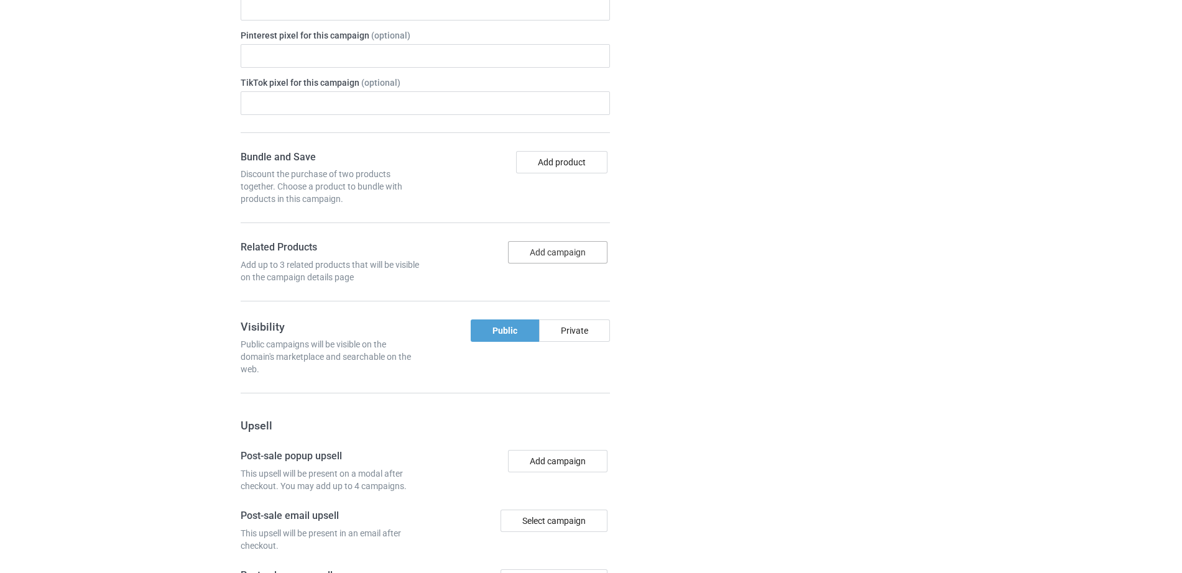
click at [573, 255] on button "Add campaign" at bounding box center [557, 252] width 99 height 22
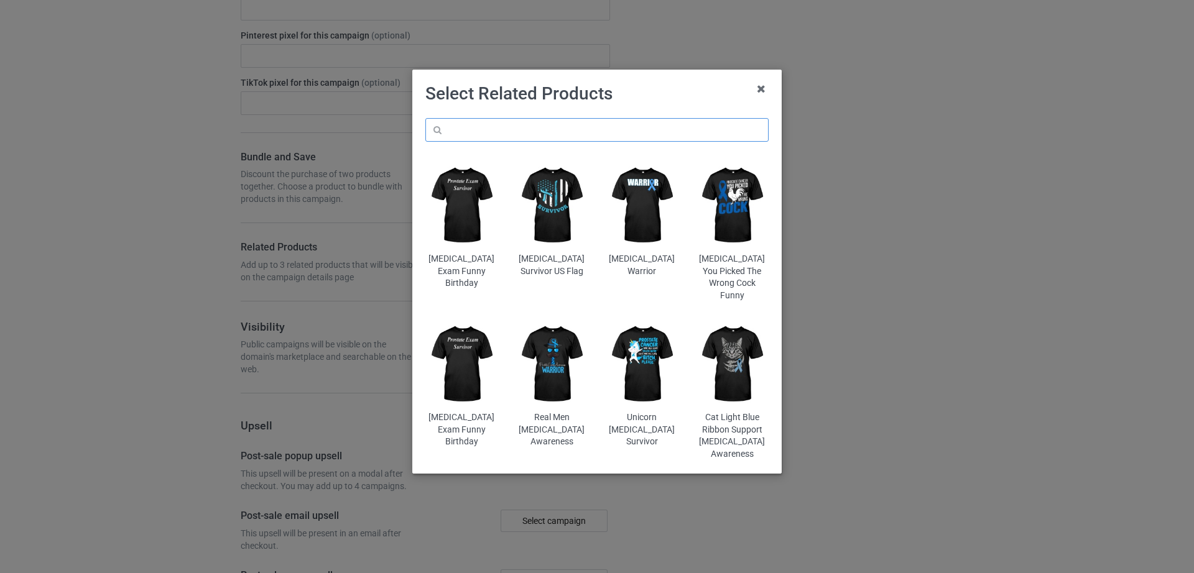
click at [561, 129] on input "text" at bounding box center [596, 130] width 343 height 24
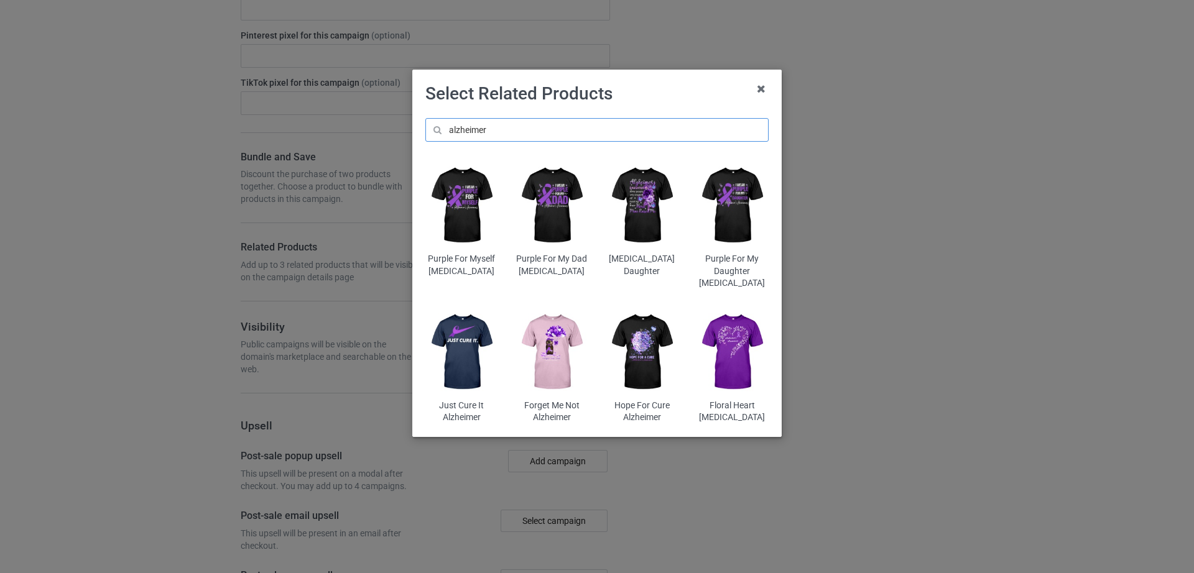
type input "alzheimer"
click at [732, 344] on img at bounding box center [732, 352] width 73 height 91
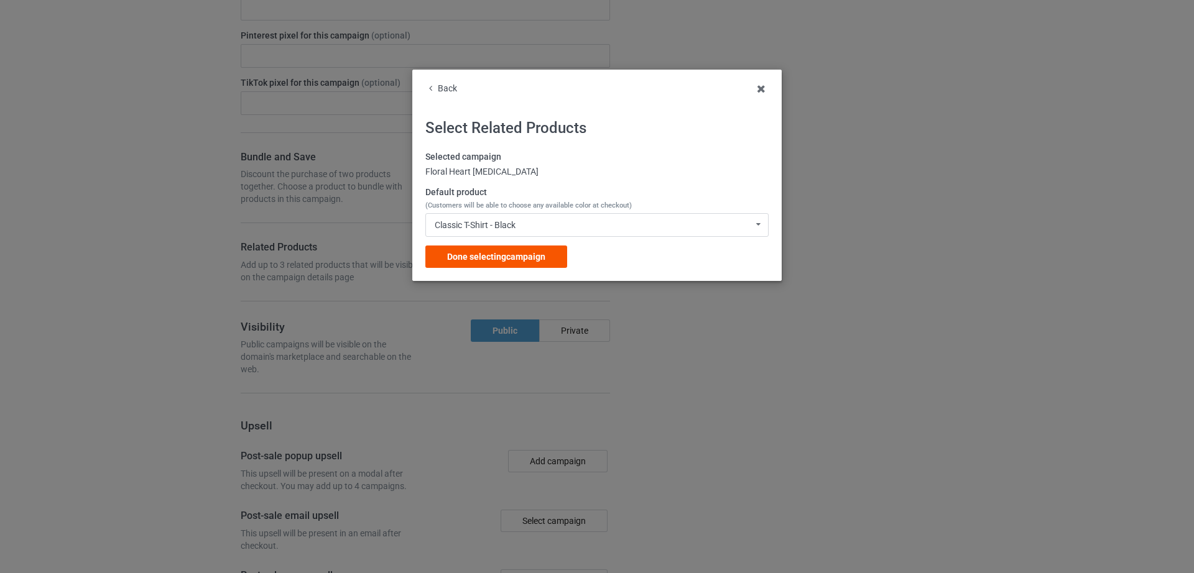
click at [533, 259] on span "Done selecting campaign" at bounding box center [496, 257] width 98 height 10
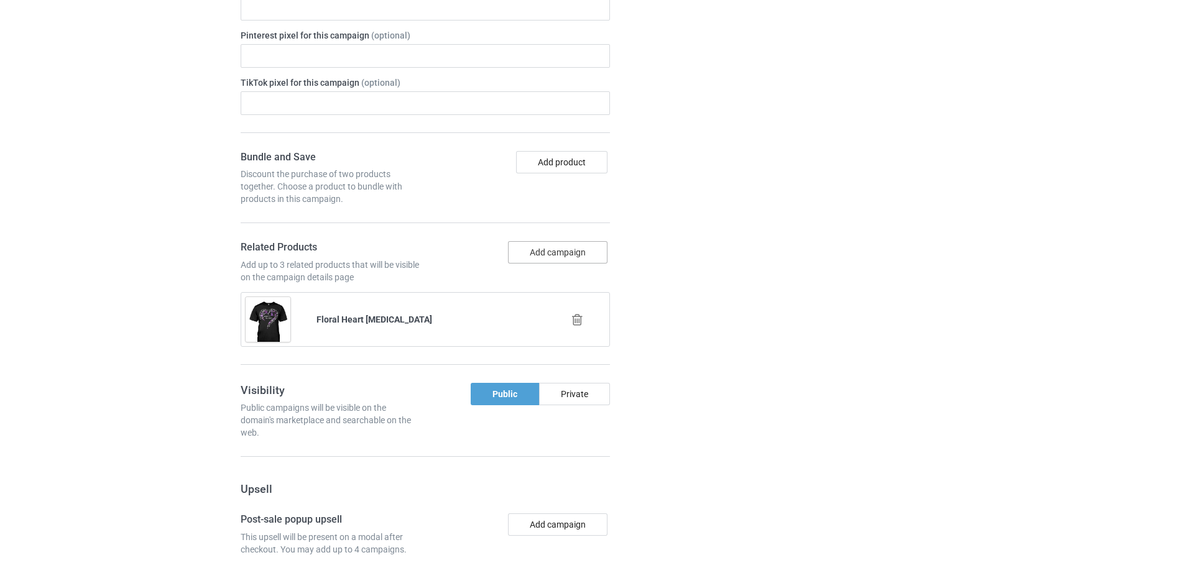
click at [553, 247] on button "Add campaign" at bounding box center [557, 252] width 99 height 22
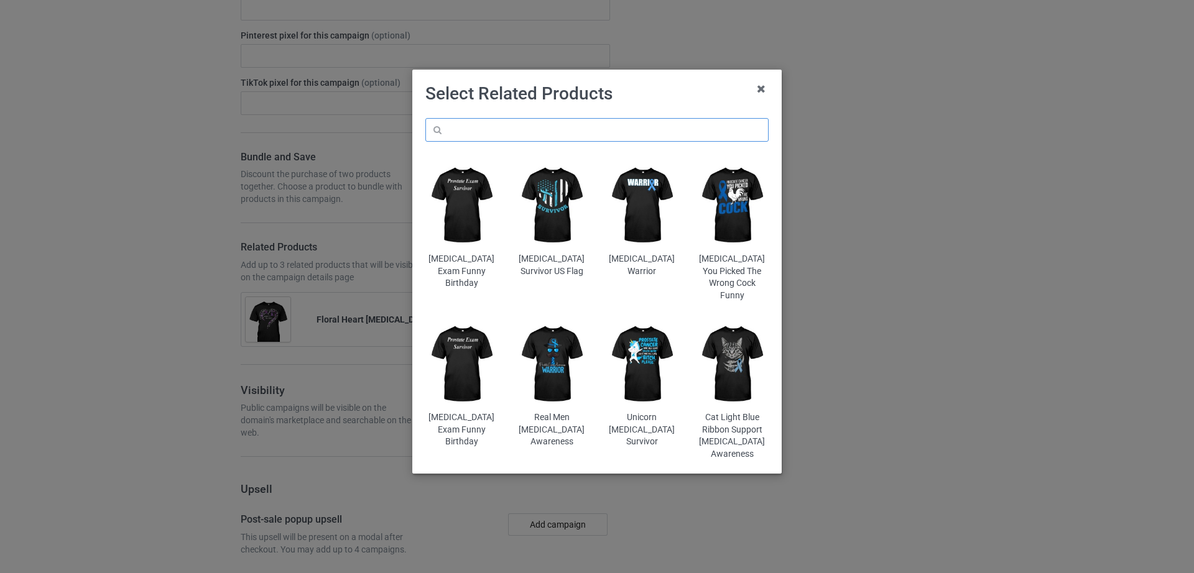
click at [547, 129] on input "text" at bounding box center [596, 130] width 343 height 24
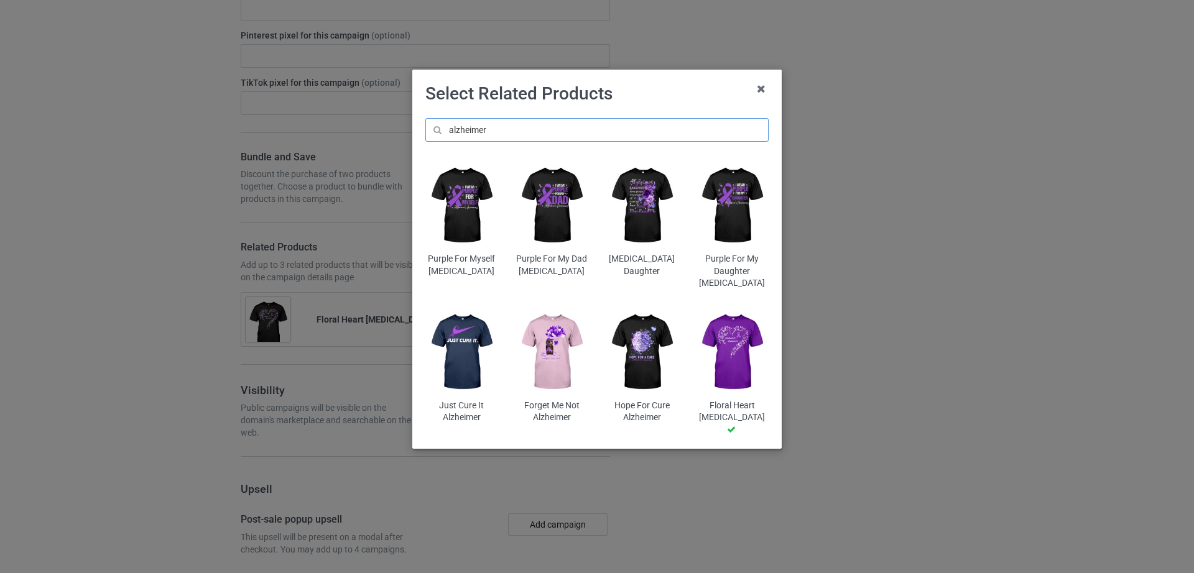
type input "alzheimer"
click at [555, 363] on img at bounding box center [551, 352] width 73 height 91
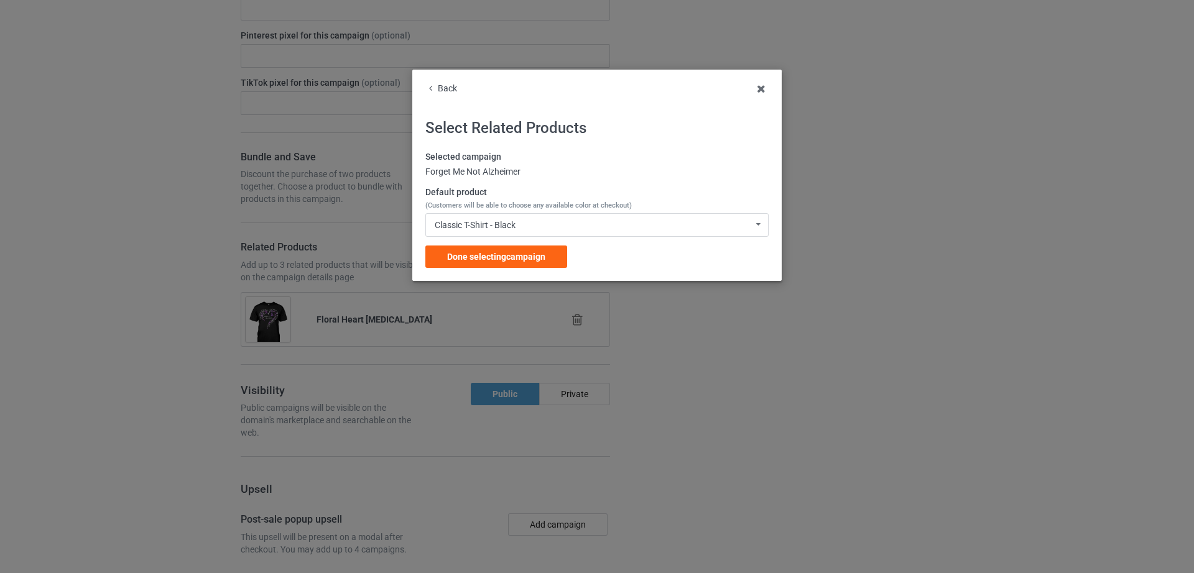
click at [547, 220] on div "Classic T-Shirt - Black Classic T-Shirt - Black Classic T-Shirt - White Classic…" at bounding box center [596, 225] width 343 height 24
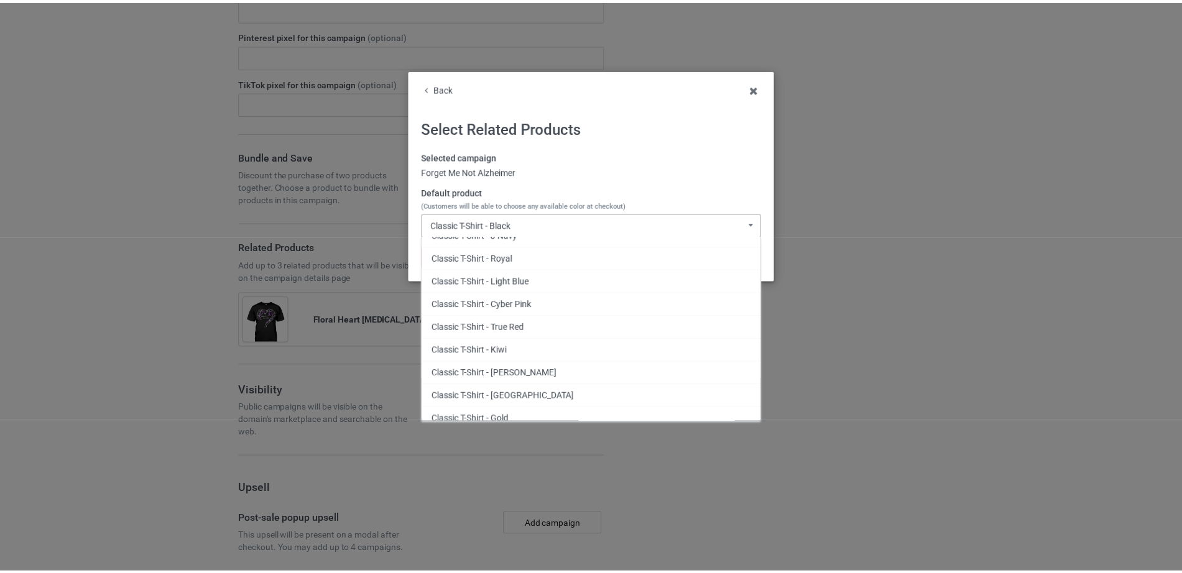
scroll to position [228, 0]
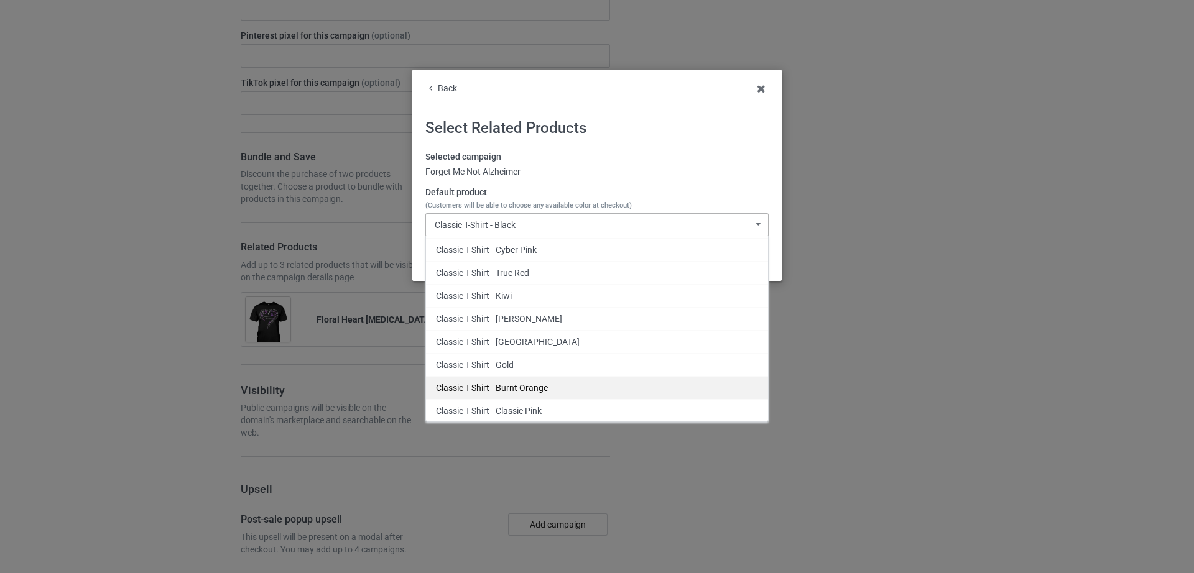
click at [536, 386] on div "Classic T-Shirt - Burnt Orange" at bounding box center [597, 387] width 342 height 23
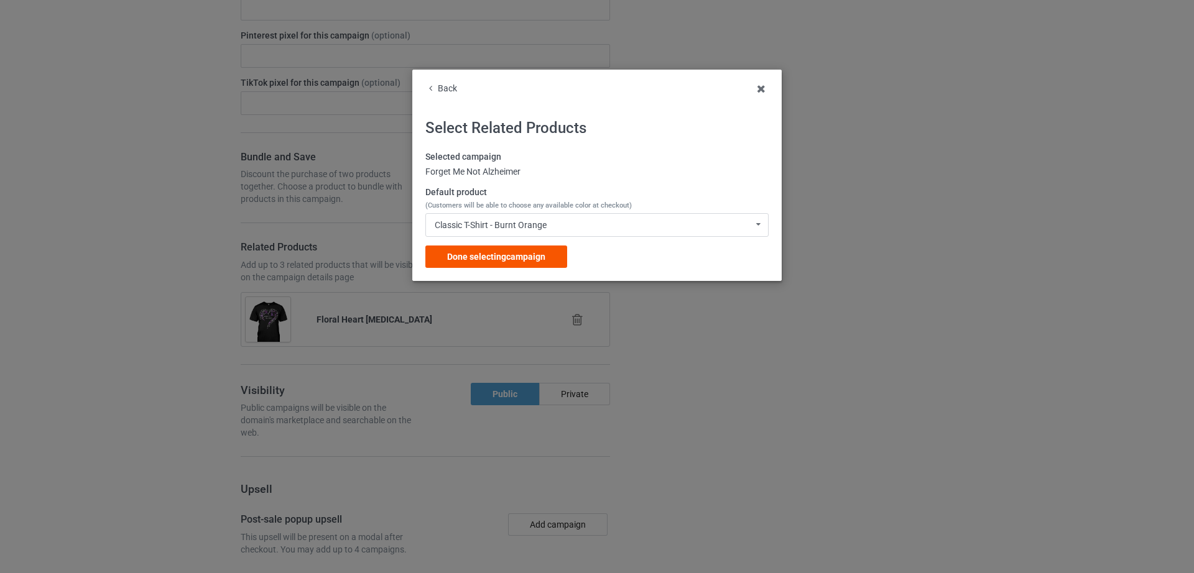
click at [524, 257] on span "Done selecting campaign" at bounding box center [496, 257] width 98 height 10
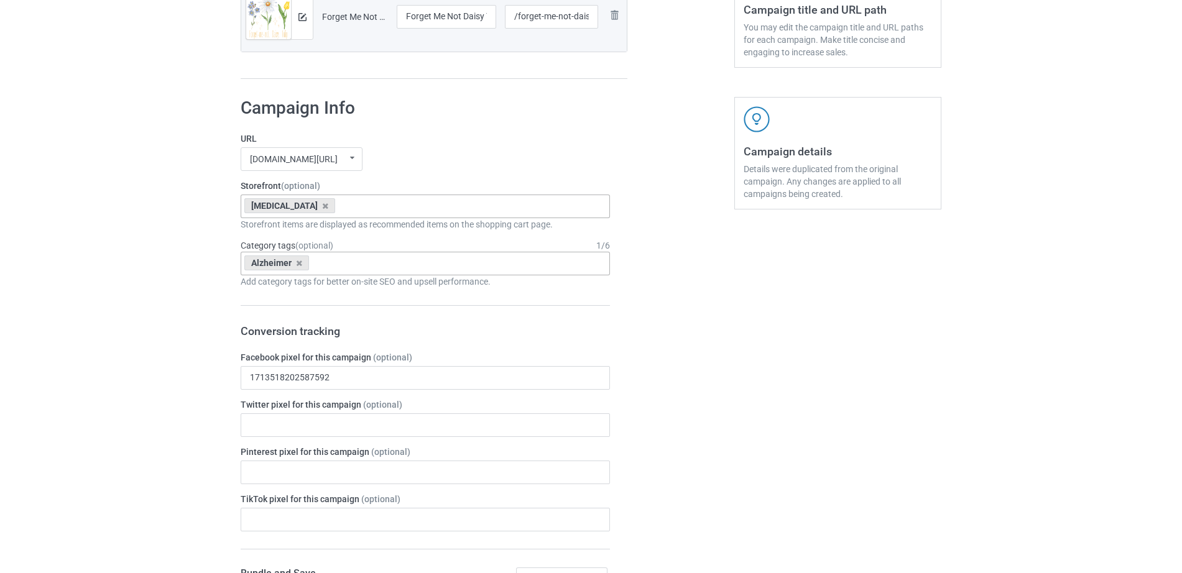
scroll to position [1157, 0]
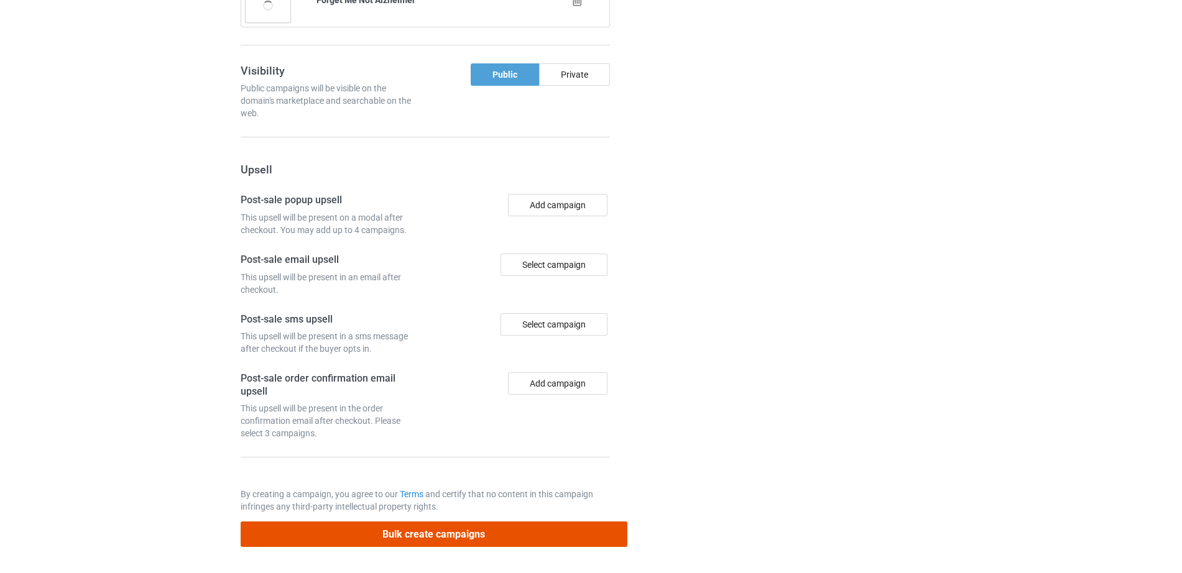
click at [421, 540] on button "Bulk create campaigns" at bounding box center [434, 534] width 387 height 25
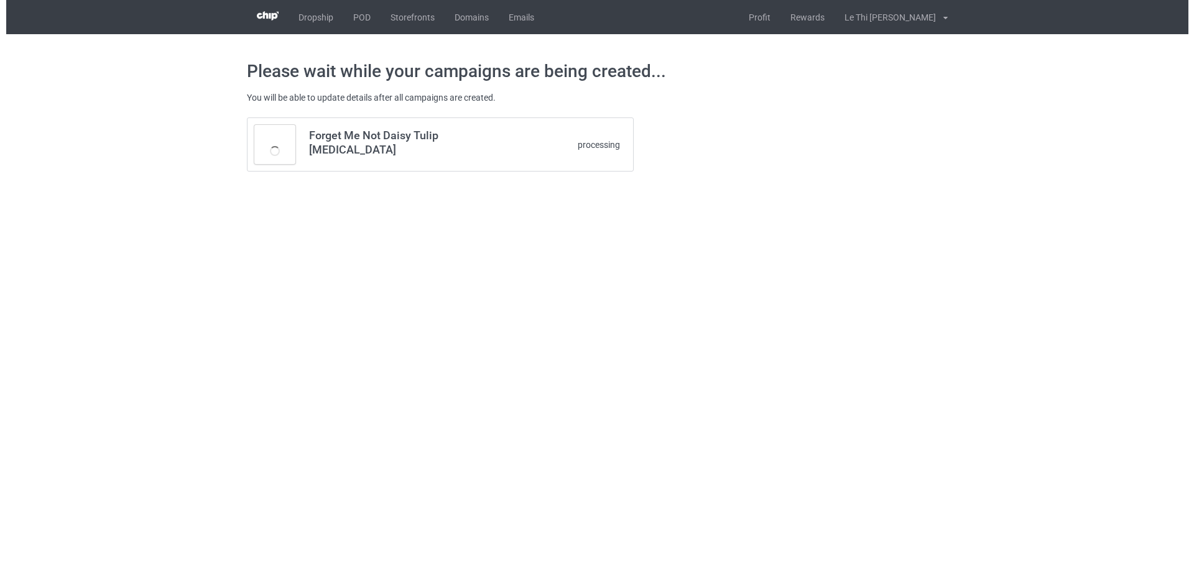
scroll to position [0, 0]
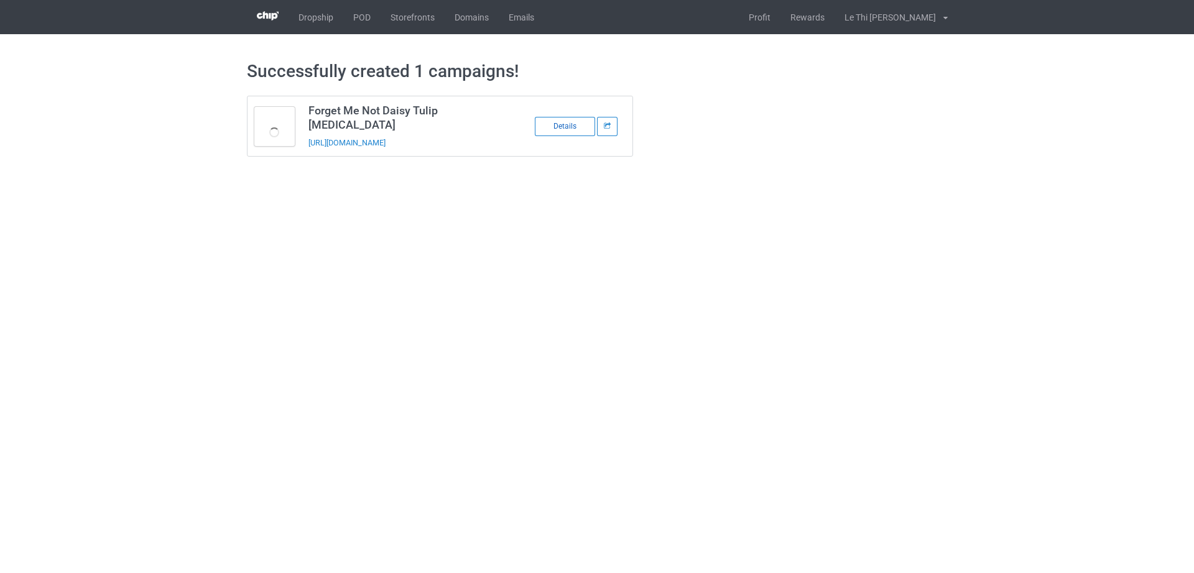
click at [570, 120] on div "Details" at bounding box center [565, 126] width 60 height 19
